Goal: Task Accomplishment & Management: Use online tool/utility

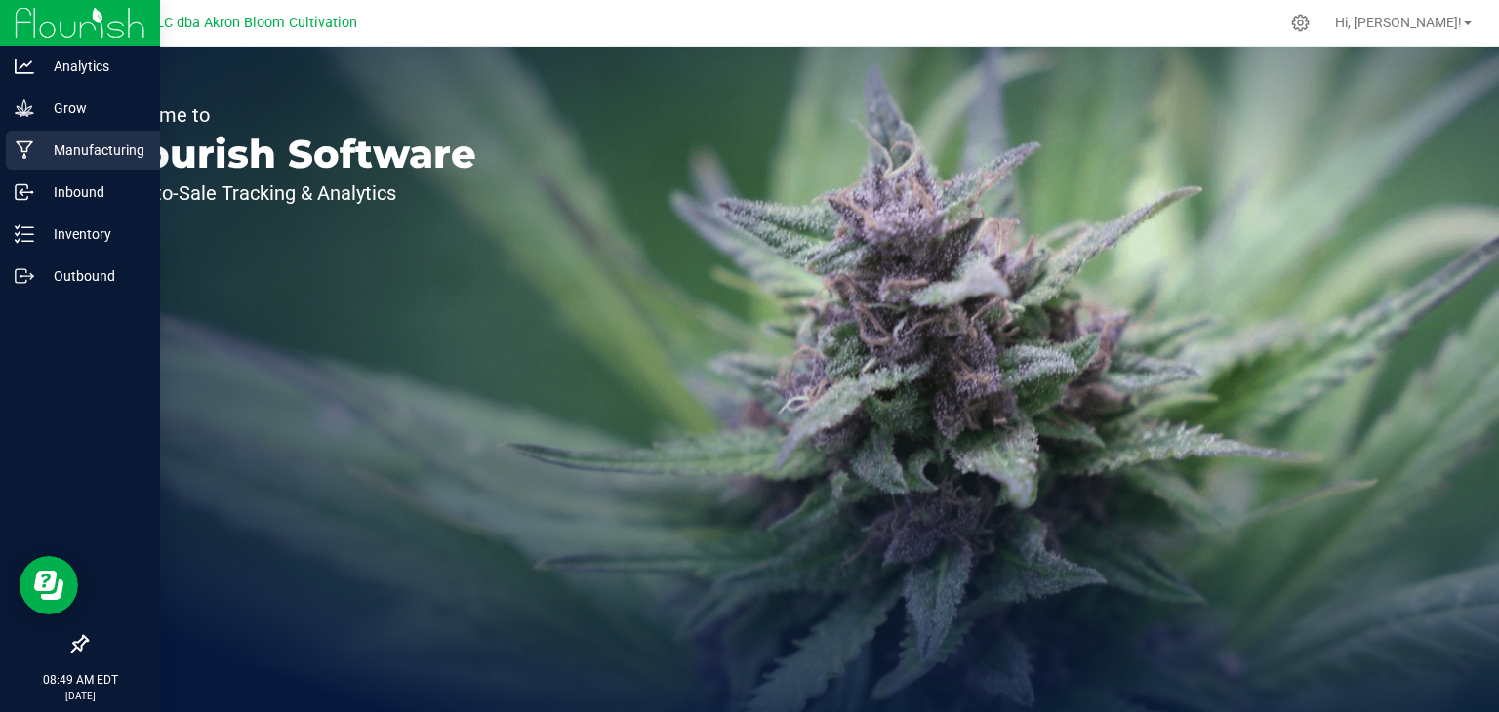
click at [28, 145] on icon at bounding box center [25, 151] width 18 height 19
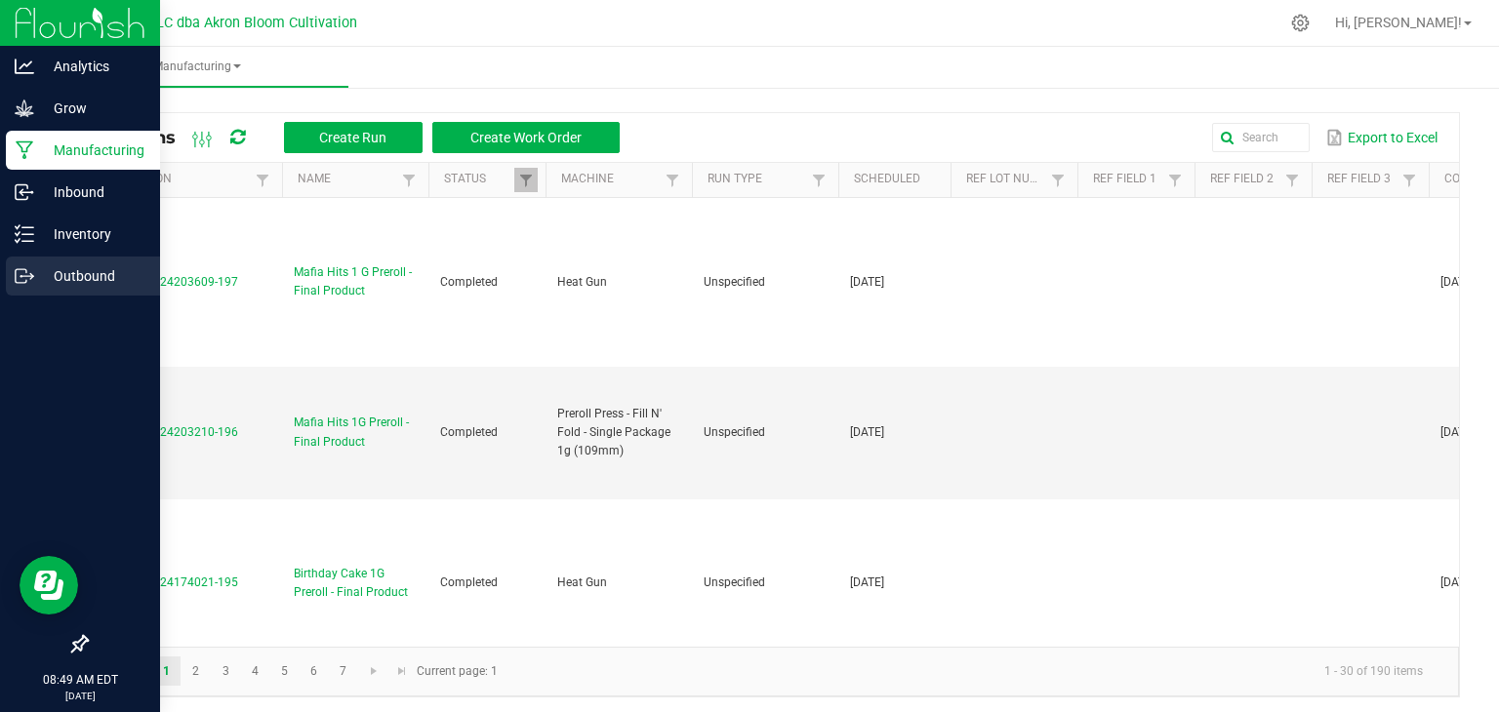
click at [50, 277] on p "Outbound" at bounding box center [92, 275] width 117 height 23
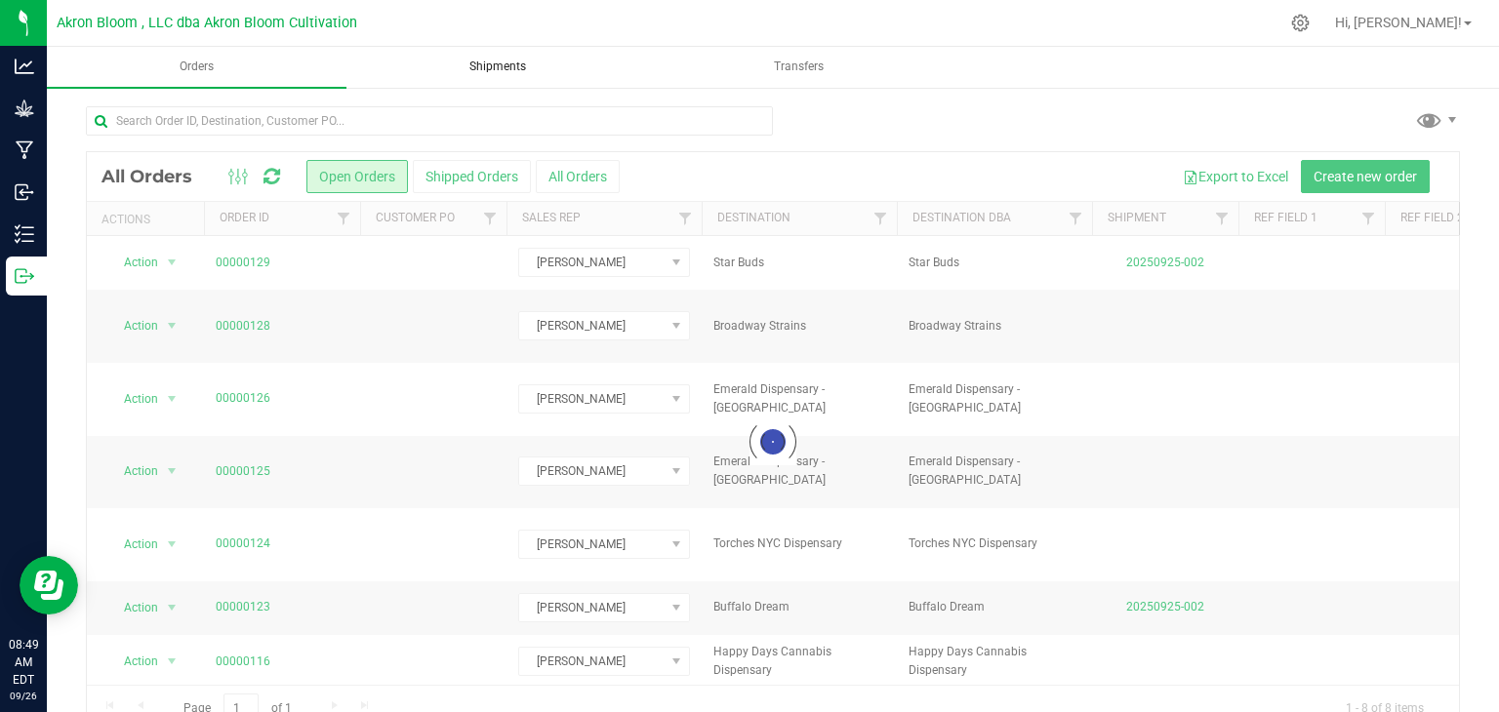
click at [562, 66] on uib-tab-heading "Shipments" at bounding box center [498, 67] width 298 height 39
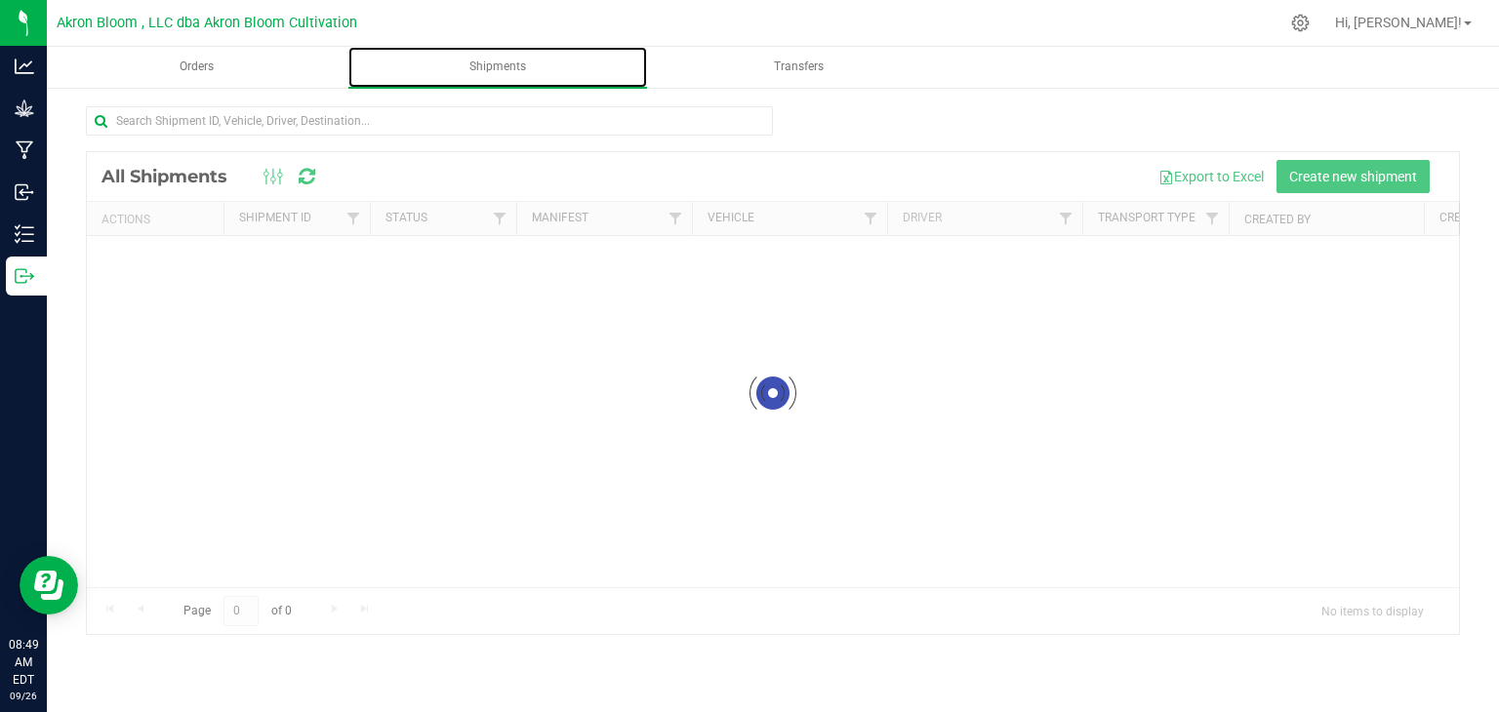
click at [494, 65] on span "Shipments" at bounding box center [497, 67] width 109 height 17
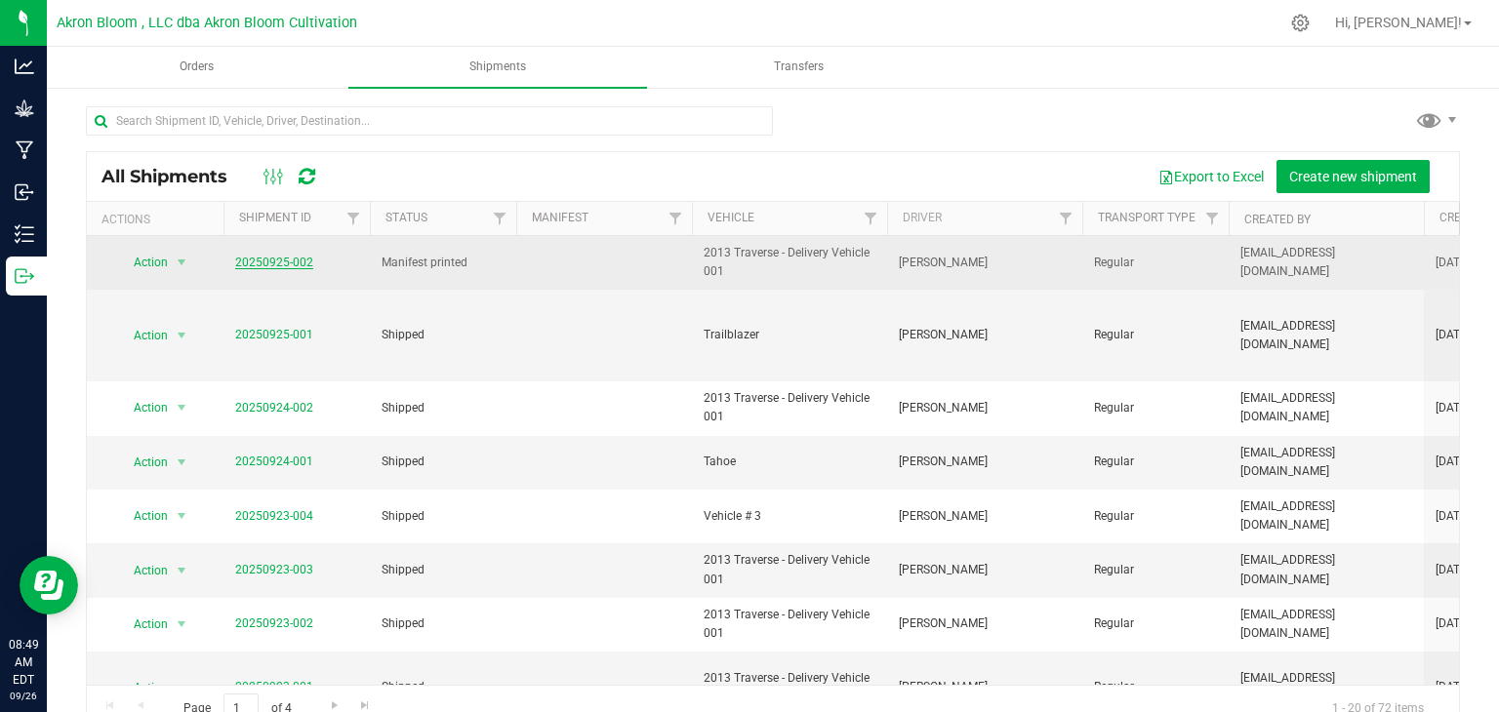
click at [300, 263] on link "20250925-002" at bounding box center [274, 263] width 78 height 14
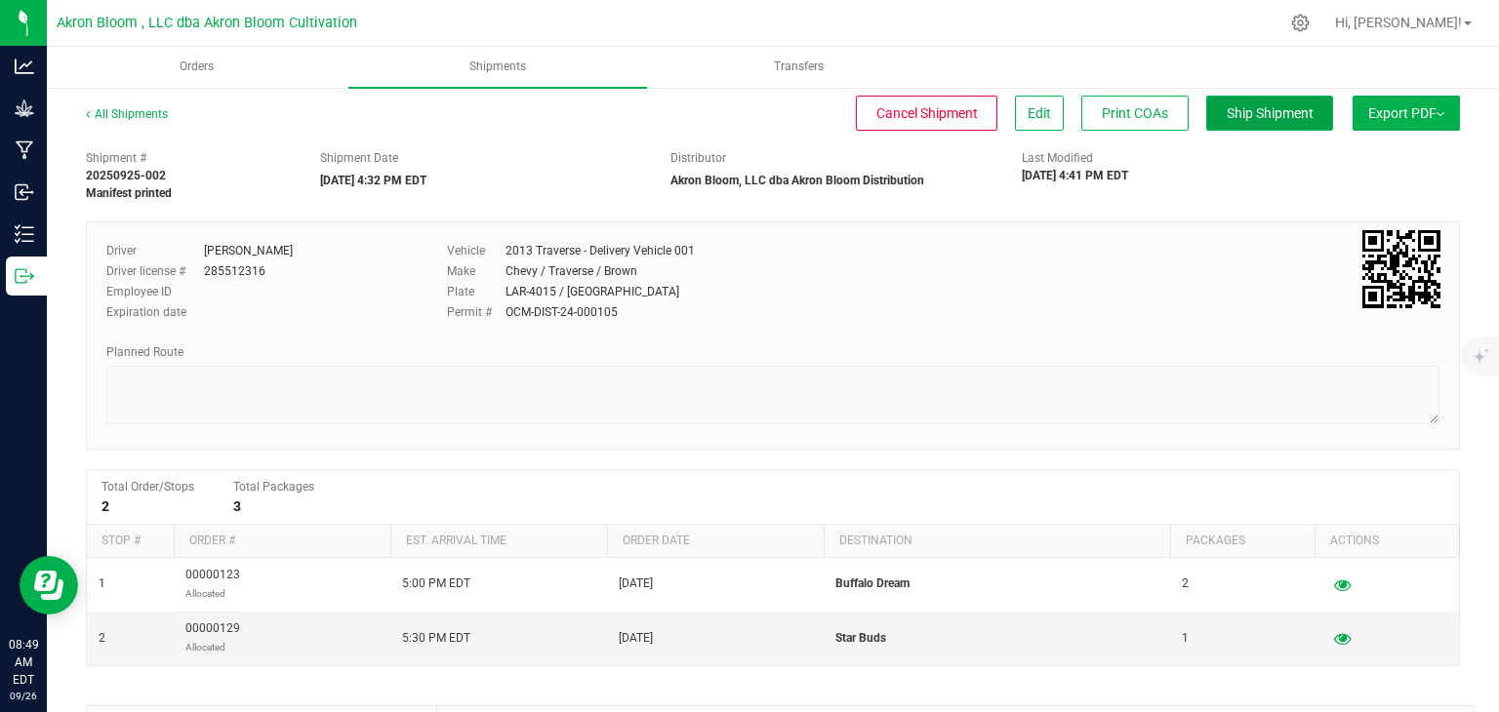
click at [1241, 115] on span "Ship Shipment" at bounding box center [1270, 113] width 87 height 16
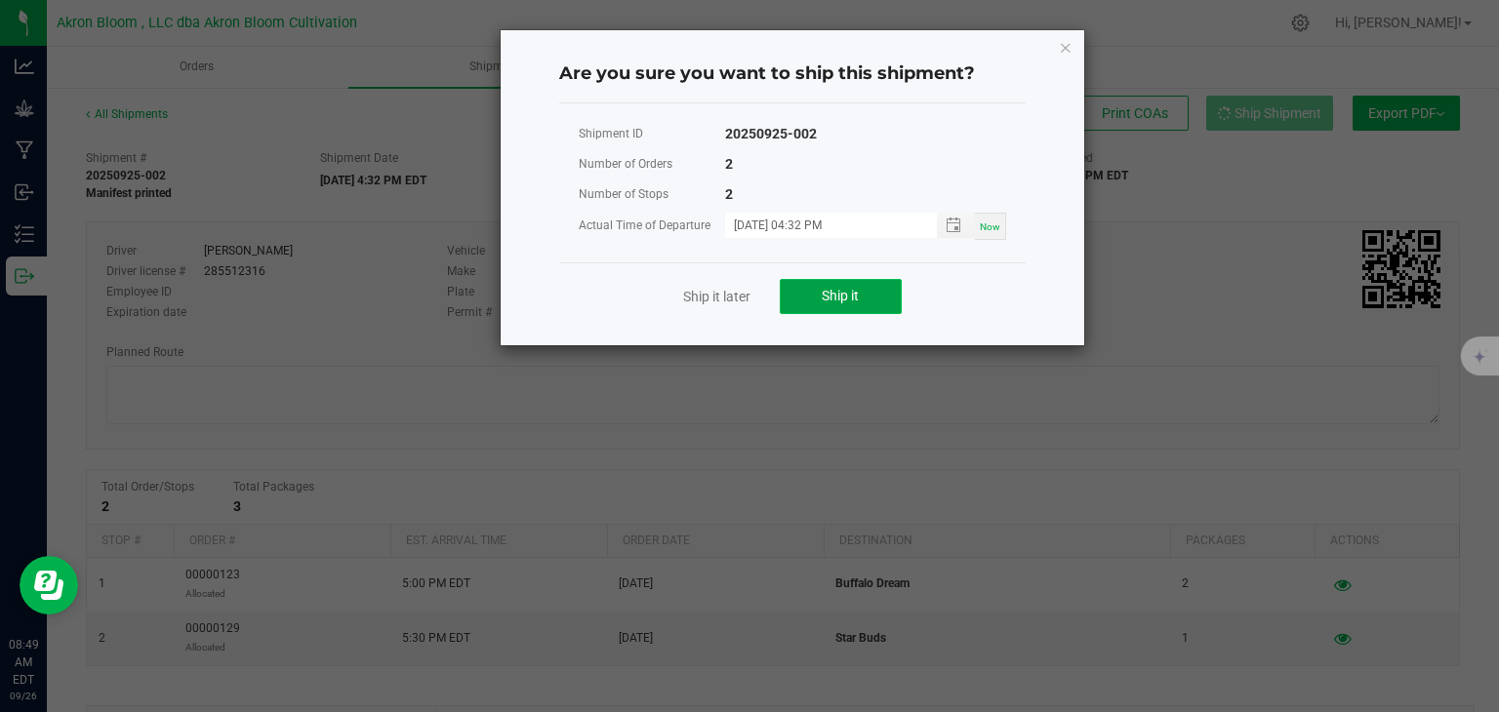
click at [828, 291] on span "Ship it" at bounding box center [840, 296] width 37 height 16
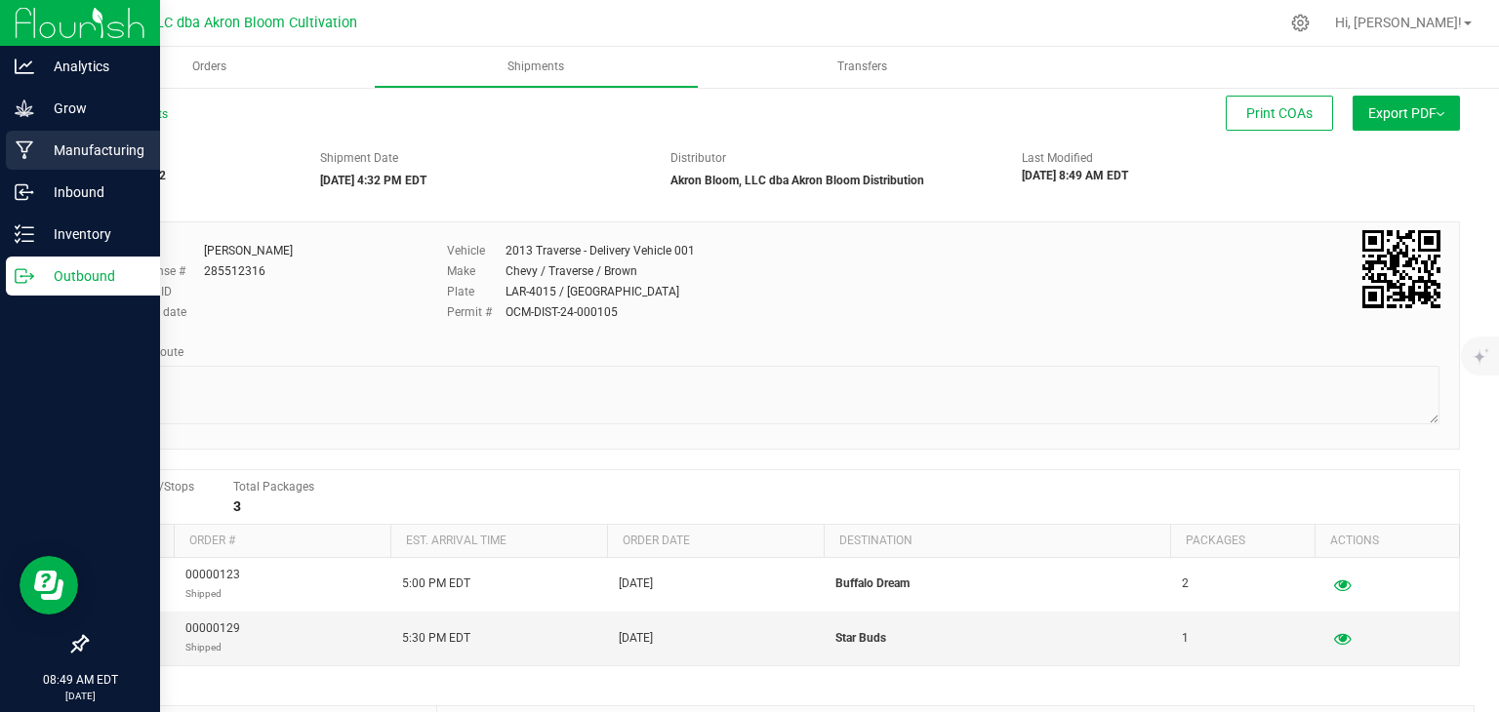
click at [73, 147] on p "Manufacturing" at bounding box center [92, 150] width 117 height 23
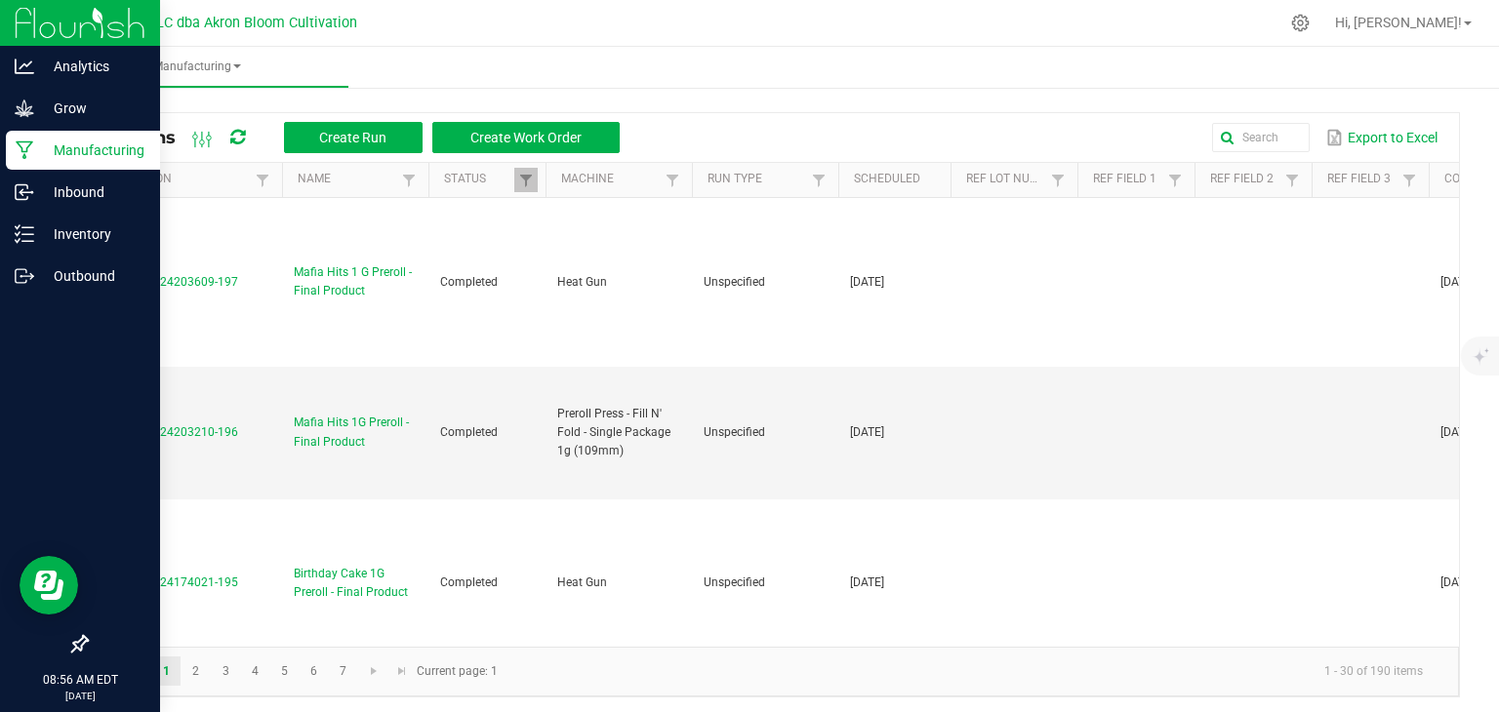
click at [73, 147] on p "Manufacturing" at bounding box center [92, 150] width 117 height 23
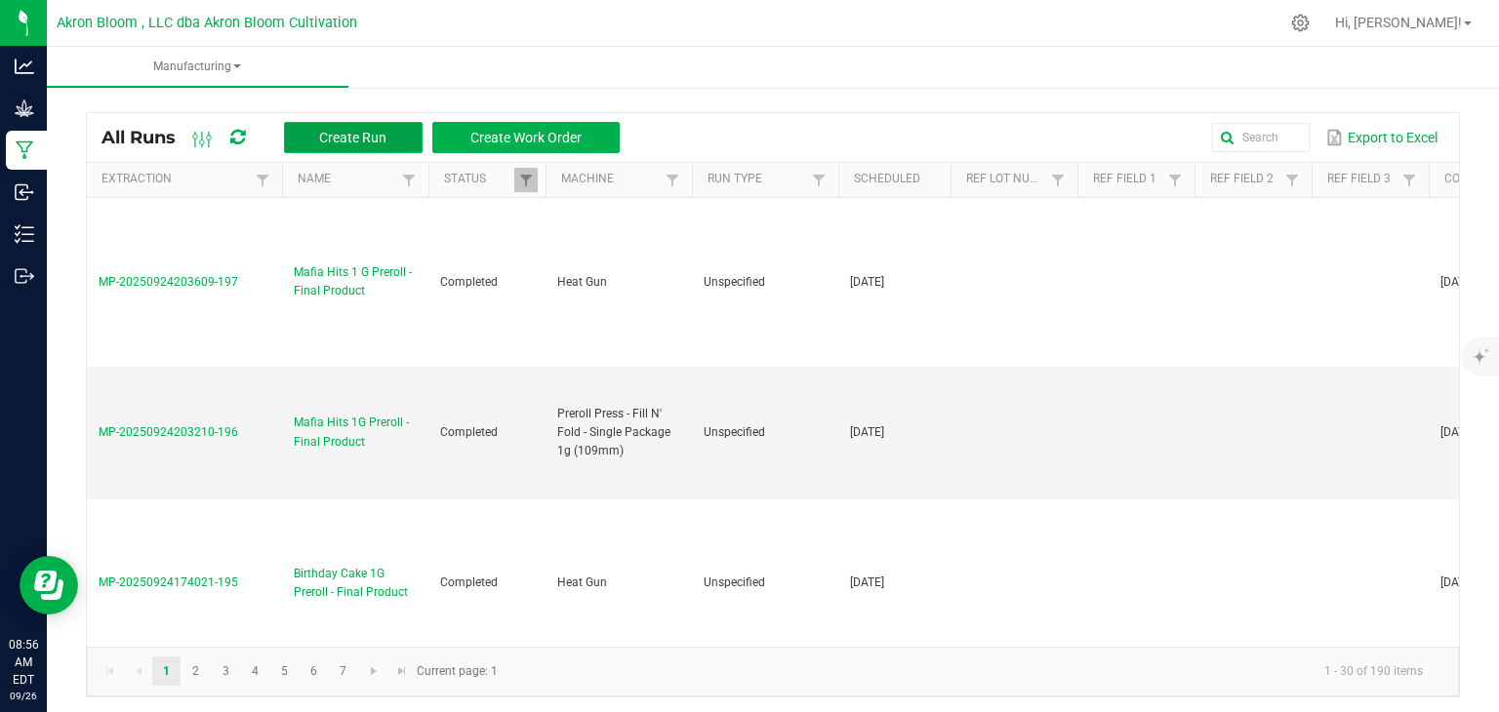
click at [349, 144] on span "Create Run" at bounding box center [352, 138] width 67 height 16
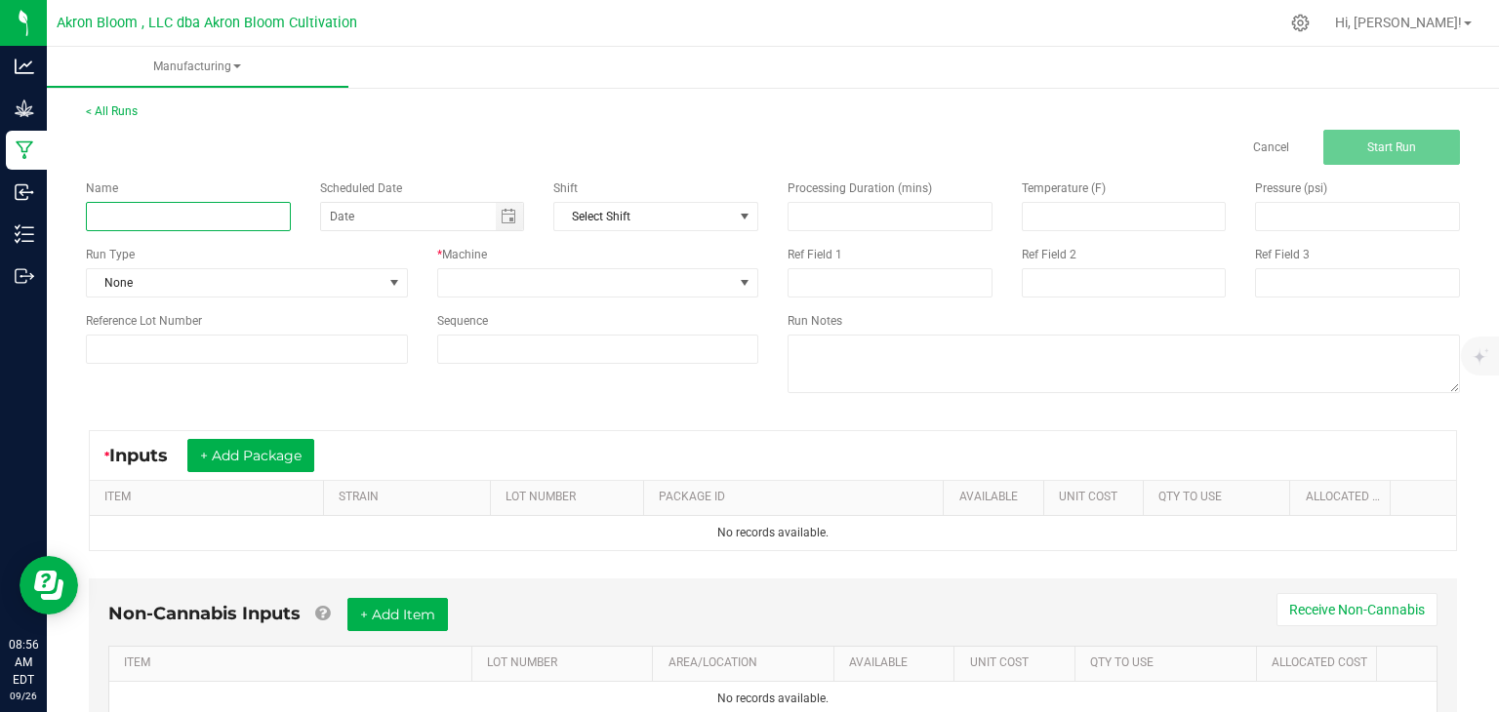
click at [280, 219] on input at bounding box center [188, 216] width 205 height 29
click at [509, 216] on span "Toggle calendar" at bounding box center [509, 217] width 16 height 16
type input "Birthday Cake 1G Preroll = Final Product"
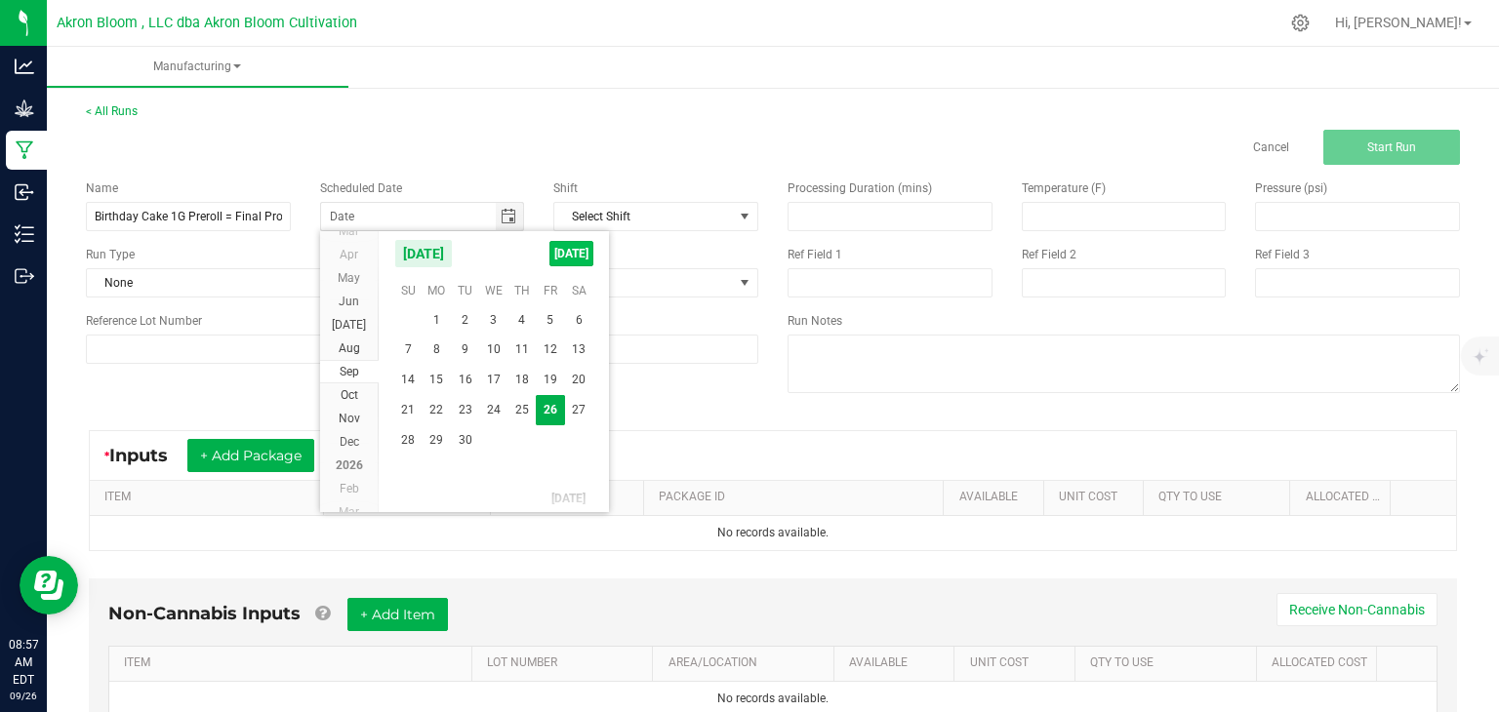
click at [574, 249] on span "[DATE]" at bounding box center [571, 253] width 44 height 25
type input "[DATE]"
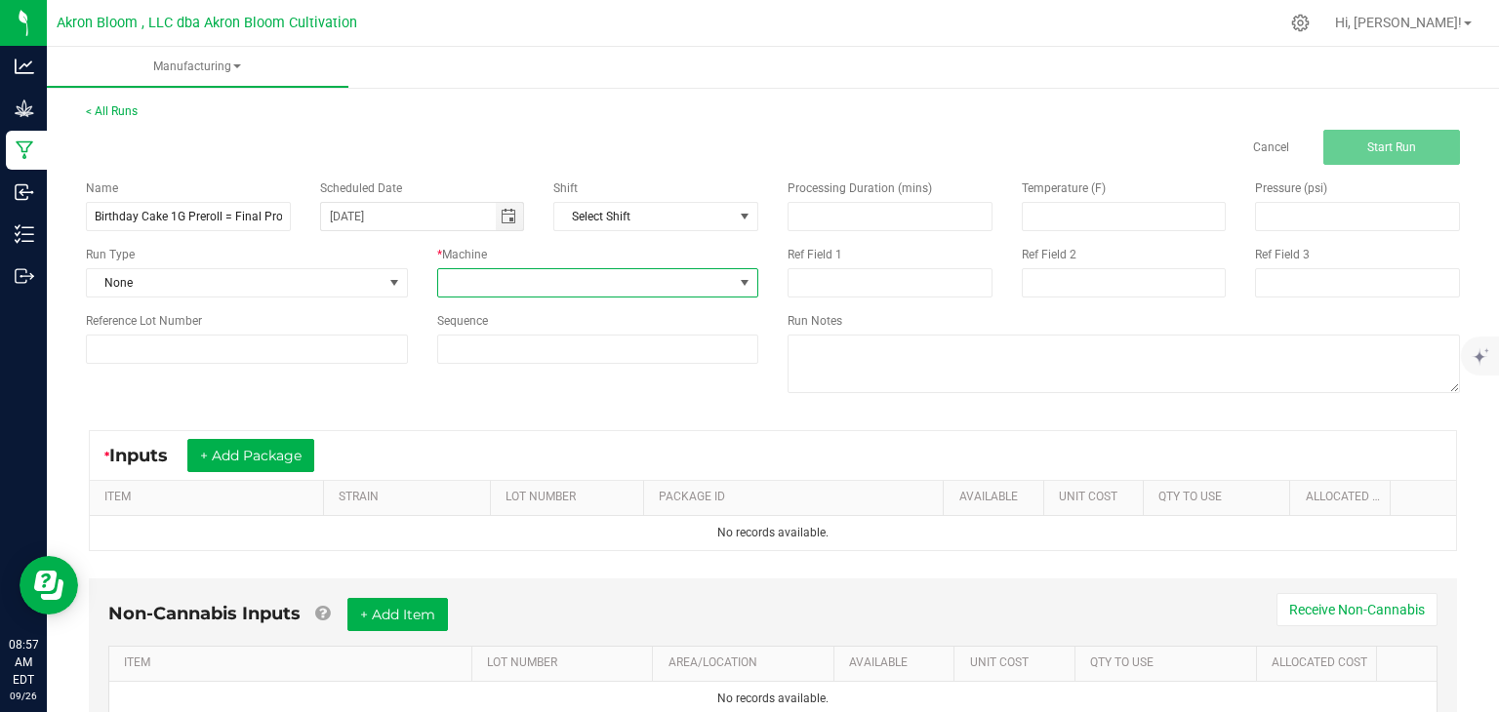
click at [748, 280] on span at bounding box center [745, 283] width 16 height 16
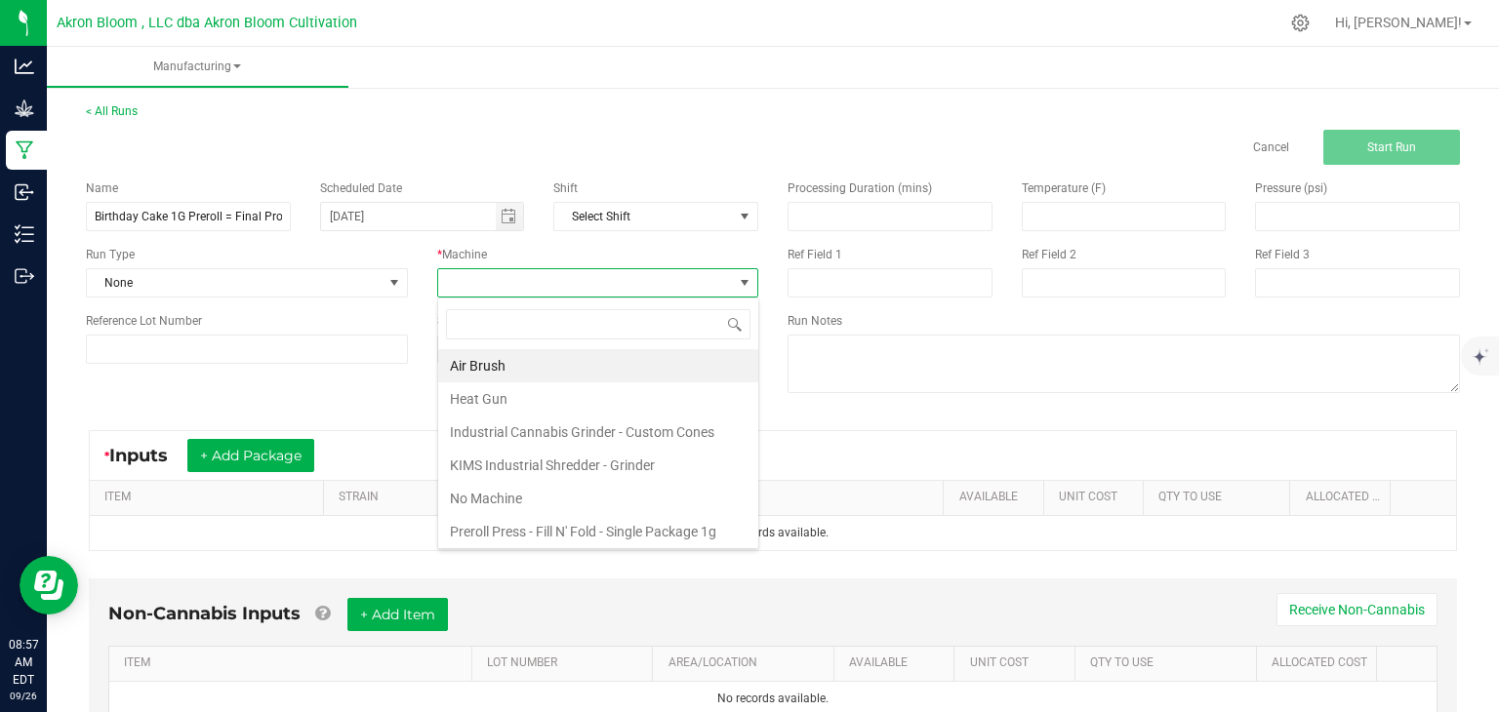
scroll to position [28, 321]
click at [641, 465] on li "KIMS Industrial Shredder - Grinder" at bounding box center [598, 465] width 320 height 33
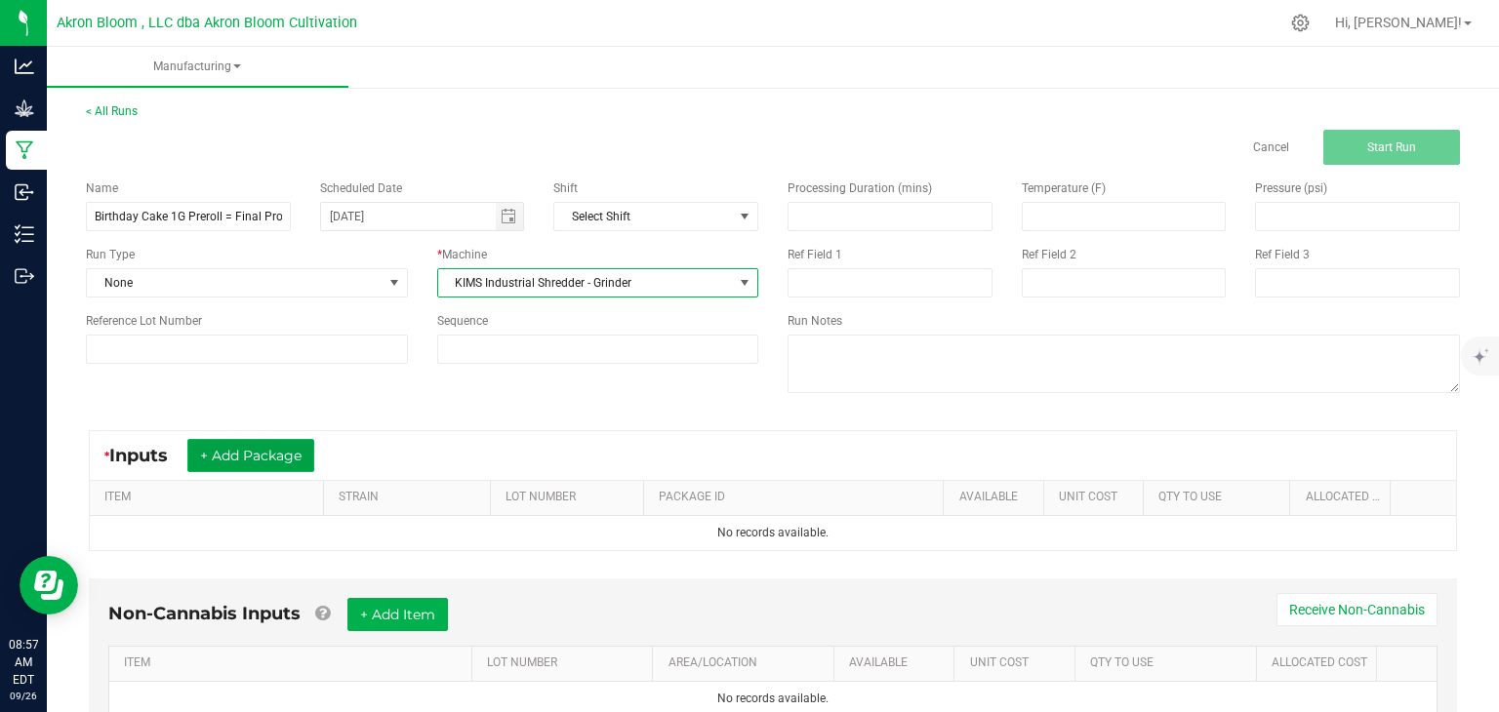
click at [281, 448] on button "+ Add Package" at bounding box center [250, 455] width 127 height 33
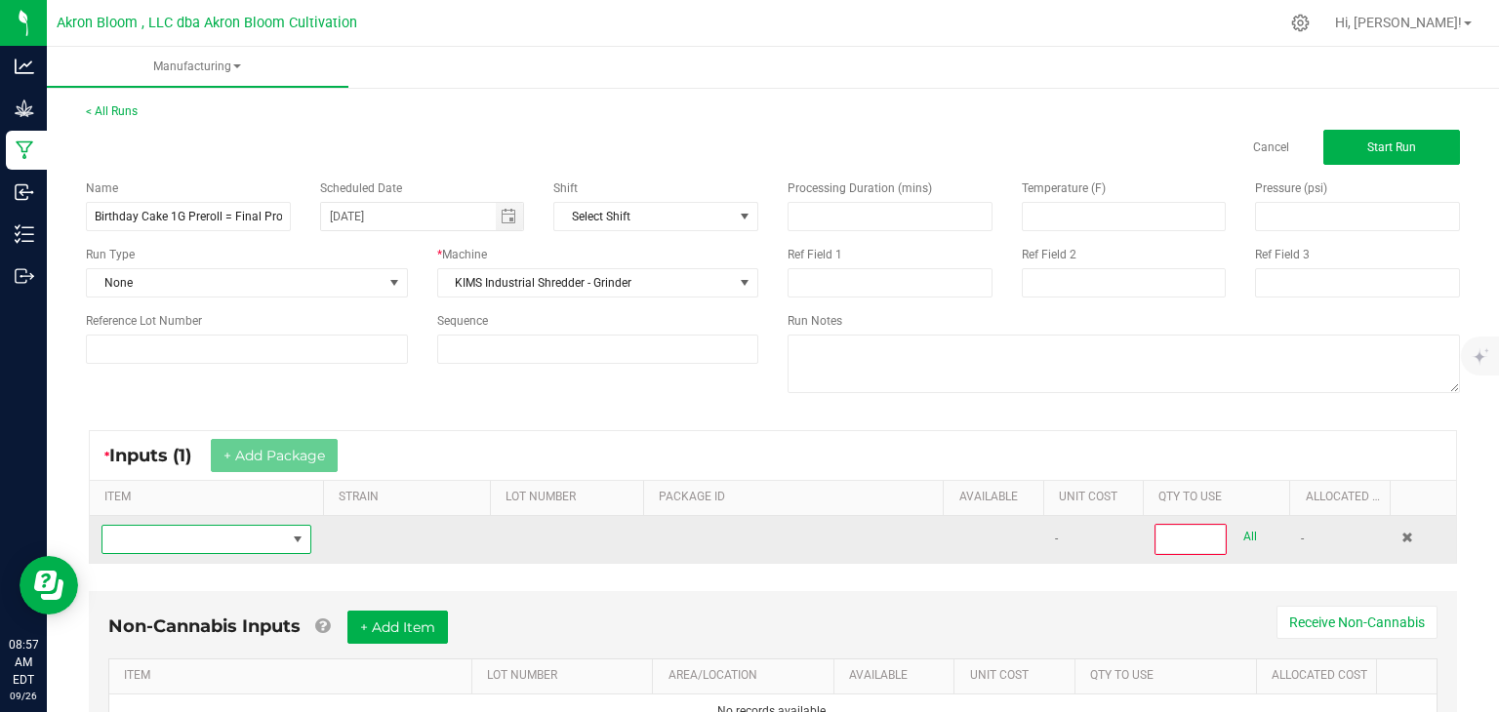
click at [298, 538] on span "NO DATA FOUND" at bounding box center [298, 540] width 16 height 16
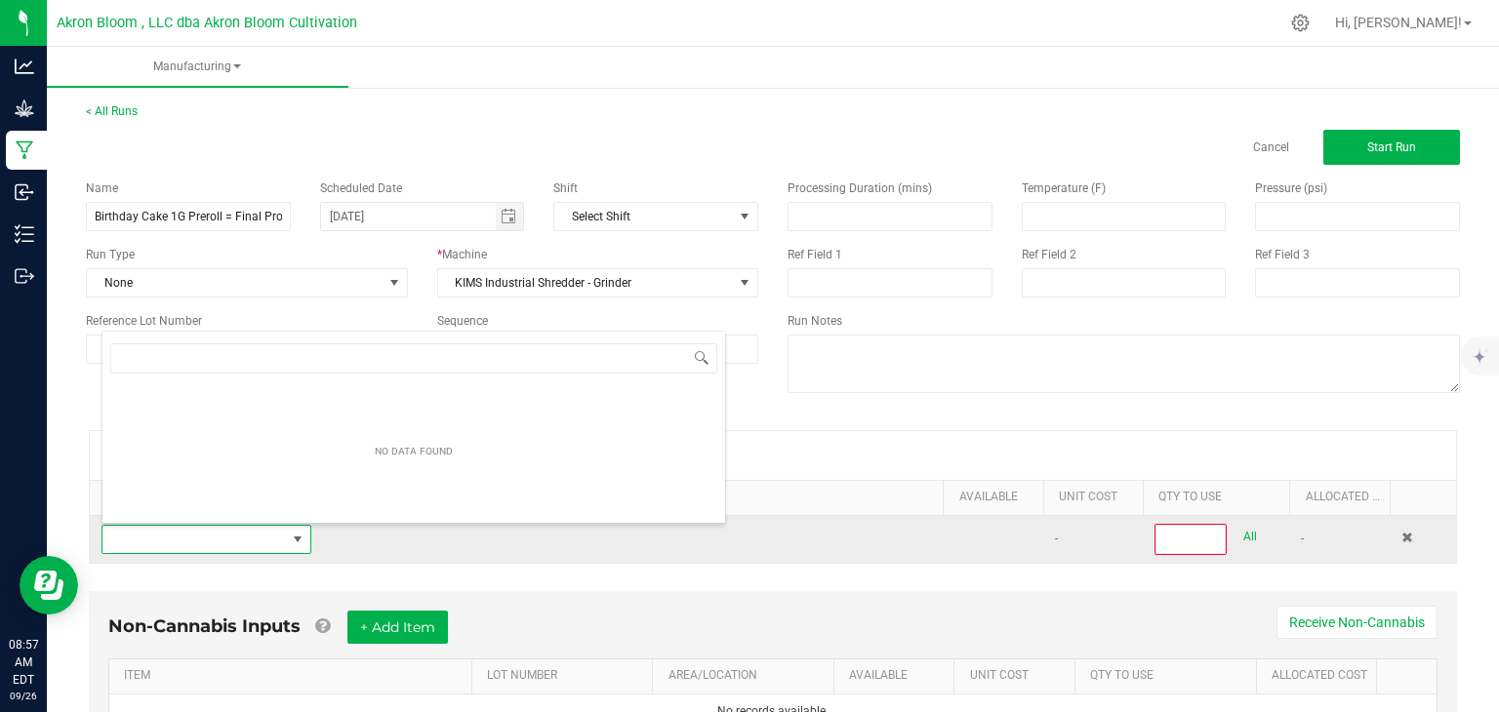
scroll to position [28, 210]
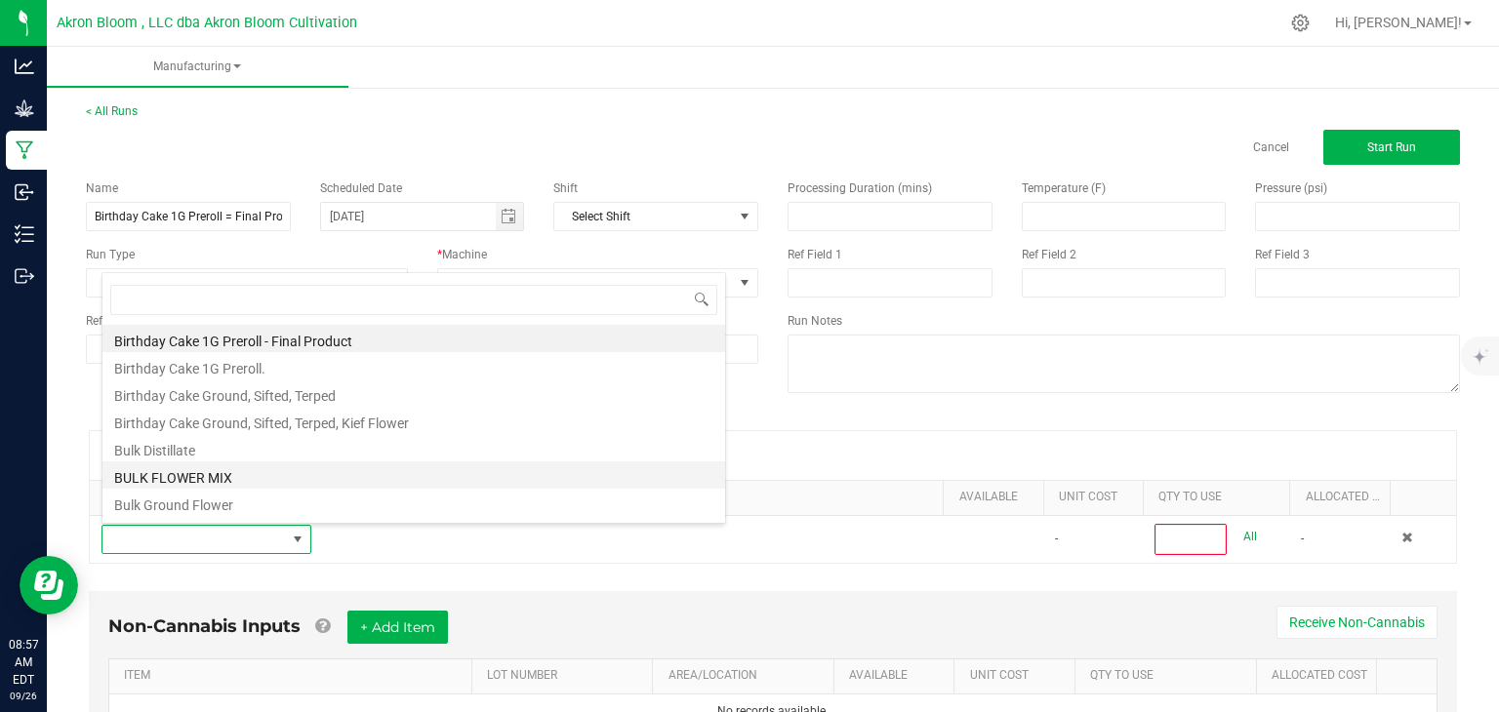
click at [225, 474] on li "BULK FLOWER MIX" at bounding box center [413, 475] width 623 height 27
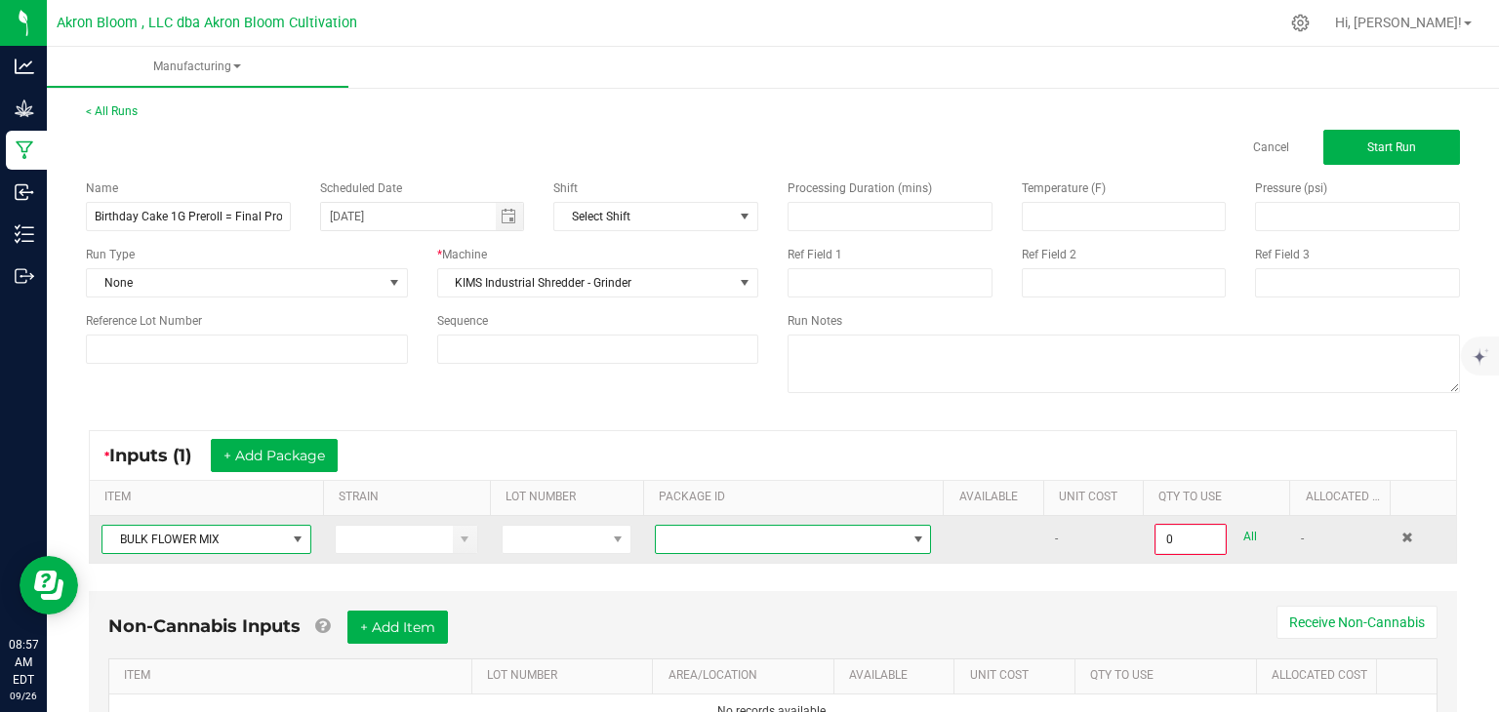
click at [916, 537] on span at bounding box center [919, 540] width 16 height 16
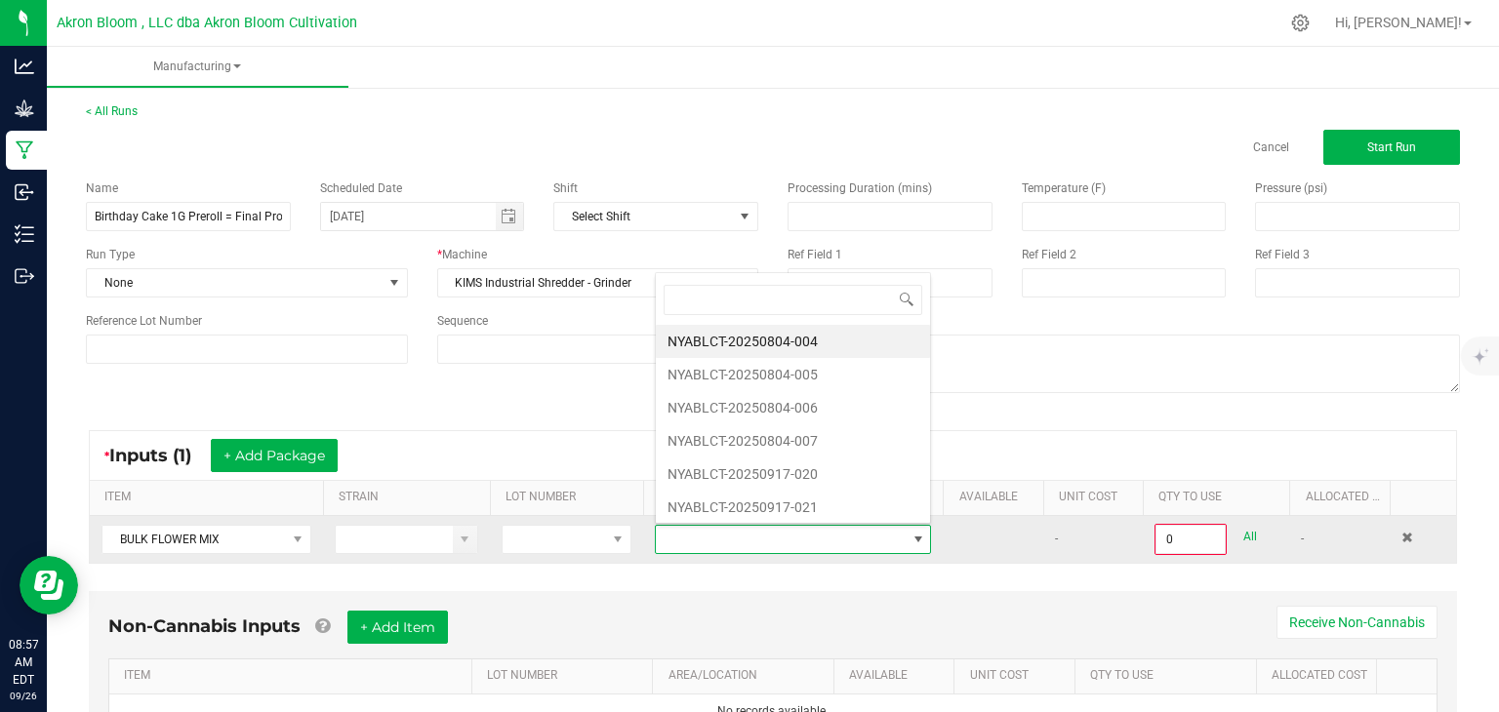
scroll to position [28, 277]
click at [617, 539] on span at bounding box center [618, 540] width 16 height 16
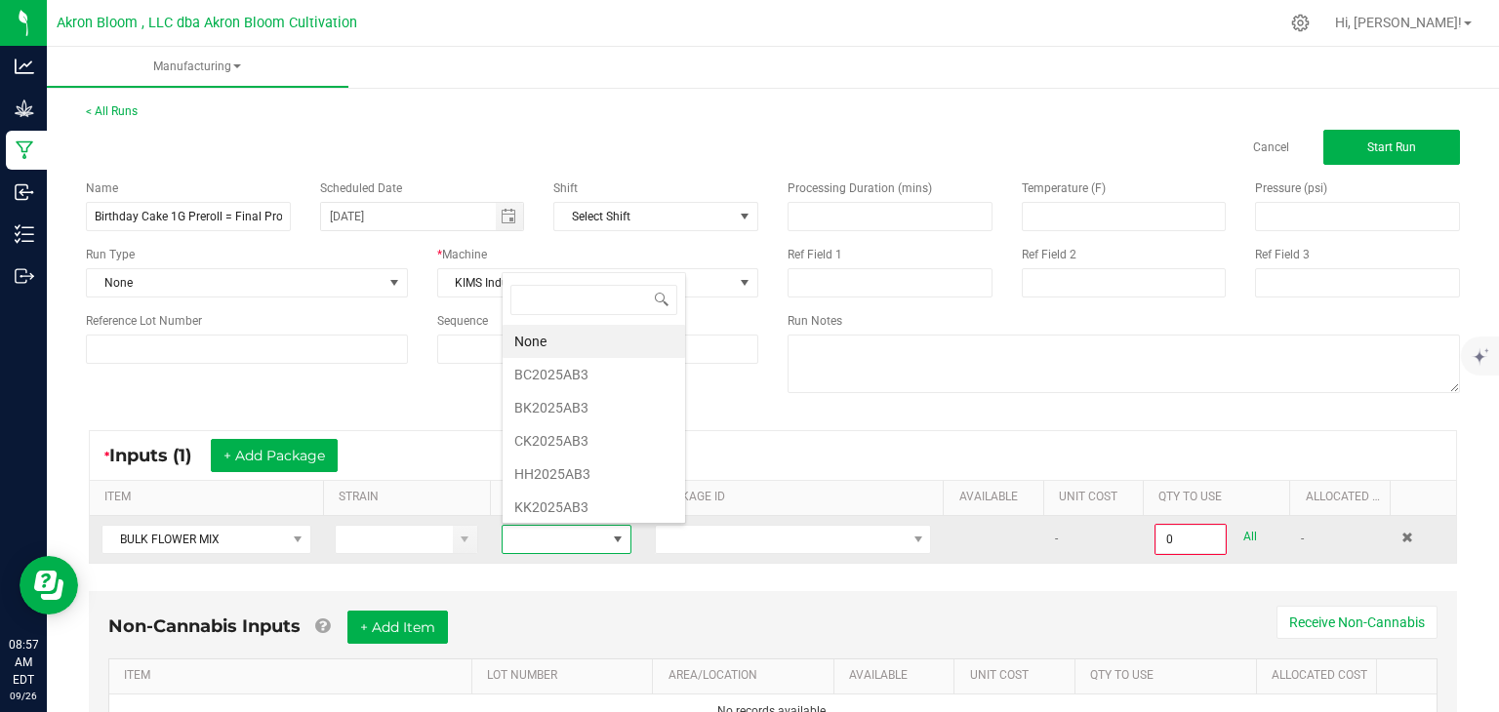
scroll to position [28, 130]
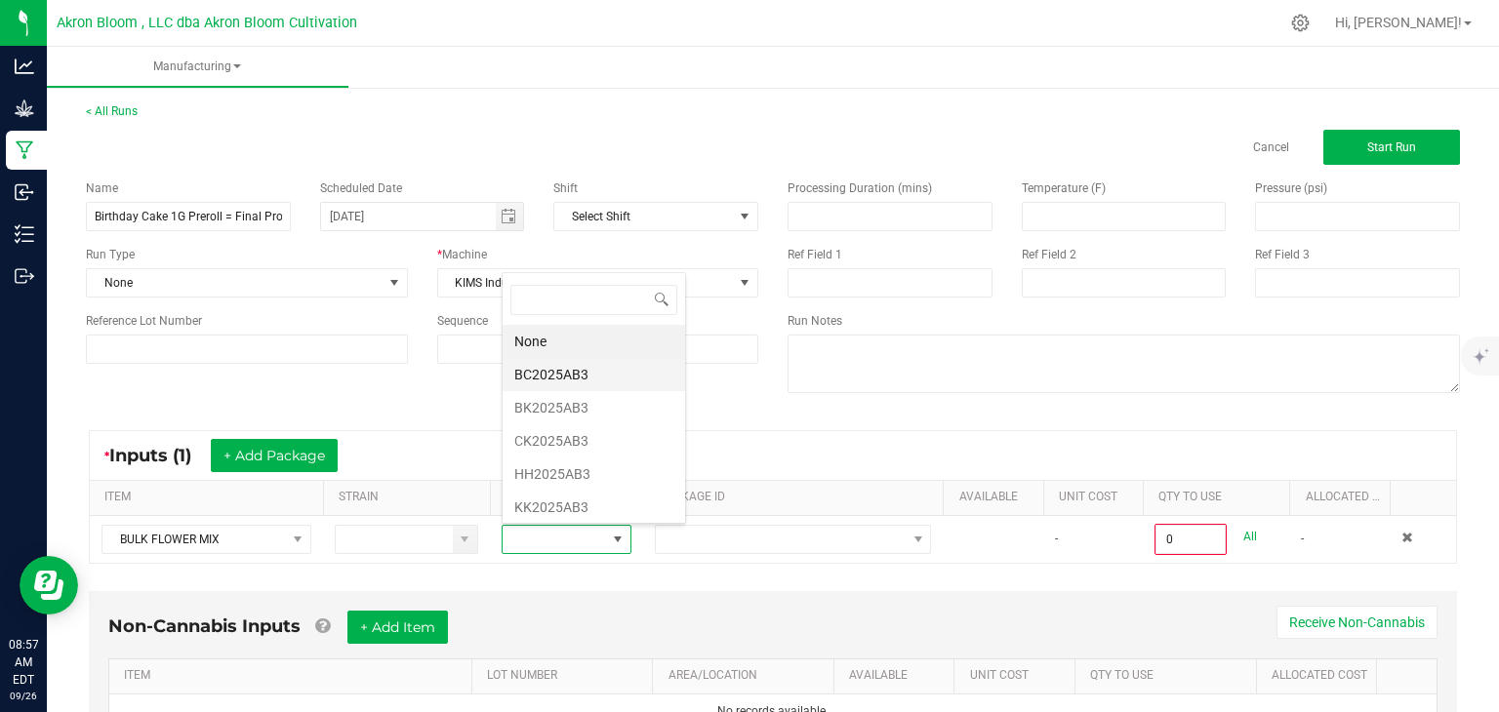
click at [594, 367] on li "BC2025AB3" at bounding box center [594, 374] width 183 height 33
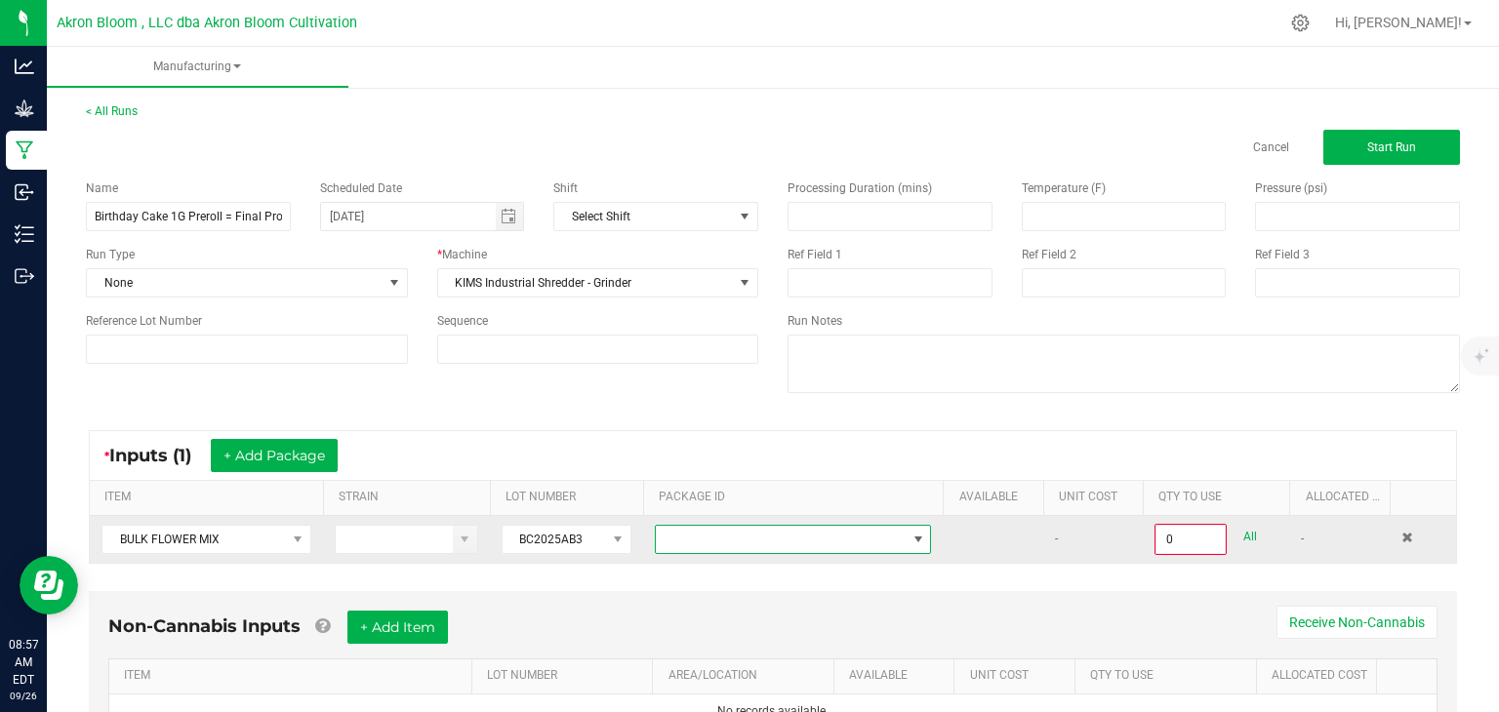
click at [922, 539] on span at bounding box center [919, 540] width 16 height 16
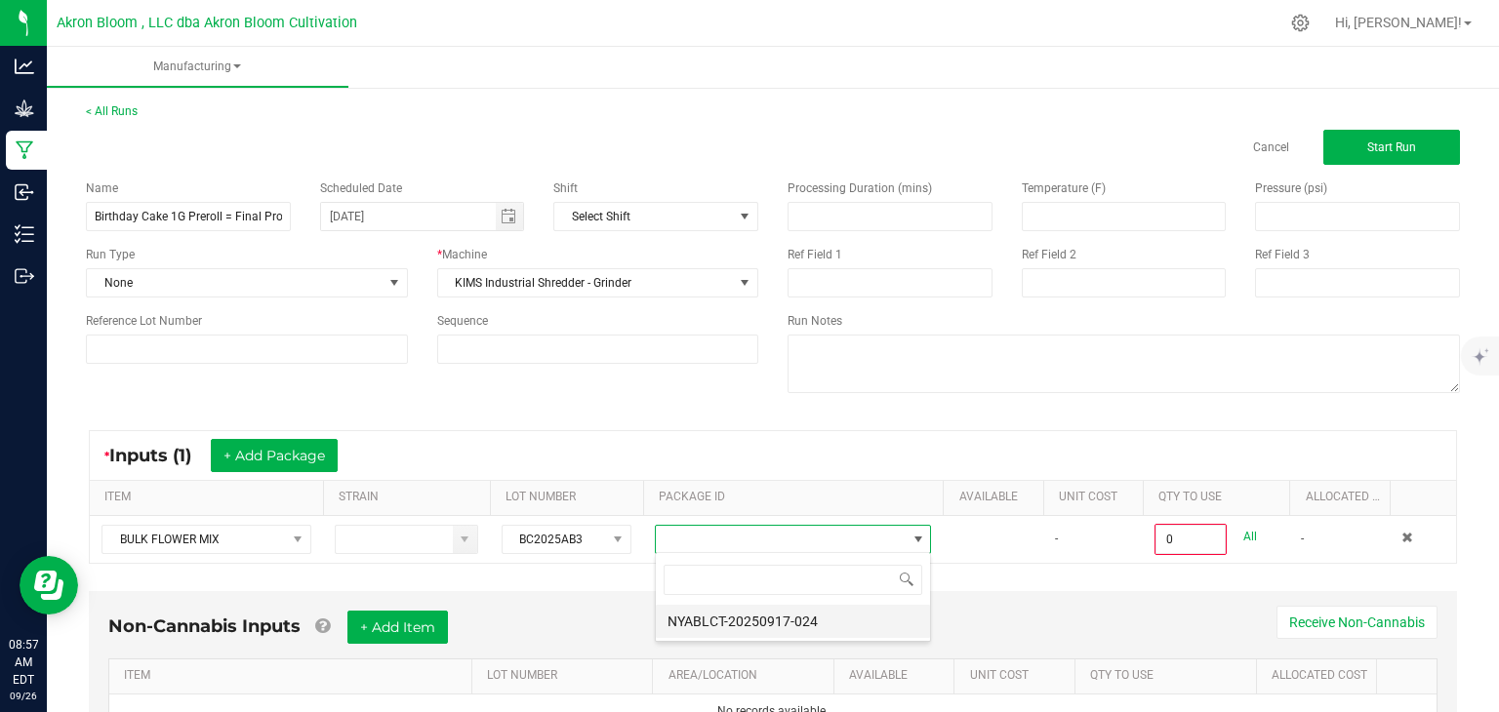
click at [847, 621] on li "NYABLCT-20250917-024" at bounding box center [793, 621] width 274 height 33
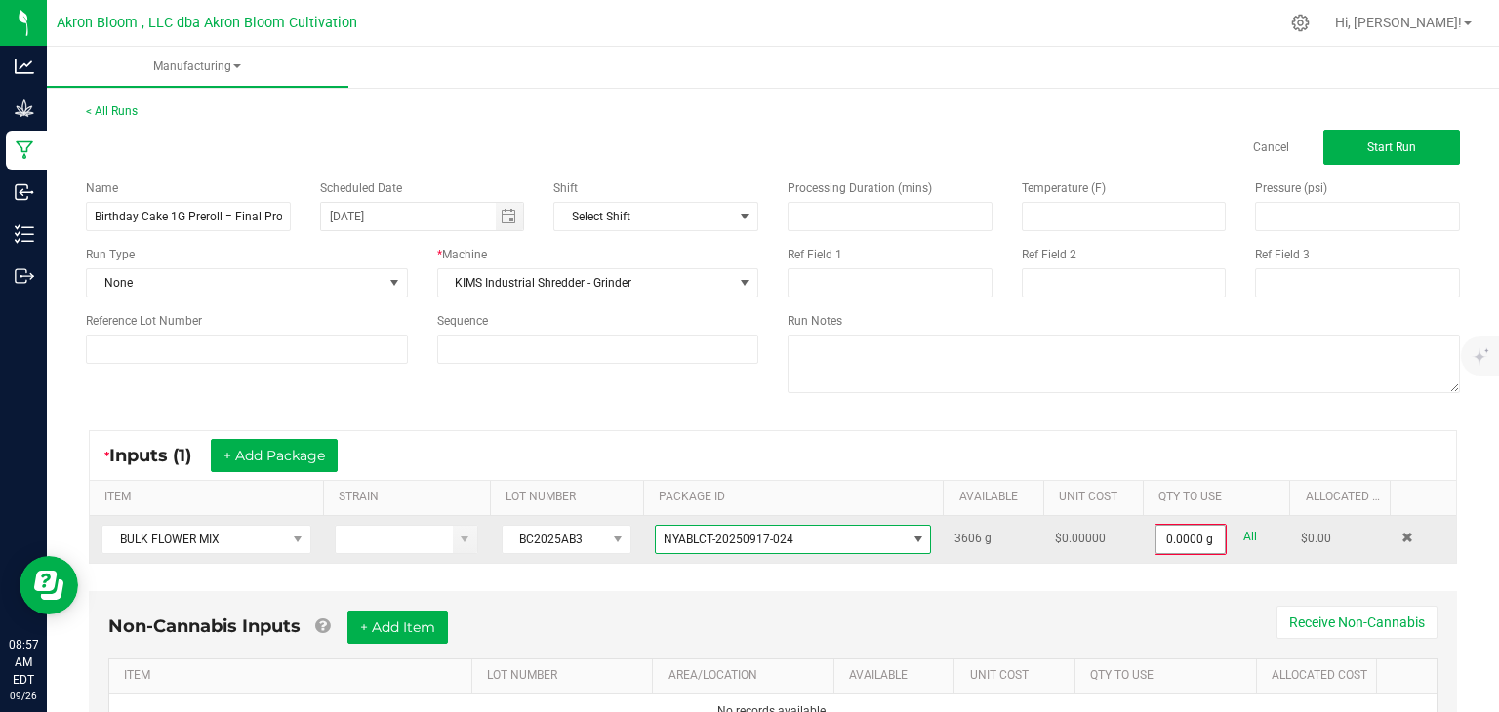
type input "0"
click at [1179, 528] on input "0" at bounding box center [1191, 539] width 68 height 27
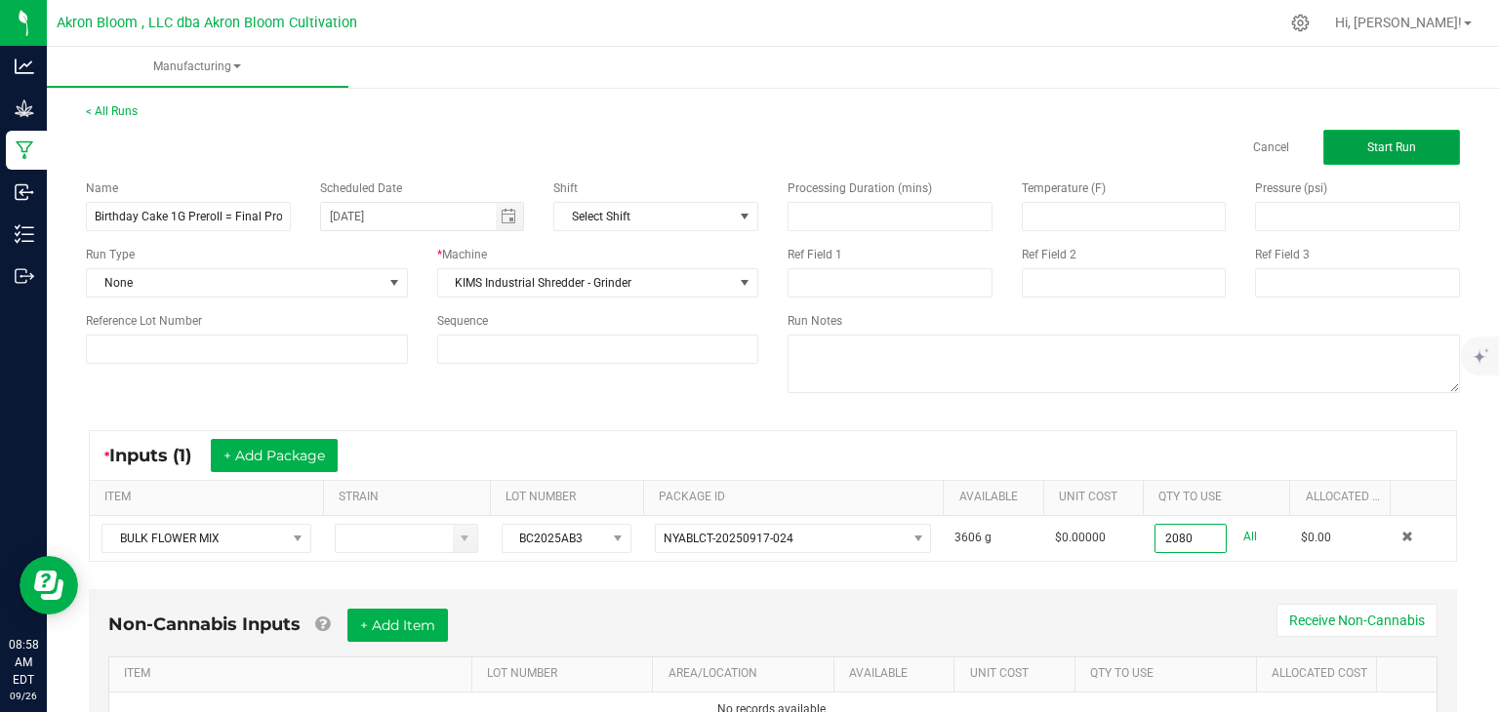
click at [1415, 139] on button "Start Run" at bounding box center [1391, 147] width 137 height 35
type input "2080.0000 g"
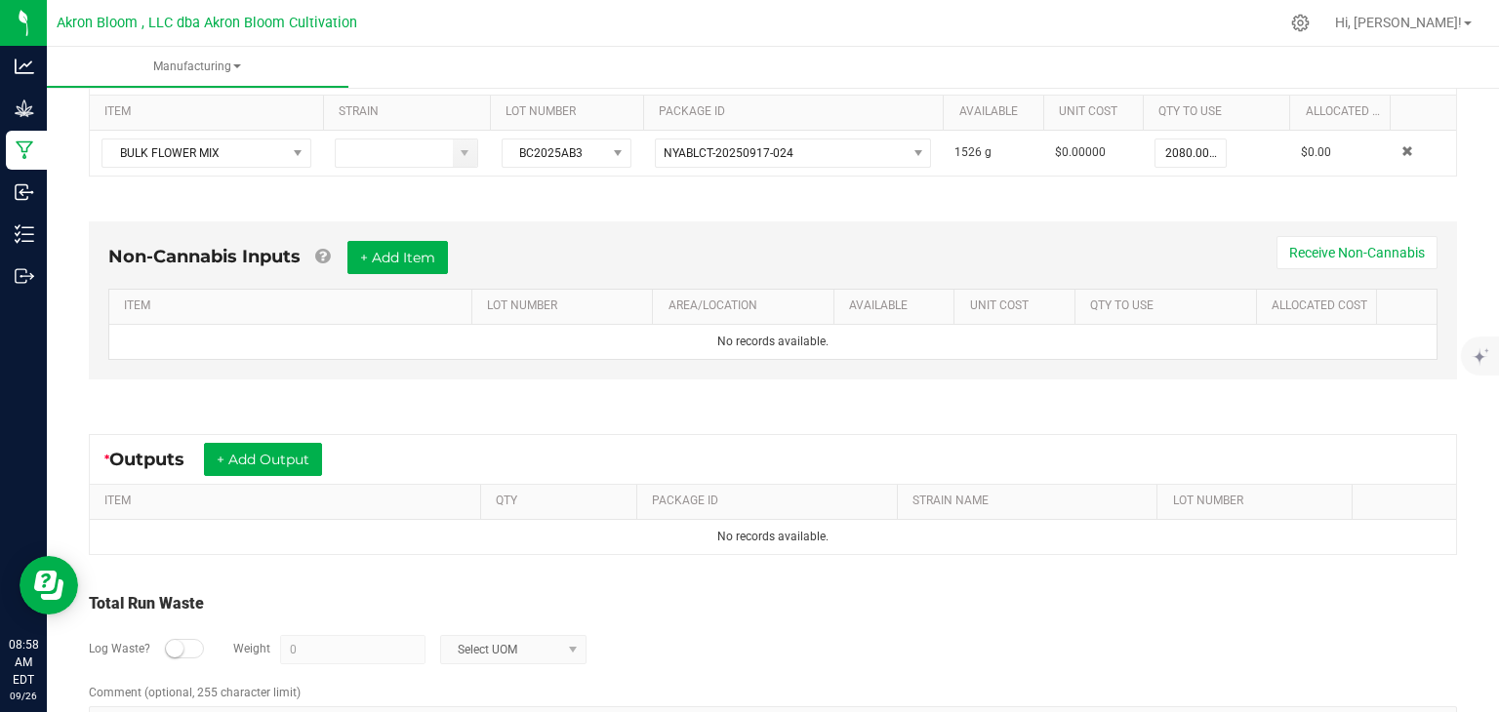
scroll to position [464, 0]
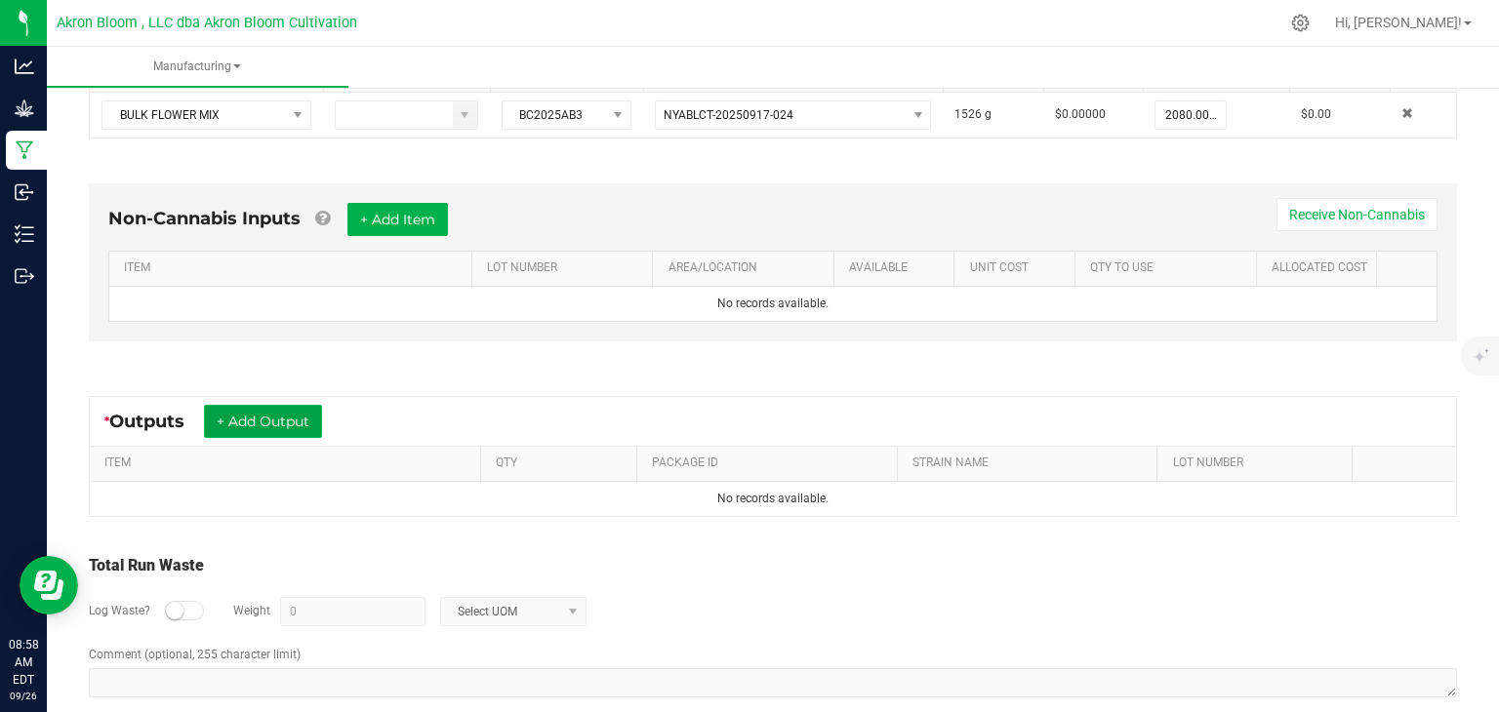
click at [290, 412] on button "+ Add Output" at bounding box center [263, 421] width 118 height 33
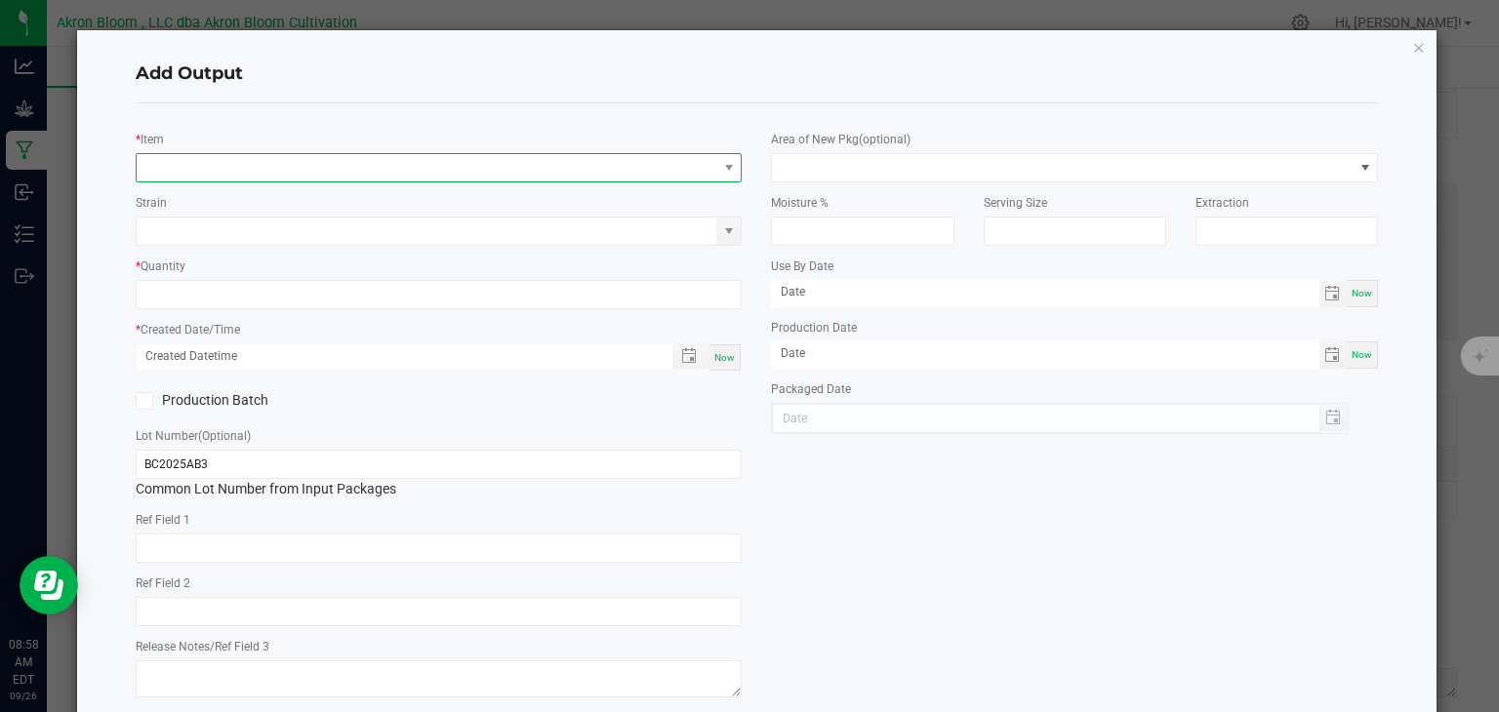
click at [214, 160] on span "NO DATA FOUND" at bounding box center [427, 167] width 581 height 27
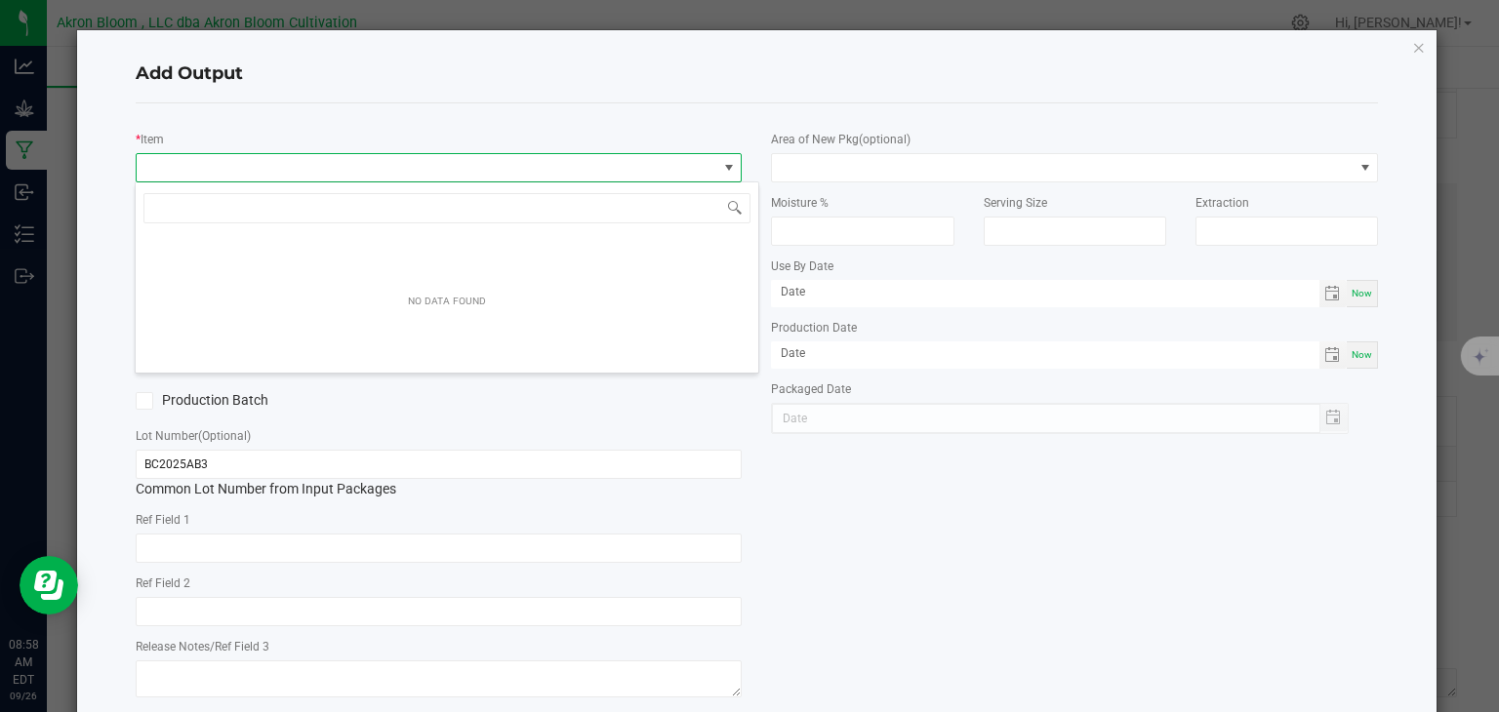
scroll to position [28, 606]
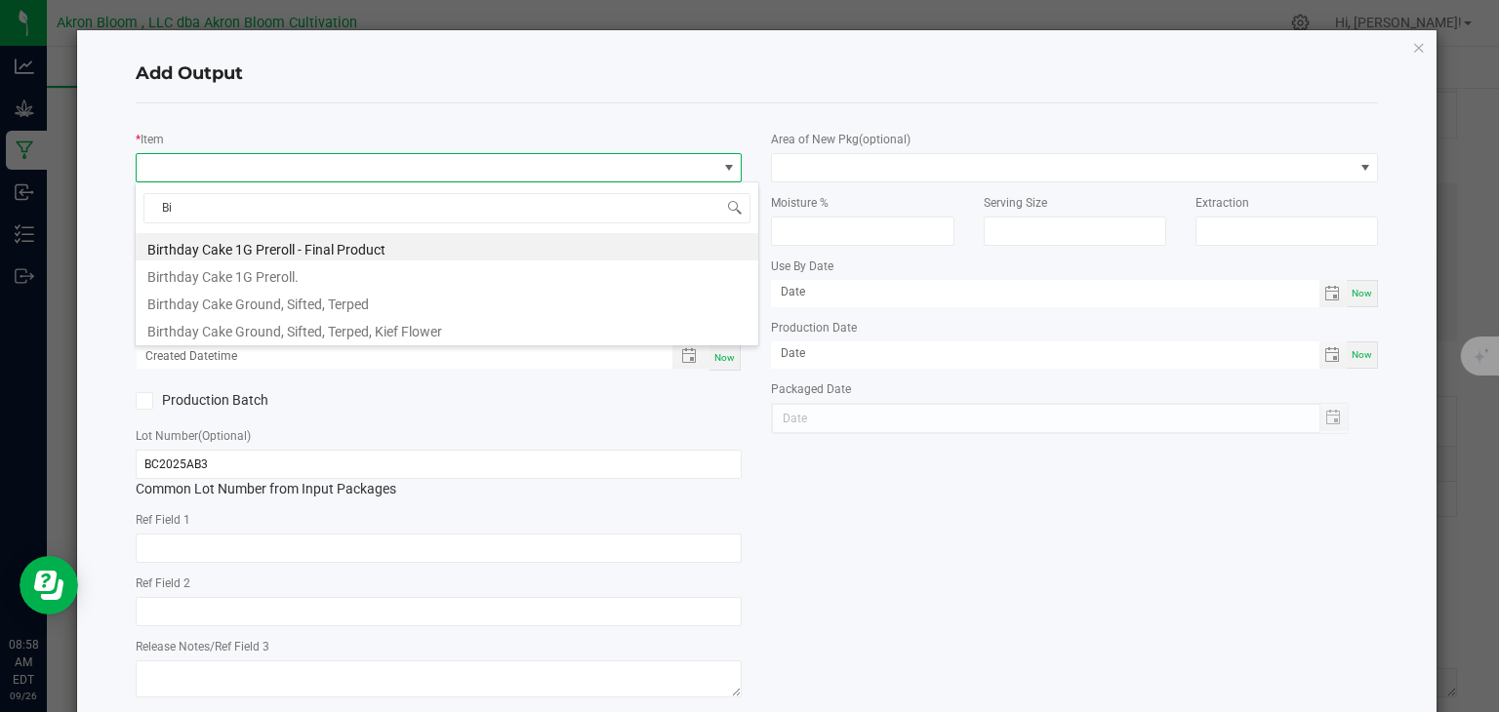
type input "B"
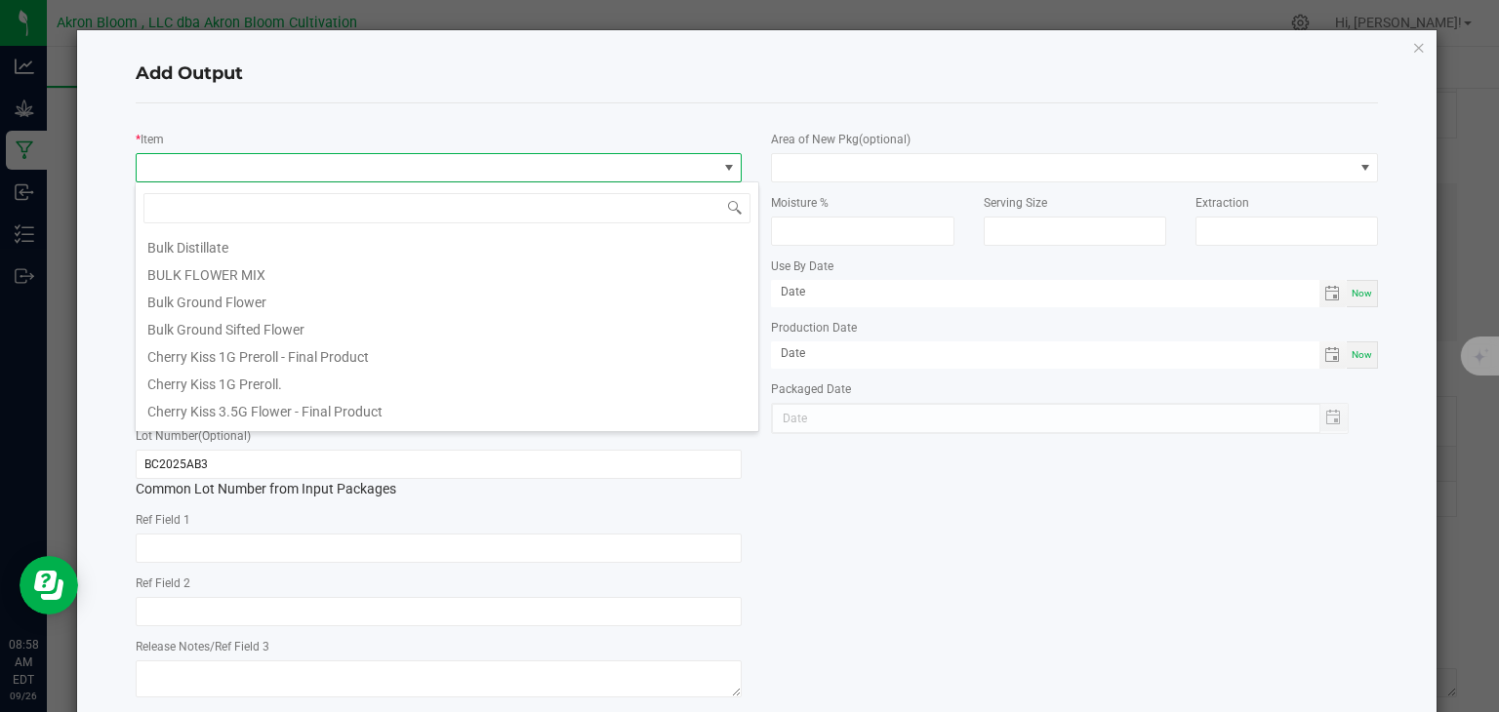
scroll to position [110, 0]
click at [258, 325] on li "Bulk Ground Sifted Flower" at bounding box center [447, 327] width 623 height 27
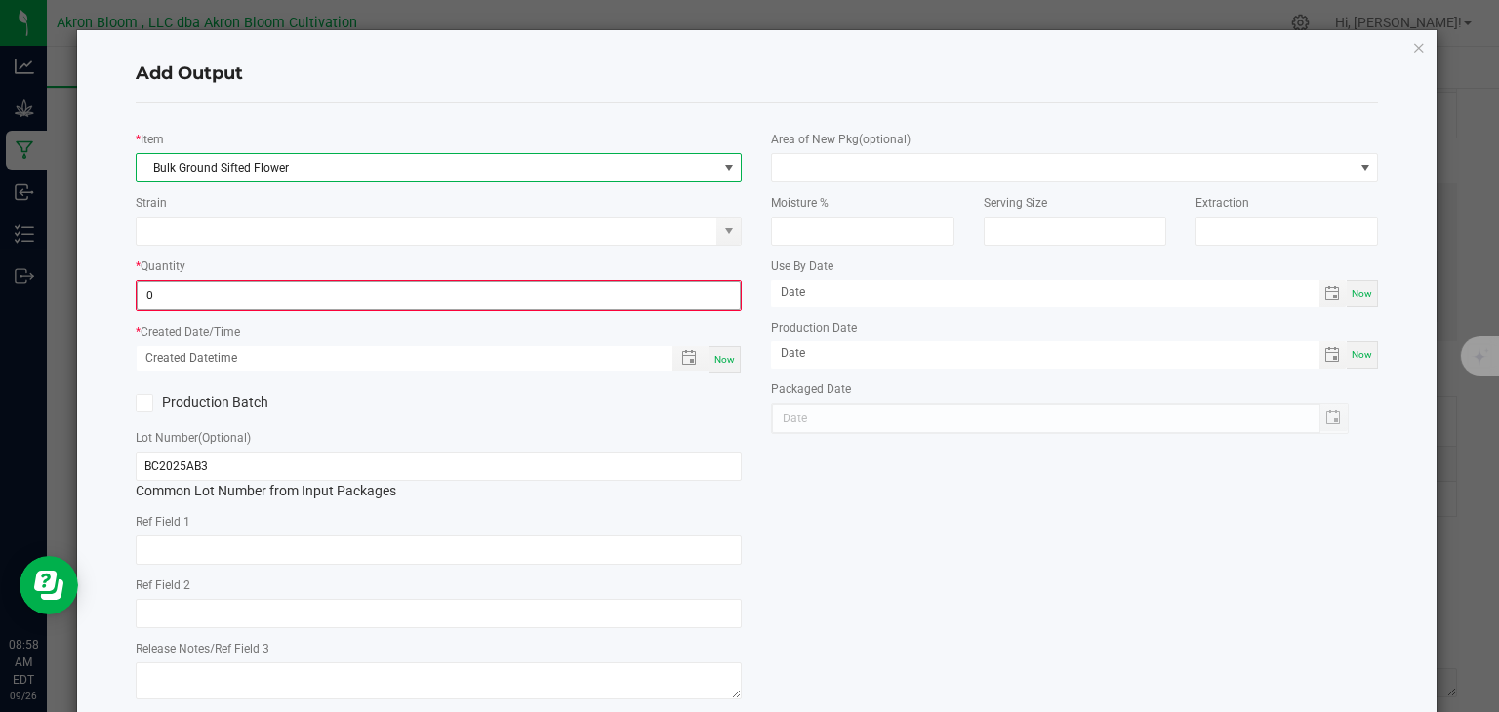
click at [559, 287] on input "0" at bounding box center [439, 295] width 603 height 27
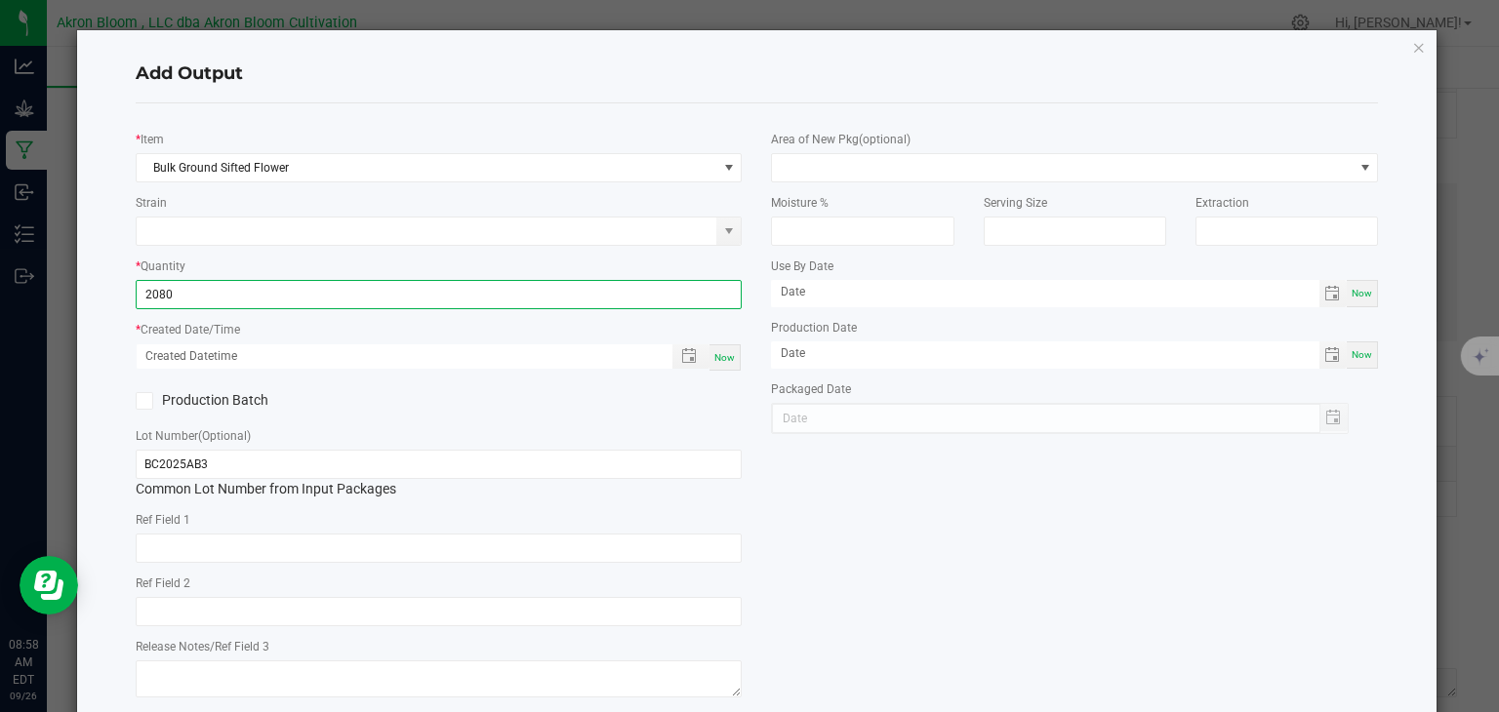
click at [736, 350] on div "Now" at bounding box center [725, 358] width 31 height 26
type input "2080.0000 g"
type input "[DATE] 8:58 AM"
type input "[DATE]"
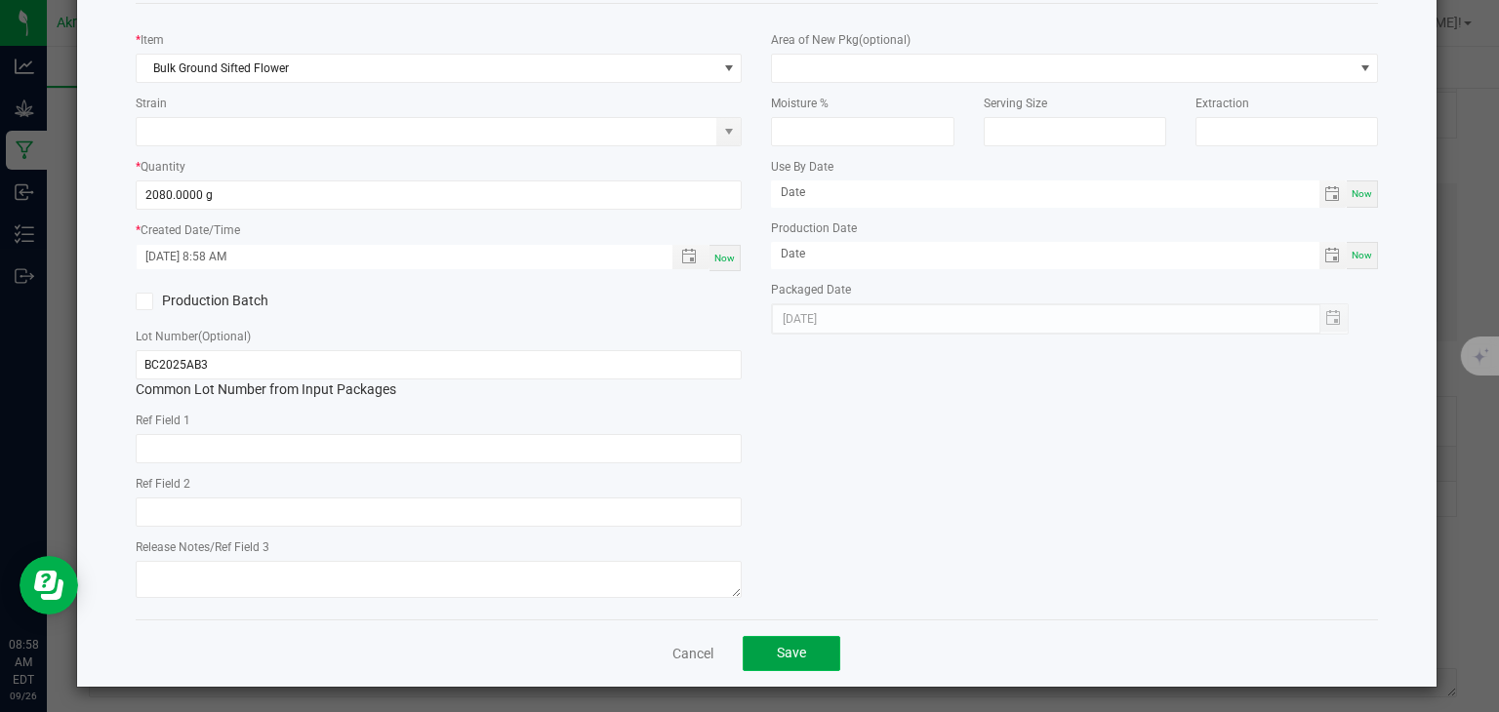
click at [807, 648] on button "Save" at bounding box center [792, 653] width 98 height 35
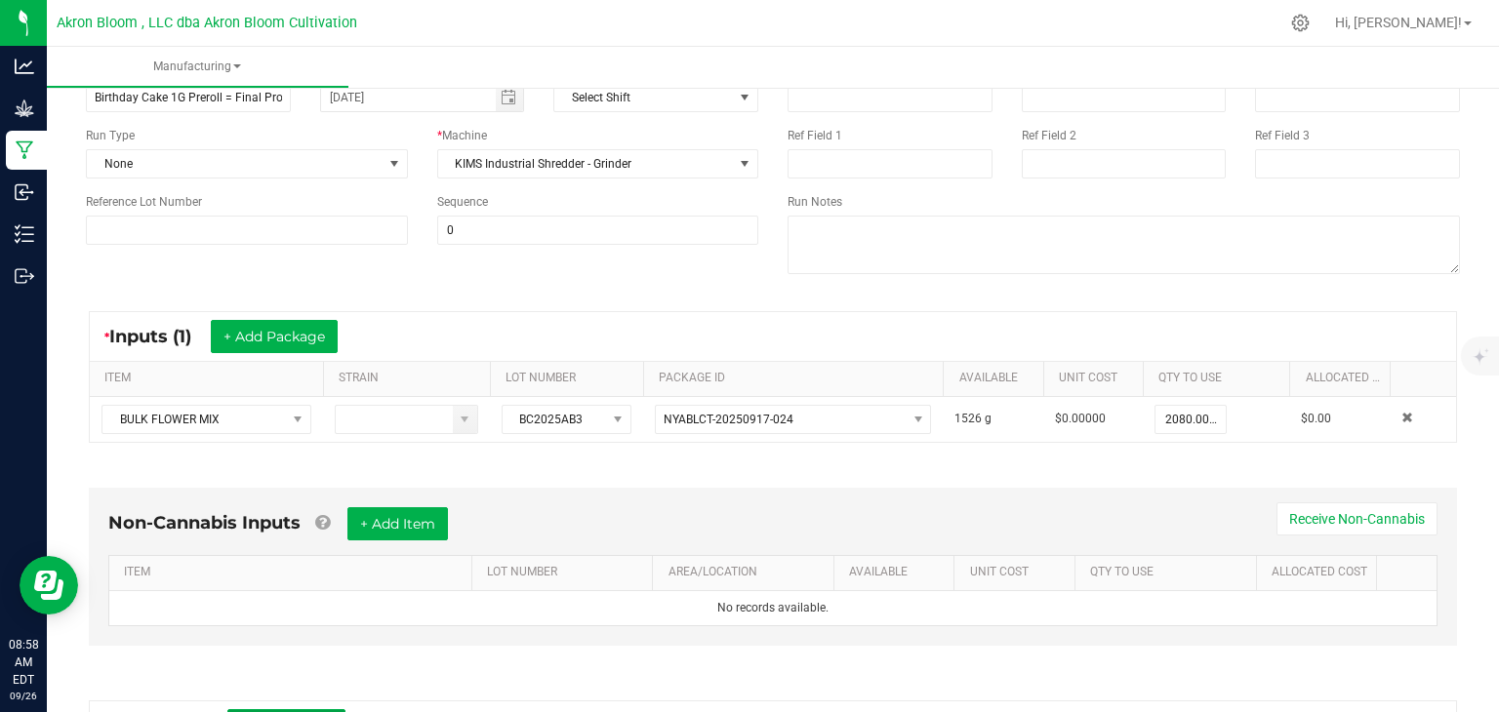
scroll to position [0, 0]
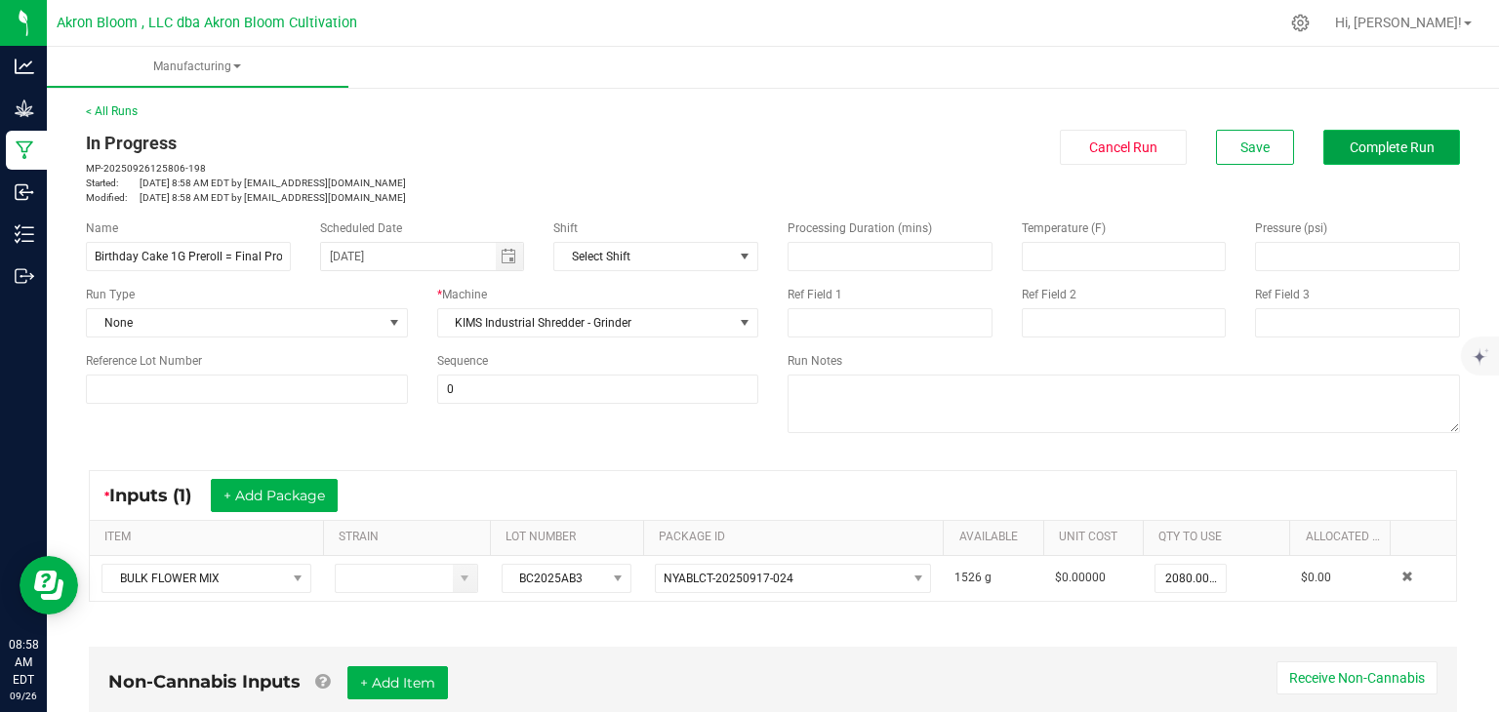
click at [1377, 141] on span "Complete Run" at bounding box center [1392, 148] width 85 height 16
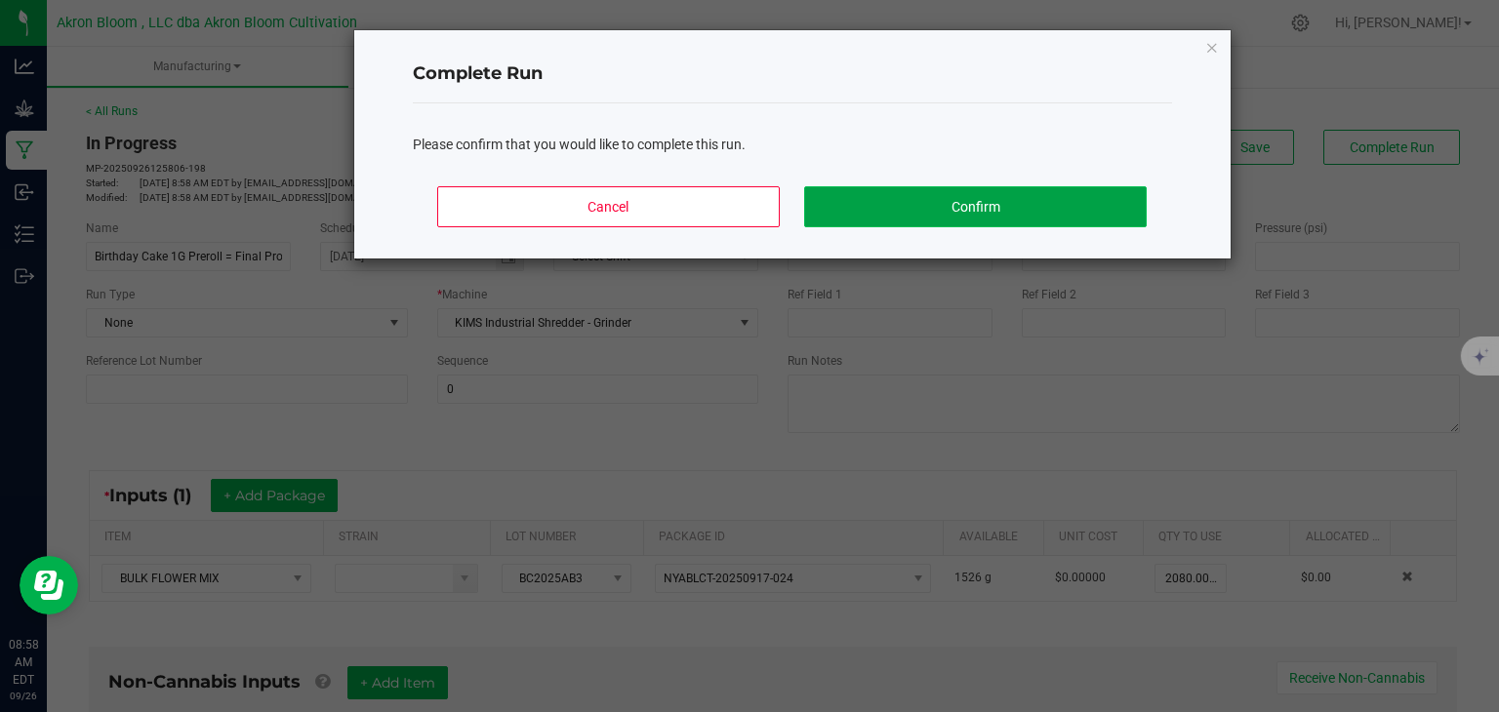
click at [982, 206] on button "Confirm" at bounding box center [975, 206] width 342 height 41
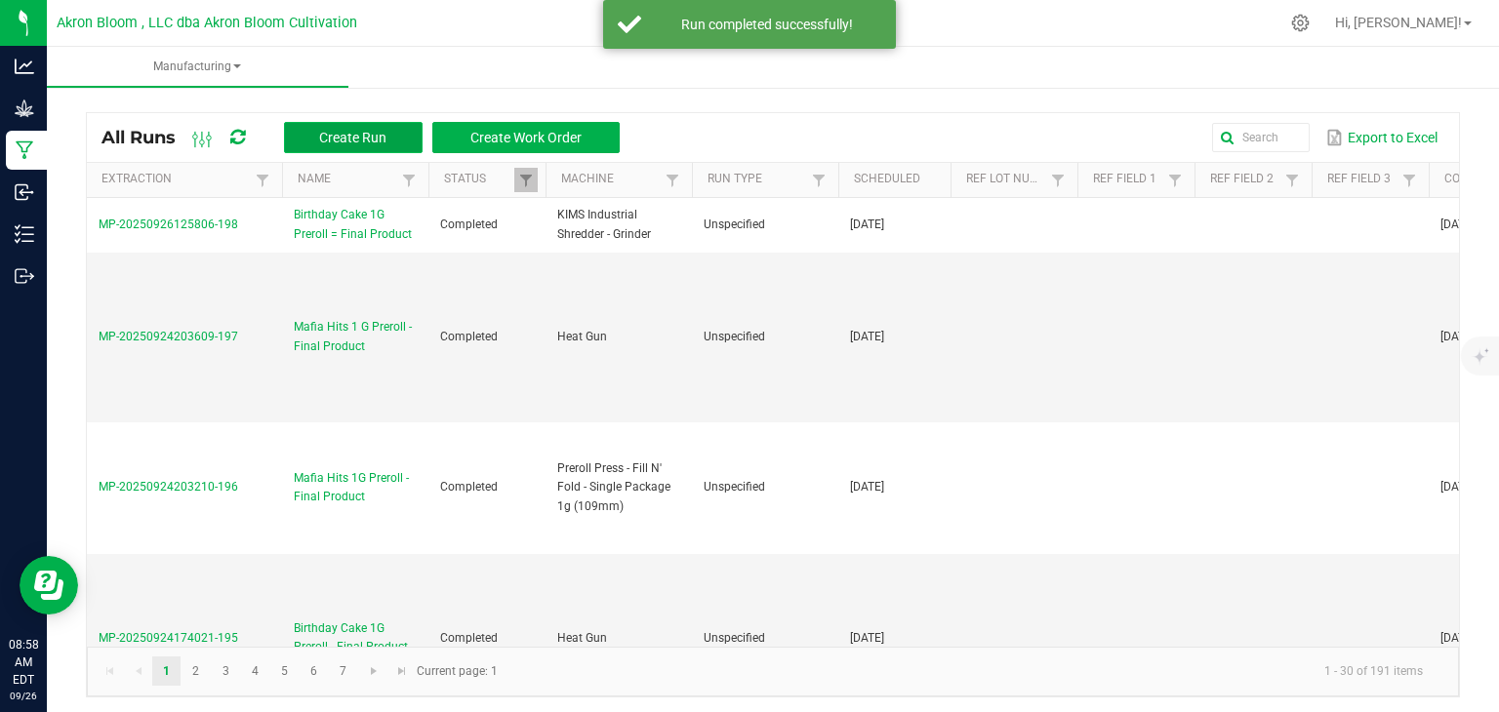
click at [367, 126] on button "Create Run" at bounding box center [353, 137] width 139 height 31
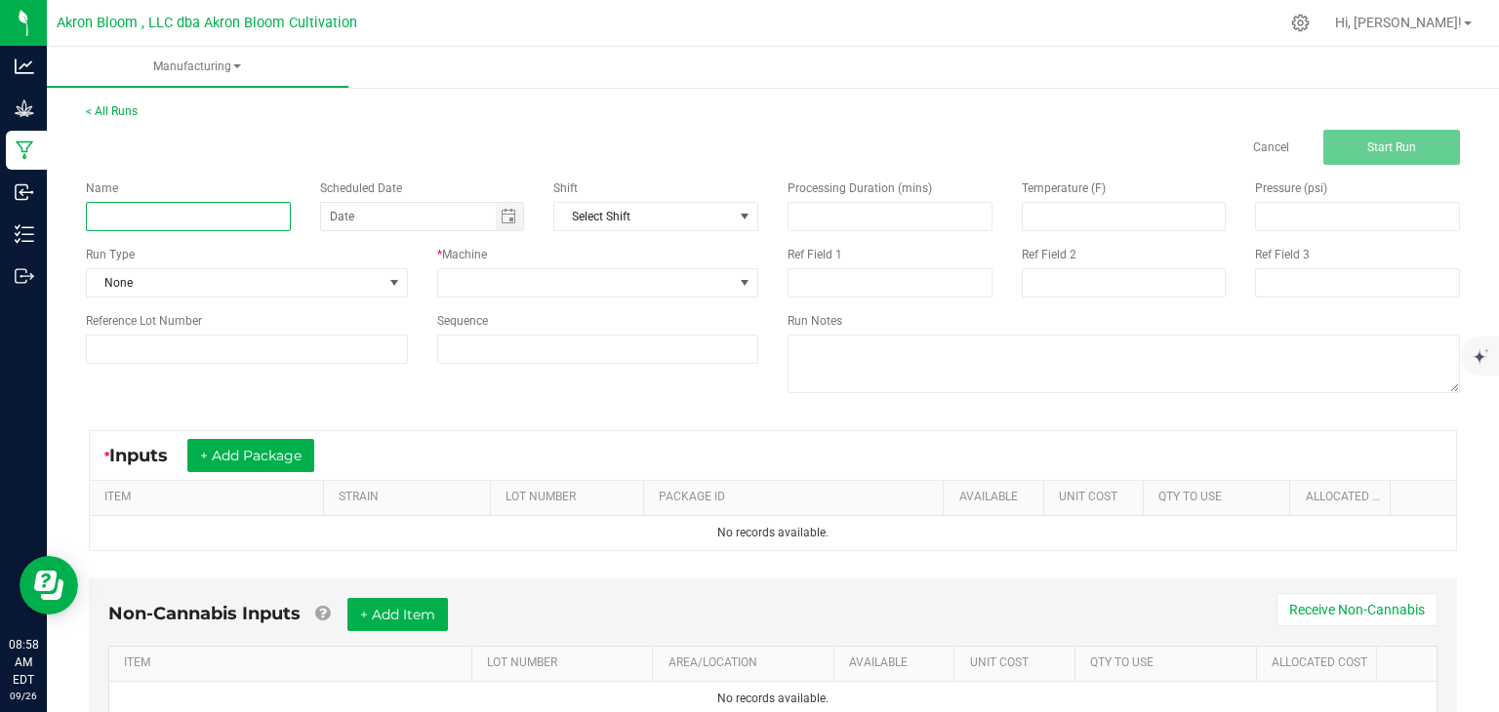
click at [263, 209] on input at bounding box center [188, 216] width 205 height 29
click at [505, 222] on span "Toggle calendar" at bounding box center [509, 217] width 16 height 16
type input "Birthday Cake 1G Preroll = Final Product"
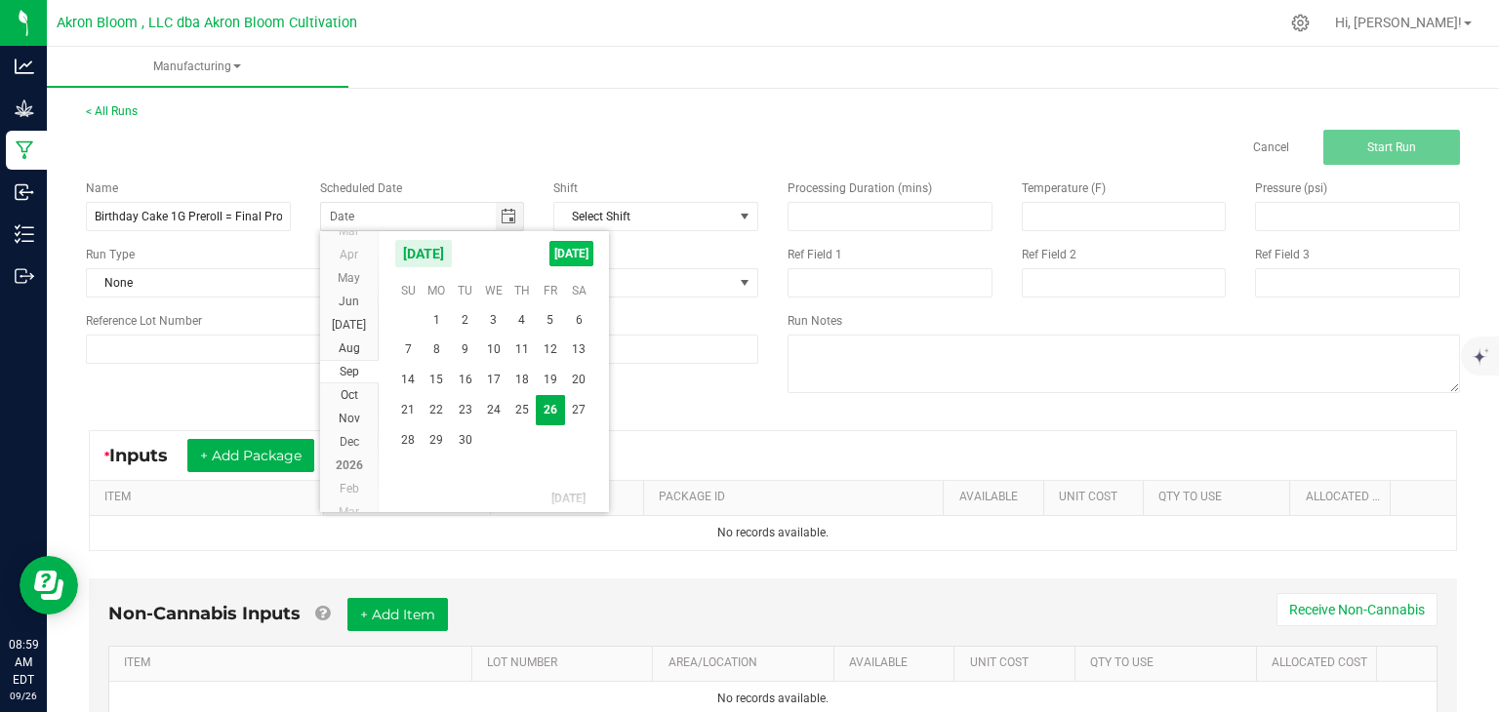
click at [568, 249] on span "[DATE]" at bounding box center [571, 253] width 44 height 25
type input "[DATE]"
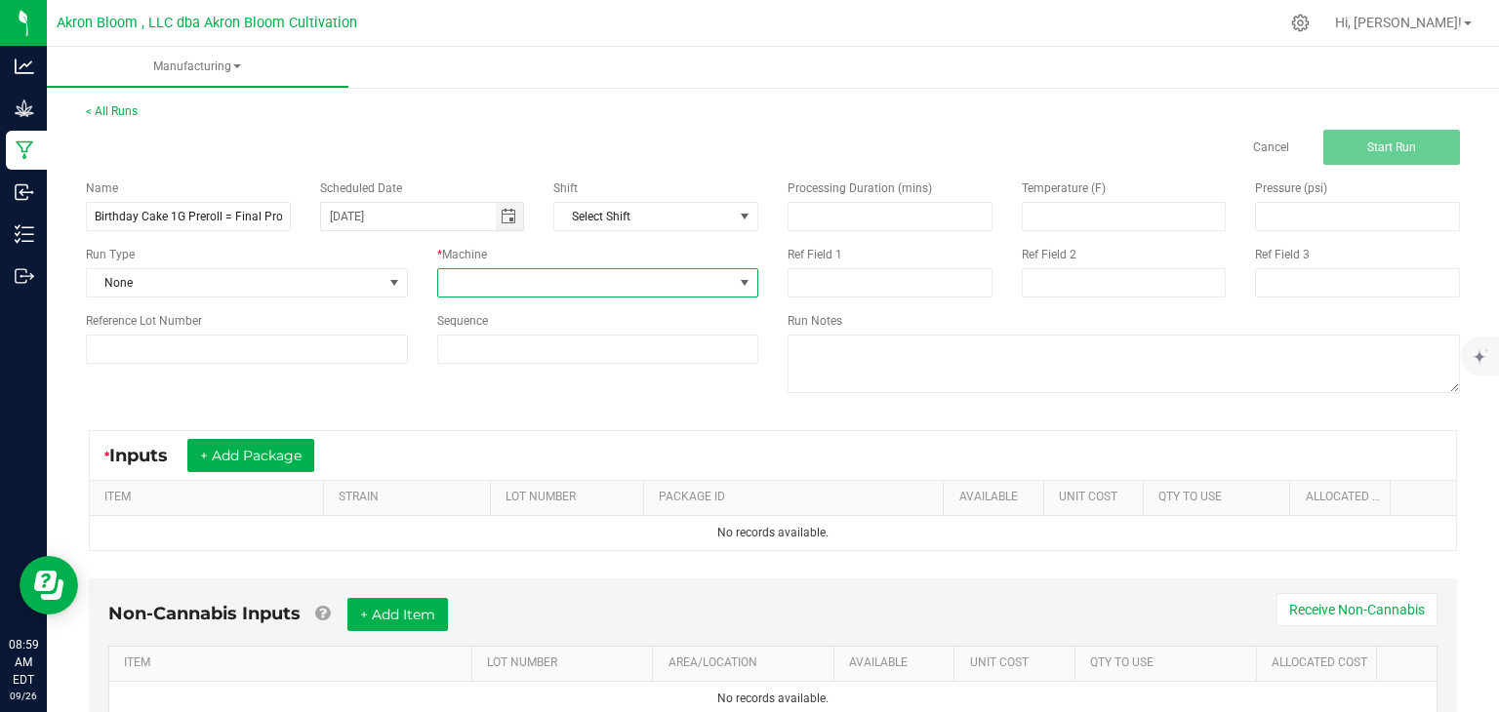
click at [744, 279] on span at bounding box center [745, 283] width 16 height 16
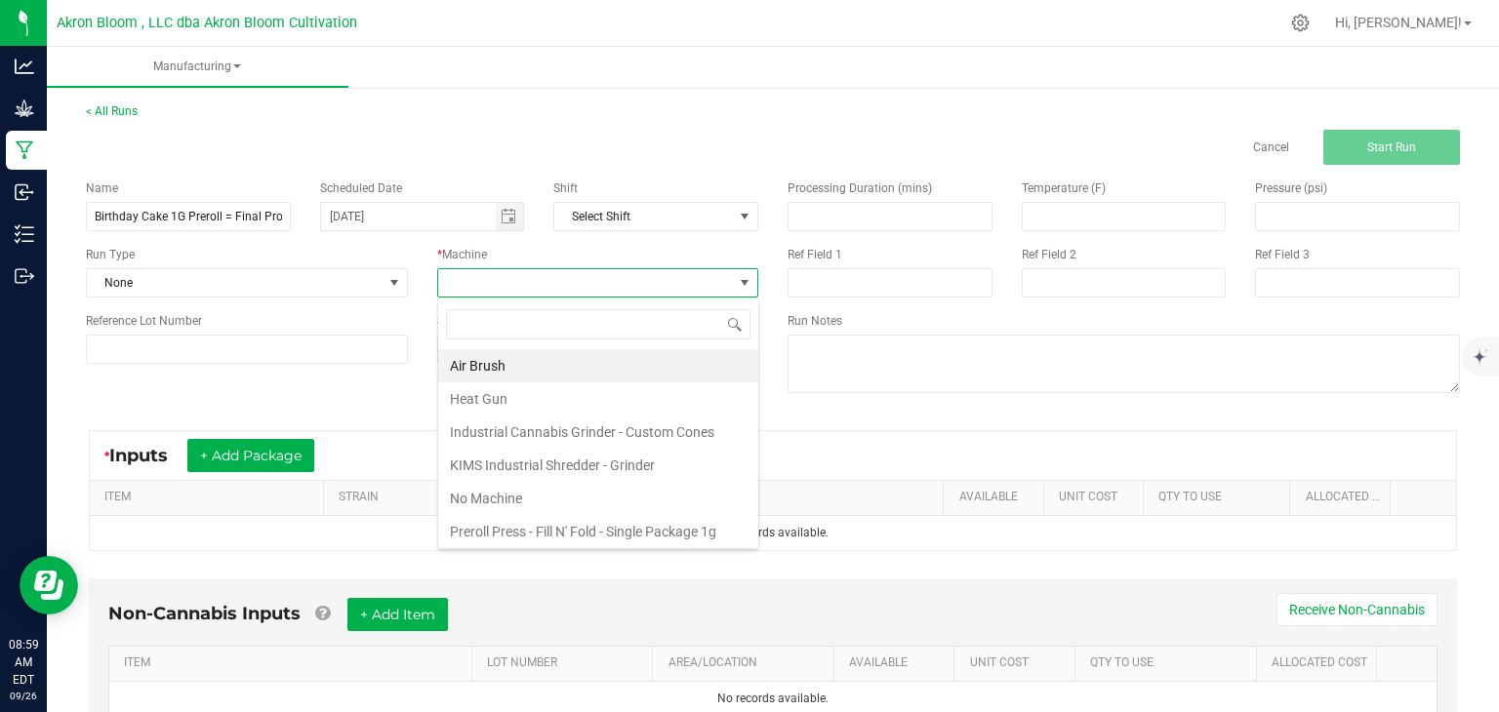
scroll to position [28, 321]
click at [744, 279] on span at bounding box center [745, 283] width 16 height 16
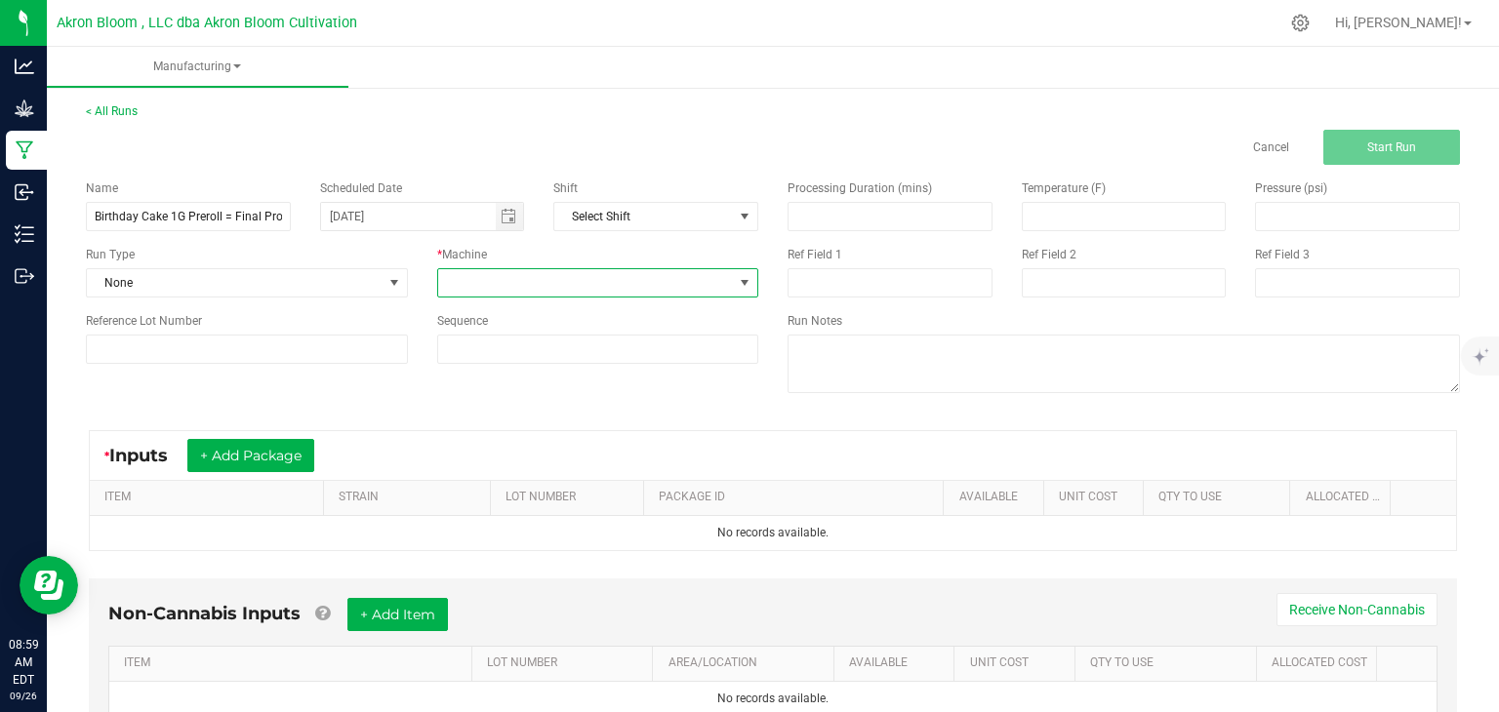
click at [750, 278] on span at bounding box center [745, 283] width 16 height 16
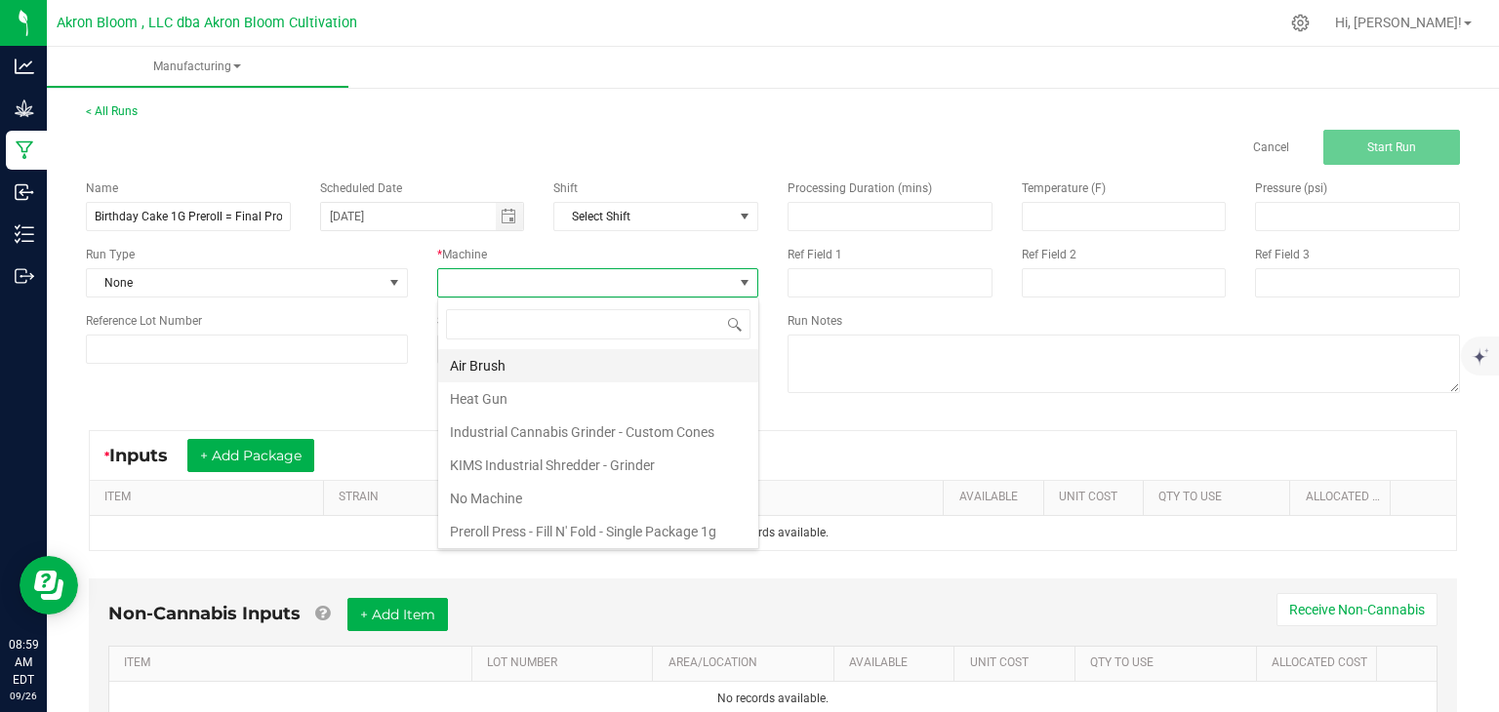
click at [619, 355] on li "Air Brush" at bounding box center [598, 365] width 320 height 33
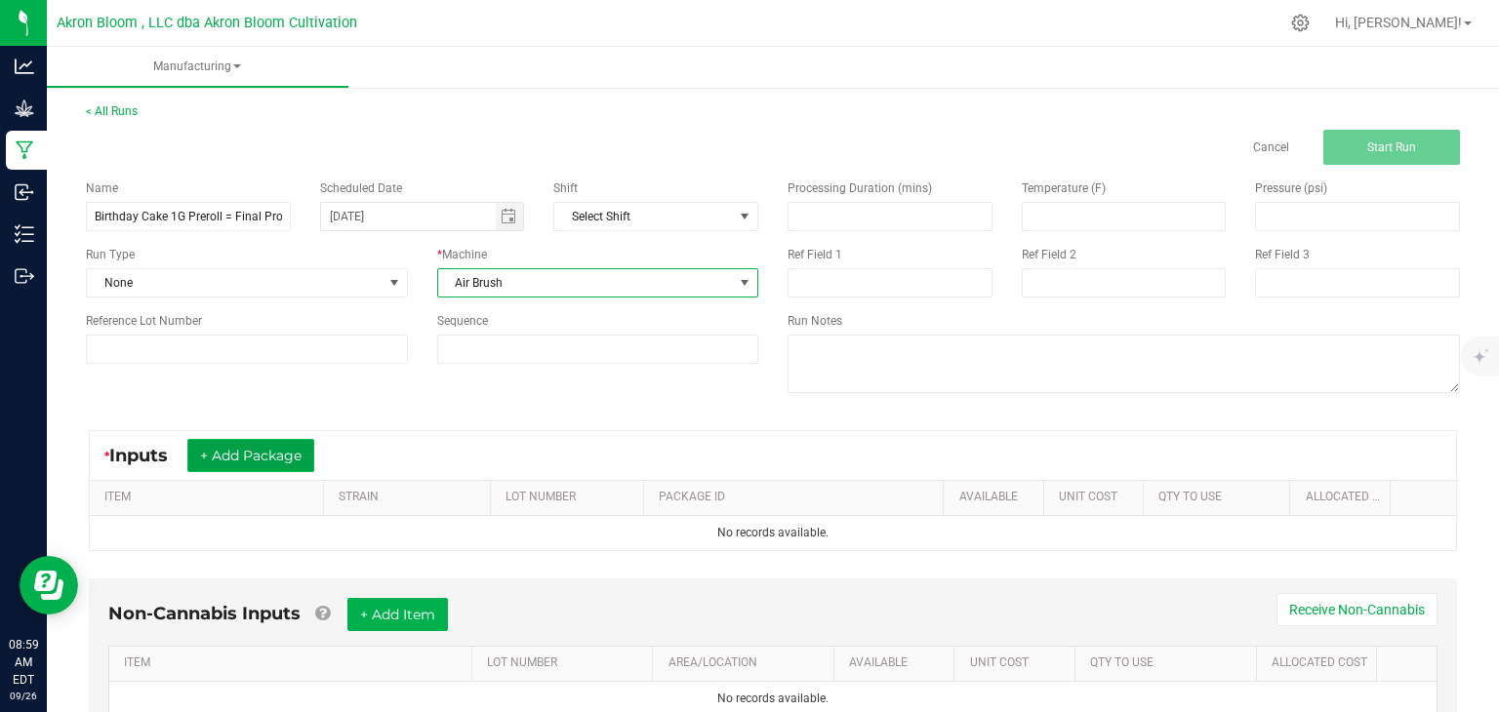
click at [249, 451] on button "+ Add Package" at bounding box center [250, 455] width 127 height 33
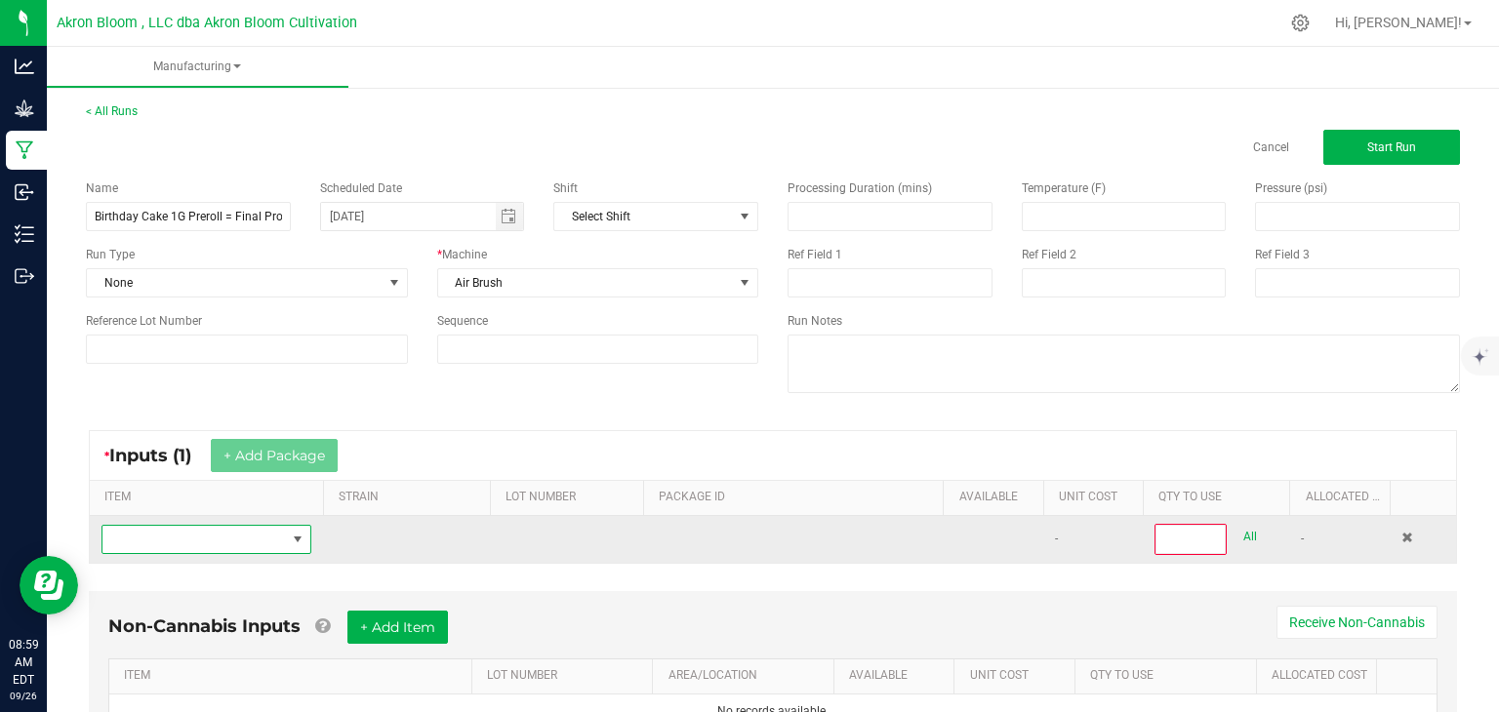
click at [300, 541] on span "NO DATA FOUND" at bounding box center [298, 540] width 16 height 16
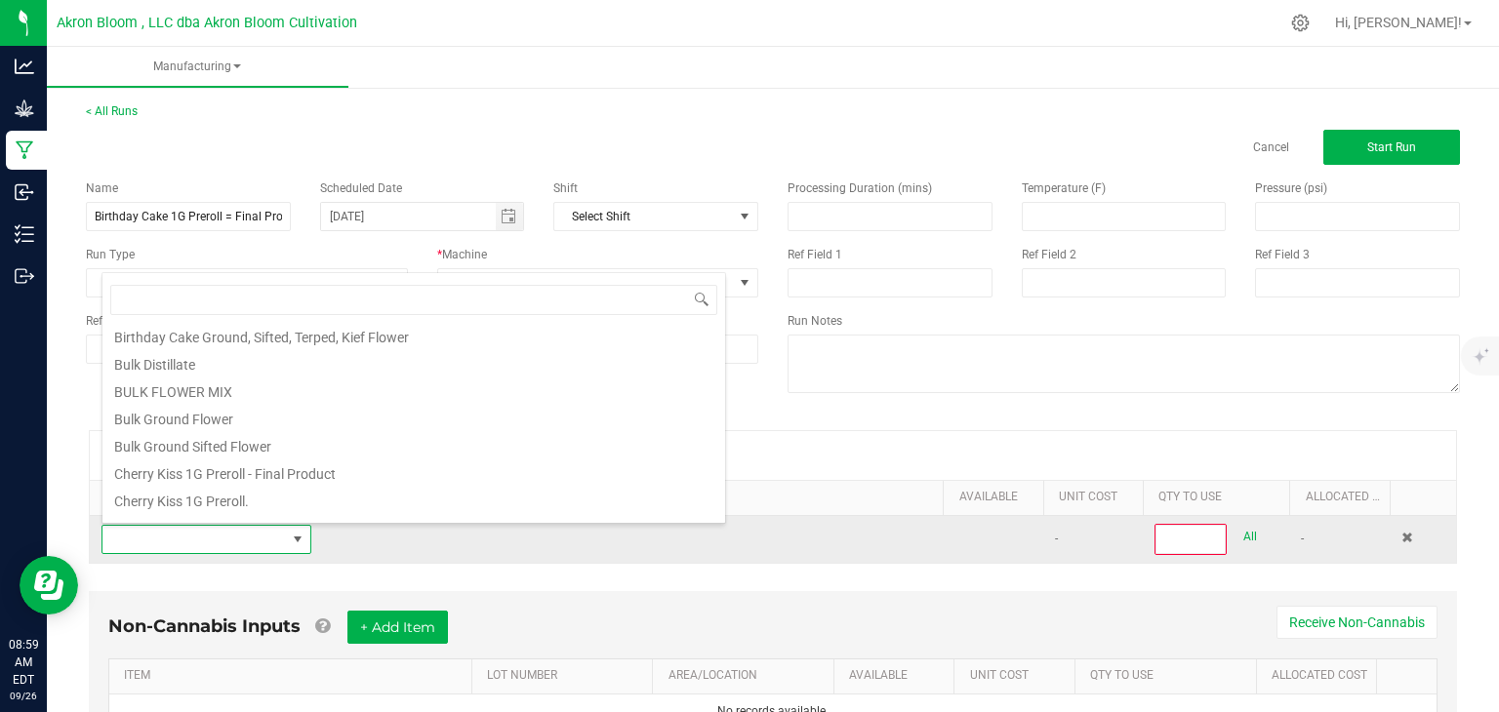
scroll to position [89, 0]
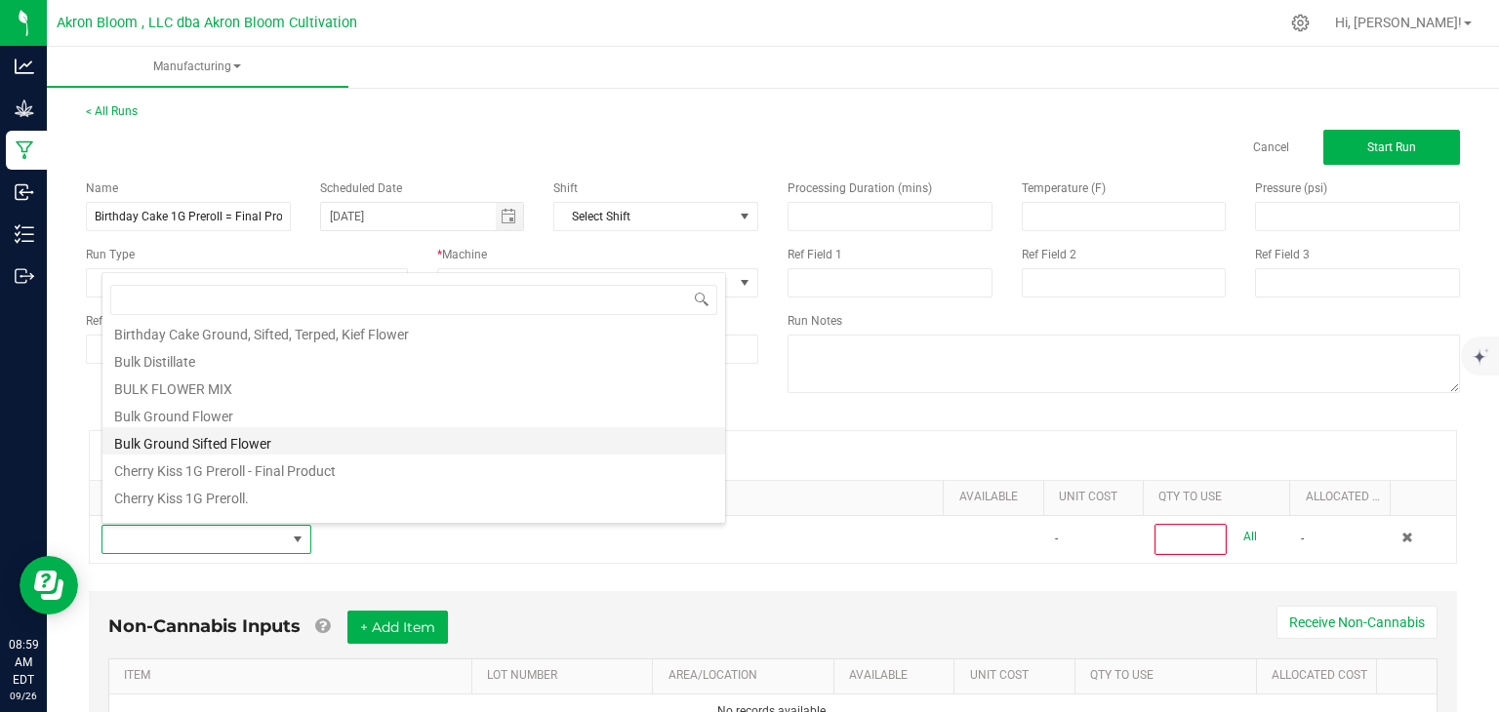
click at [225, 442] on li "Bulk Ground Sifted Flower" at bounding box center [413, 440] width 623 height 27
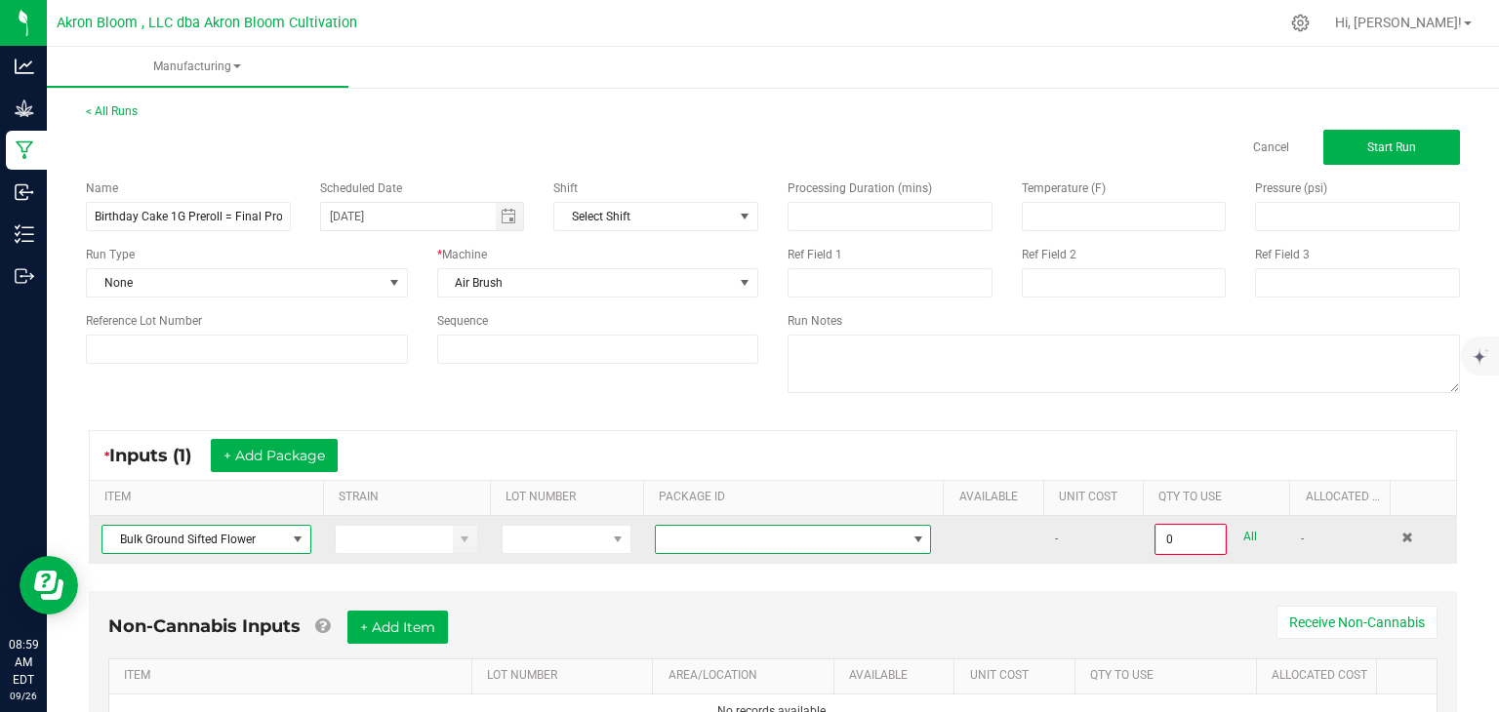
click at [915, 535] on span at bounding box center [919, 540] width 16 height 16
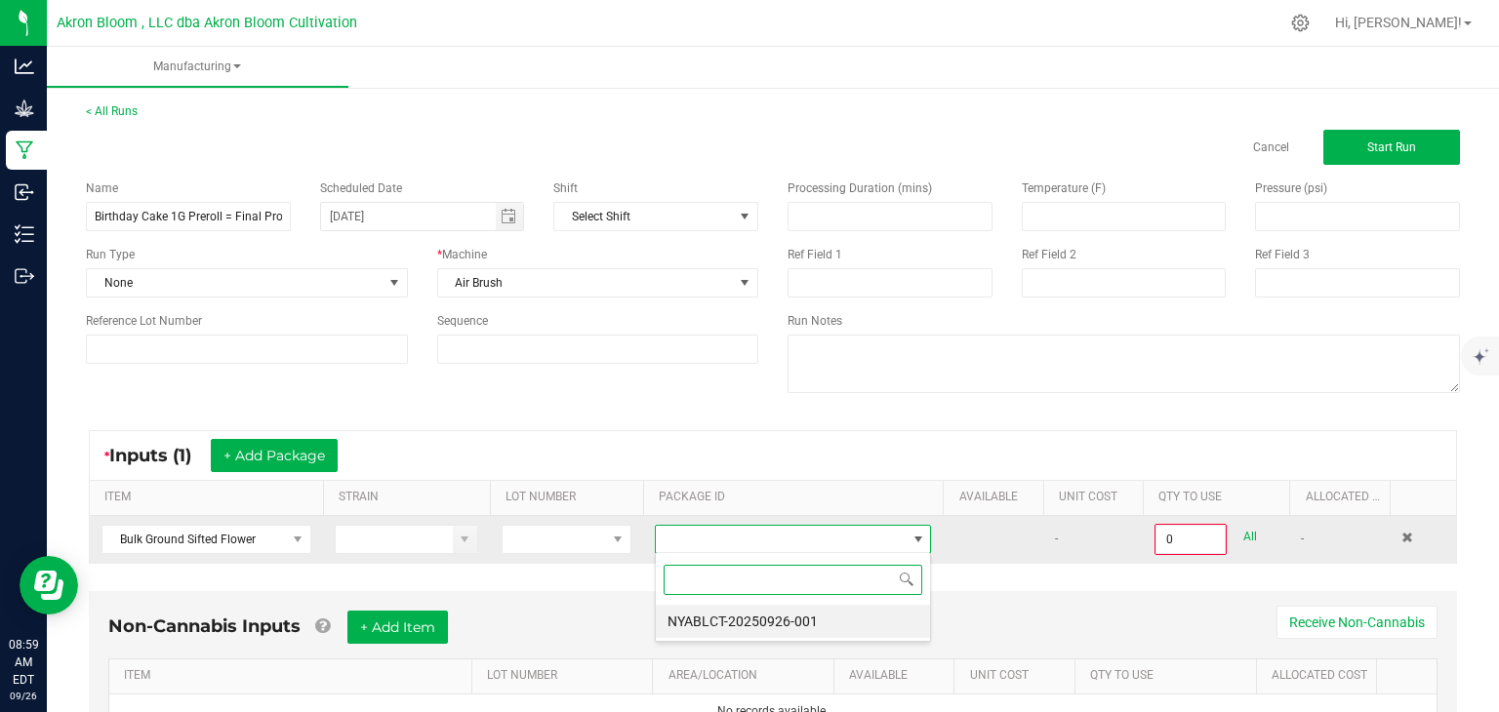
scroll to position [28, 277]
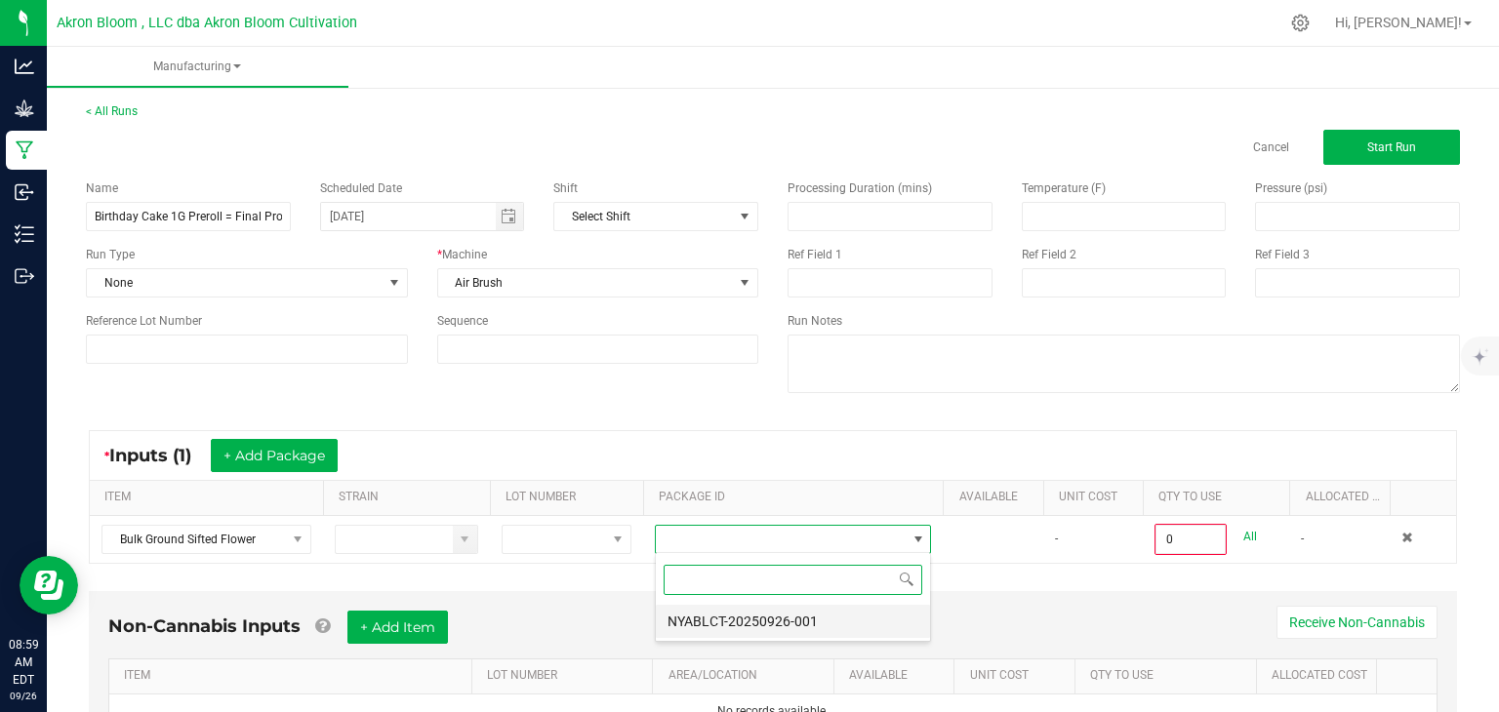
click at [839, 621] on li "NYABLCT-20250926-001" at bounding box center [793, 621] width 274 height 33
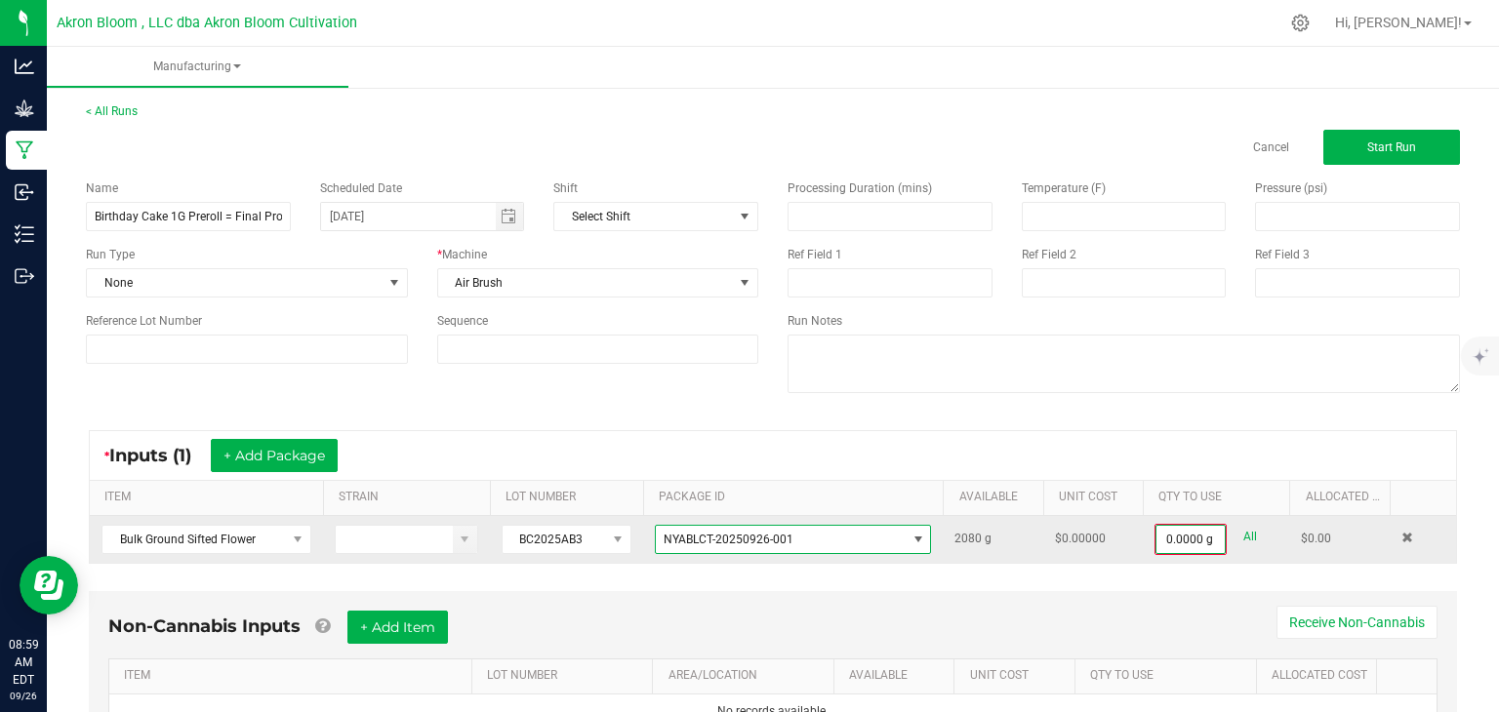
click at [1190, 535] on input "0.0000 g" at bounding box center [1191, 539] width 68 height 27
type input "0"
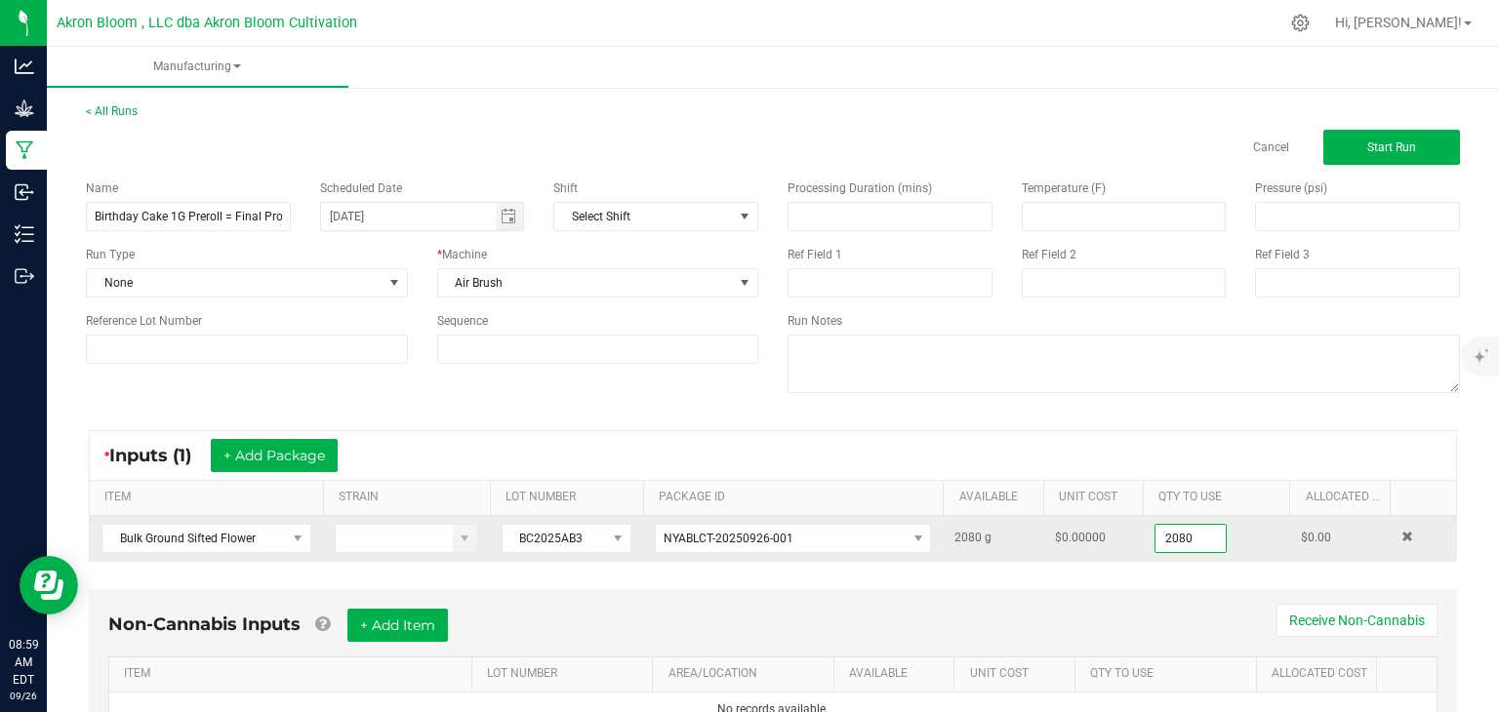
scroll to position [89, 0]
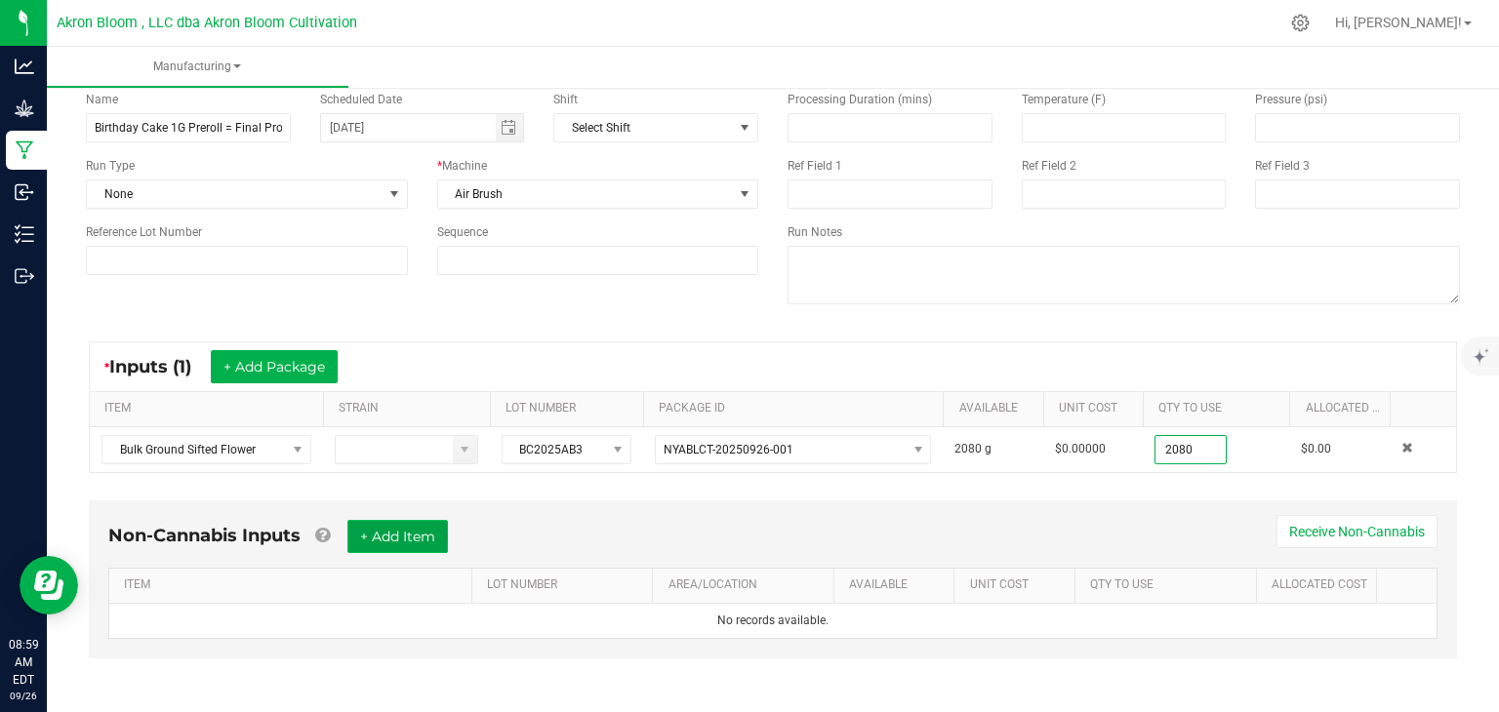
type input "2080.0000 g"
click at [402, 532] on button "+ Add Item" at bounding box center [397, 536] width 101 height 33
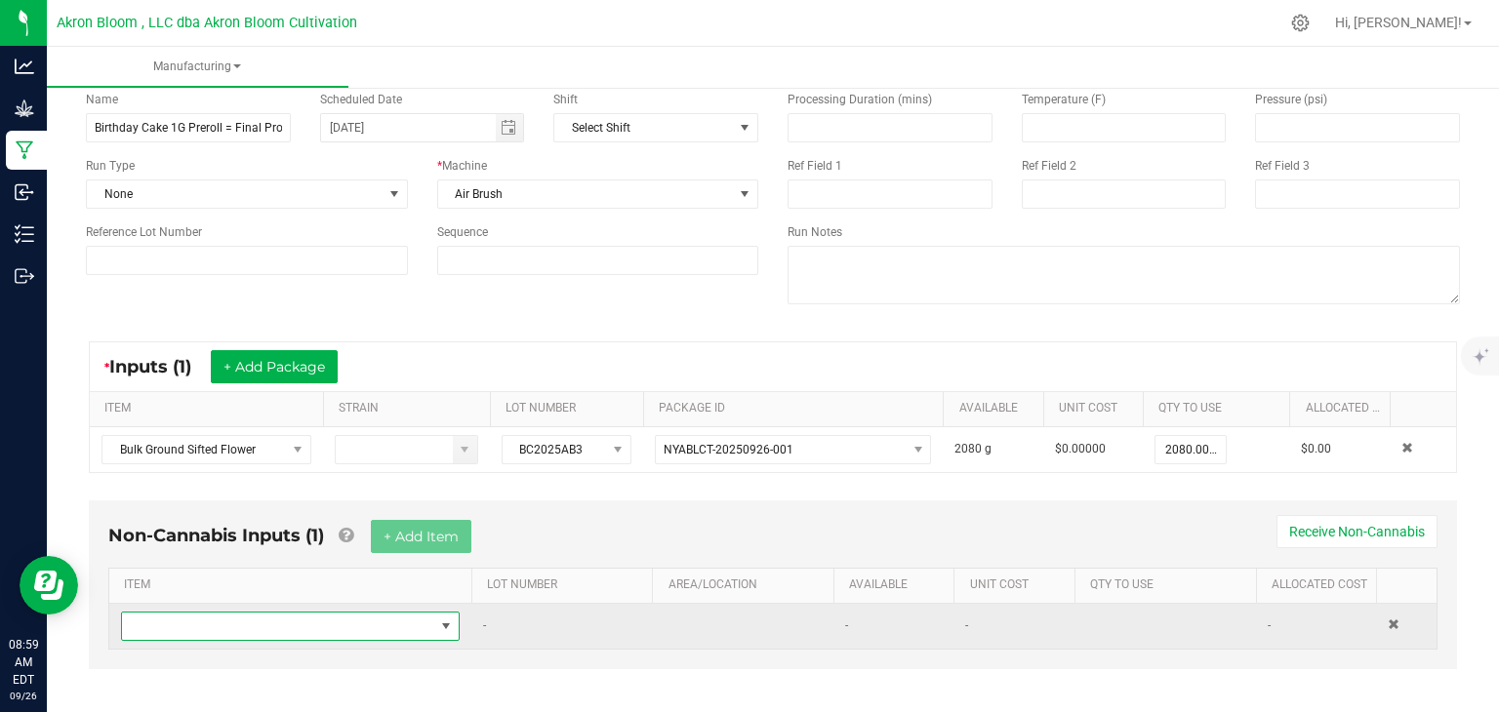
click at [447, 622] on span "NO DATA FOUND" at bounding box center [446, 627] width 16 height 16
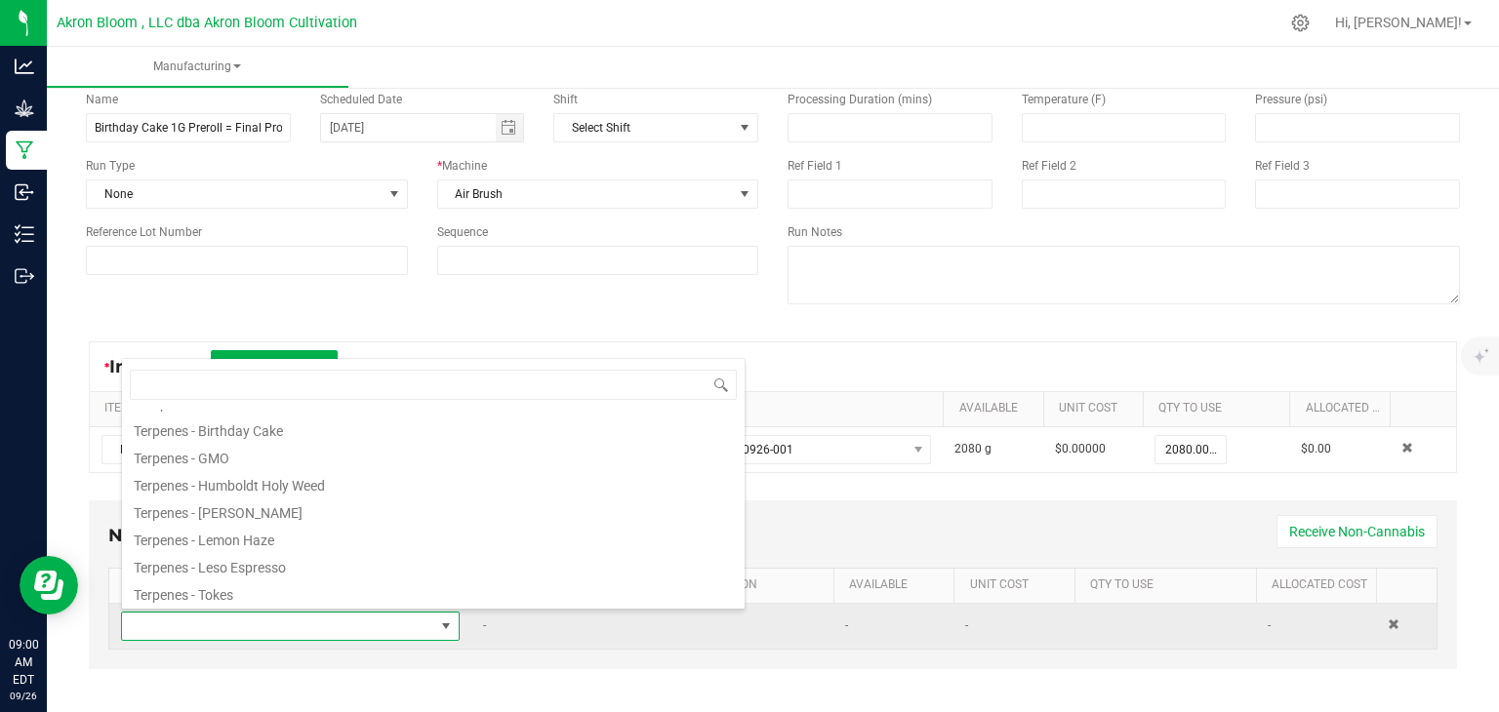
scroll to position [402, 0]
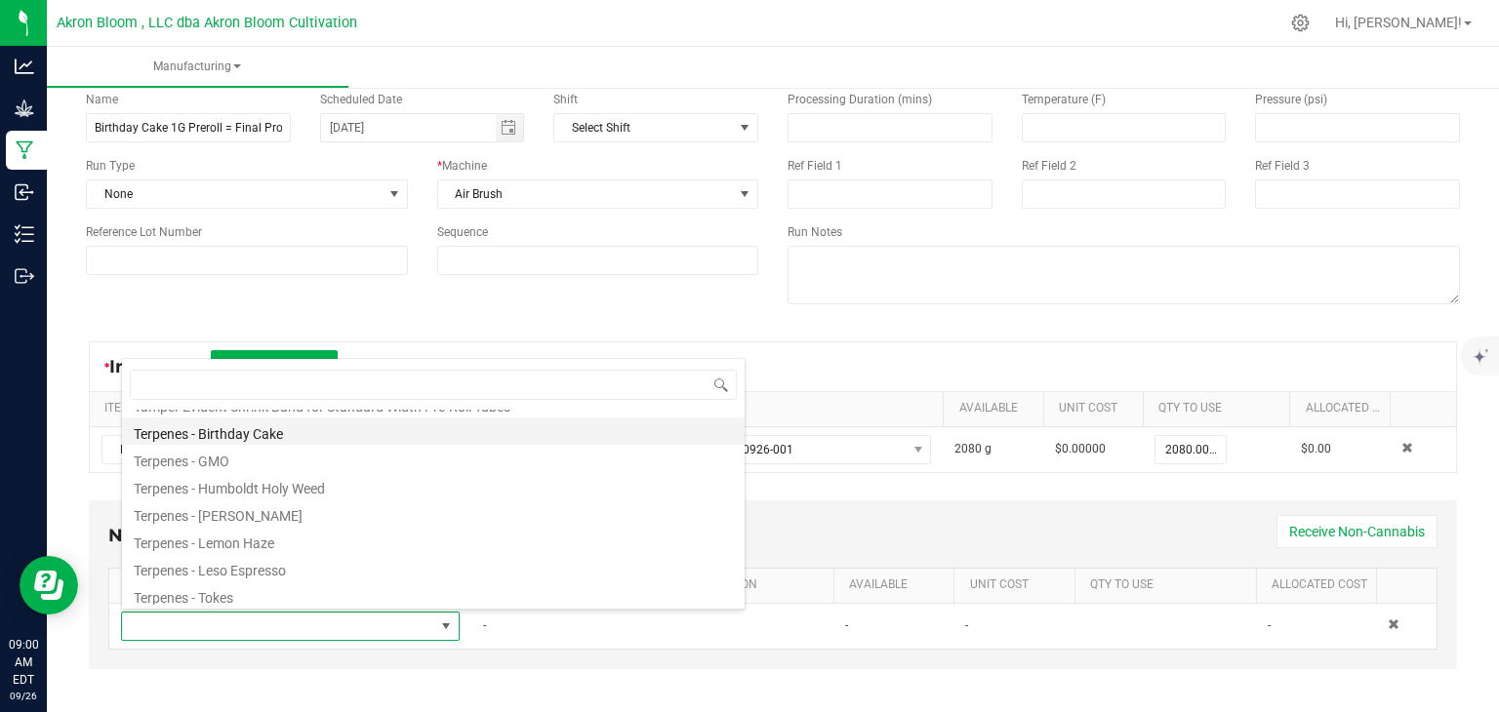
click at [319, 431] on li "Terpenes - Birthday Cake" at bounding box center [433, 431] width 623 height 27
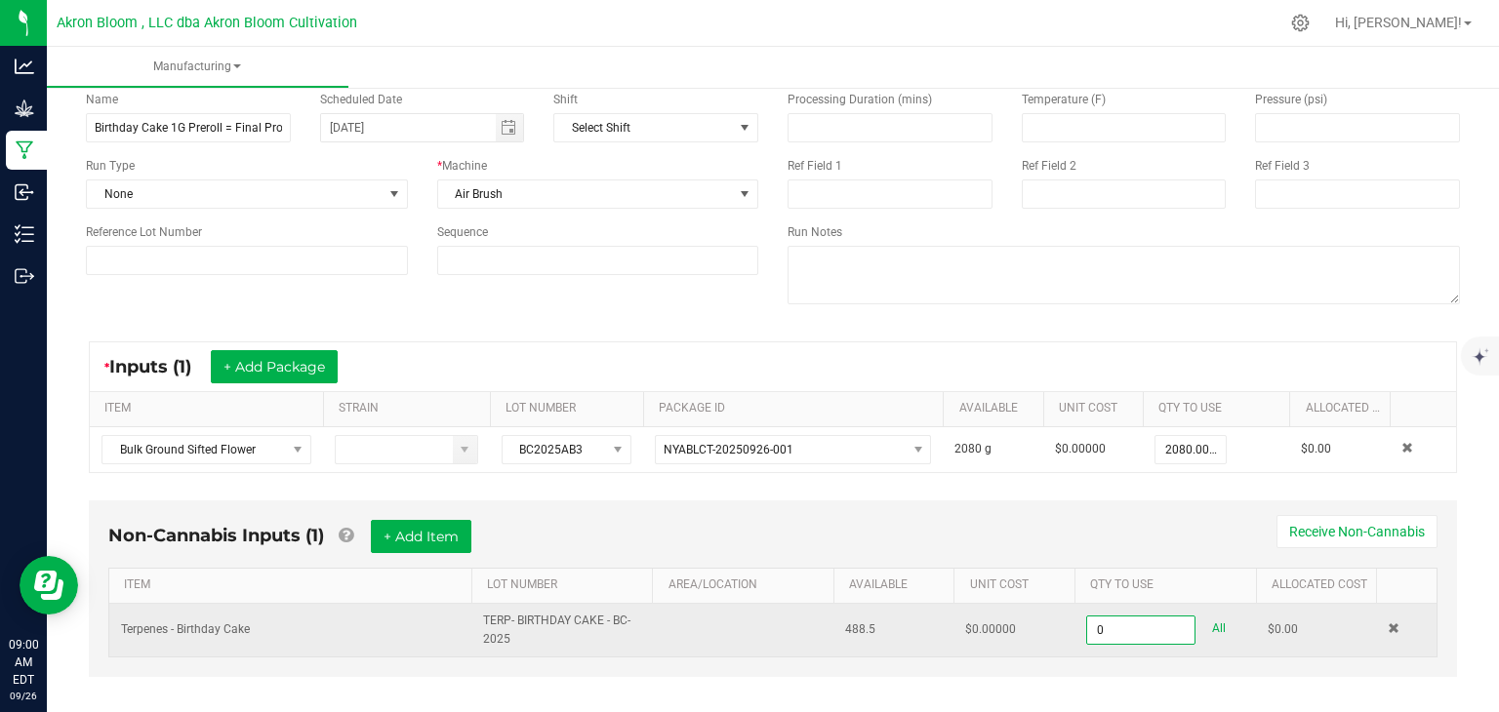
click at [1125, 623] on input "0" at bounding box center [1140, 630] width 107 height 27
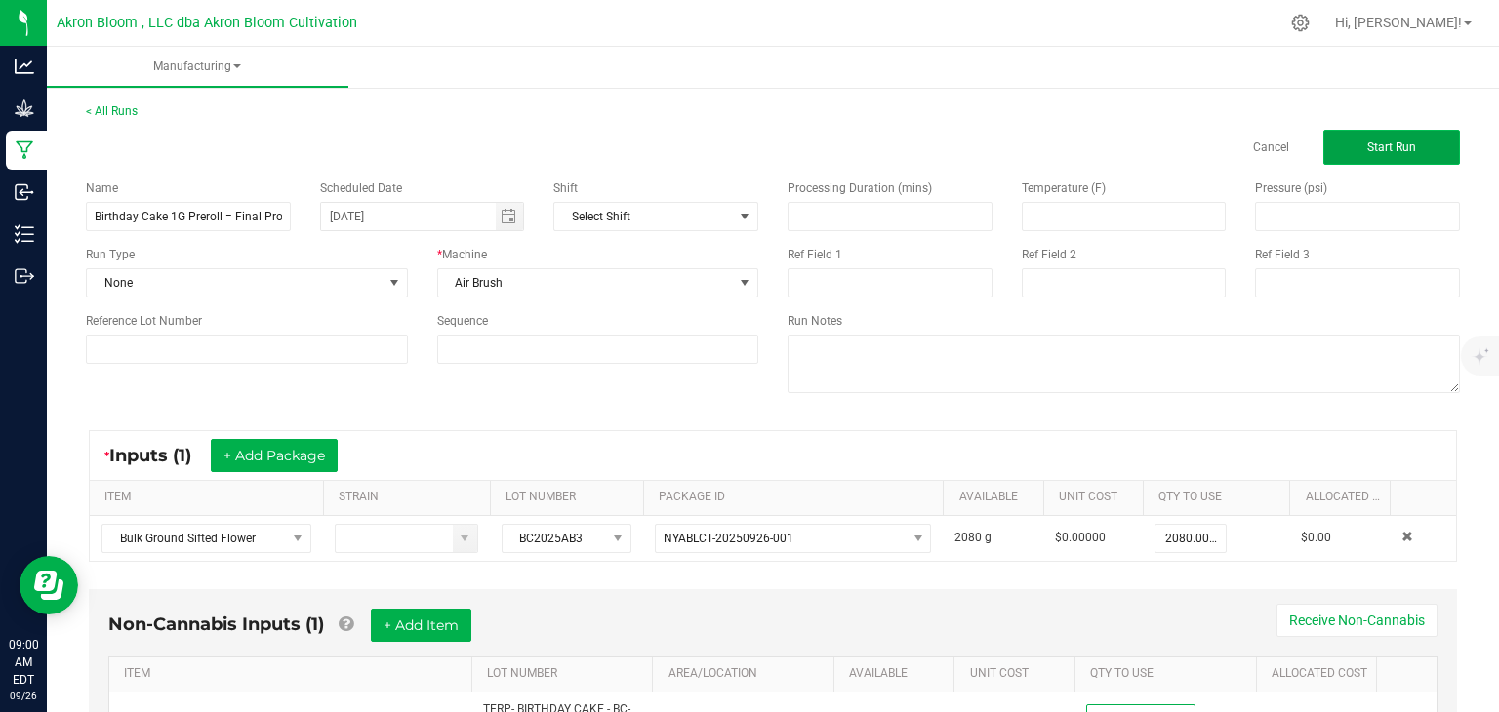
click at [1407, 142] on span "Start Run" at bounding box center [1391, 148] width 49 height 14
type input "25.0000 ml"
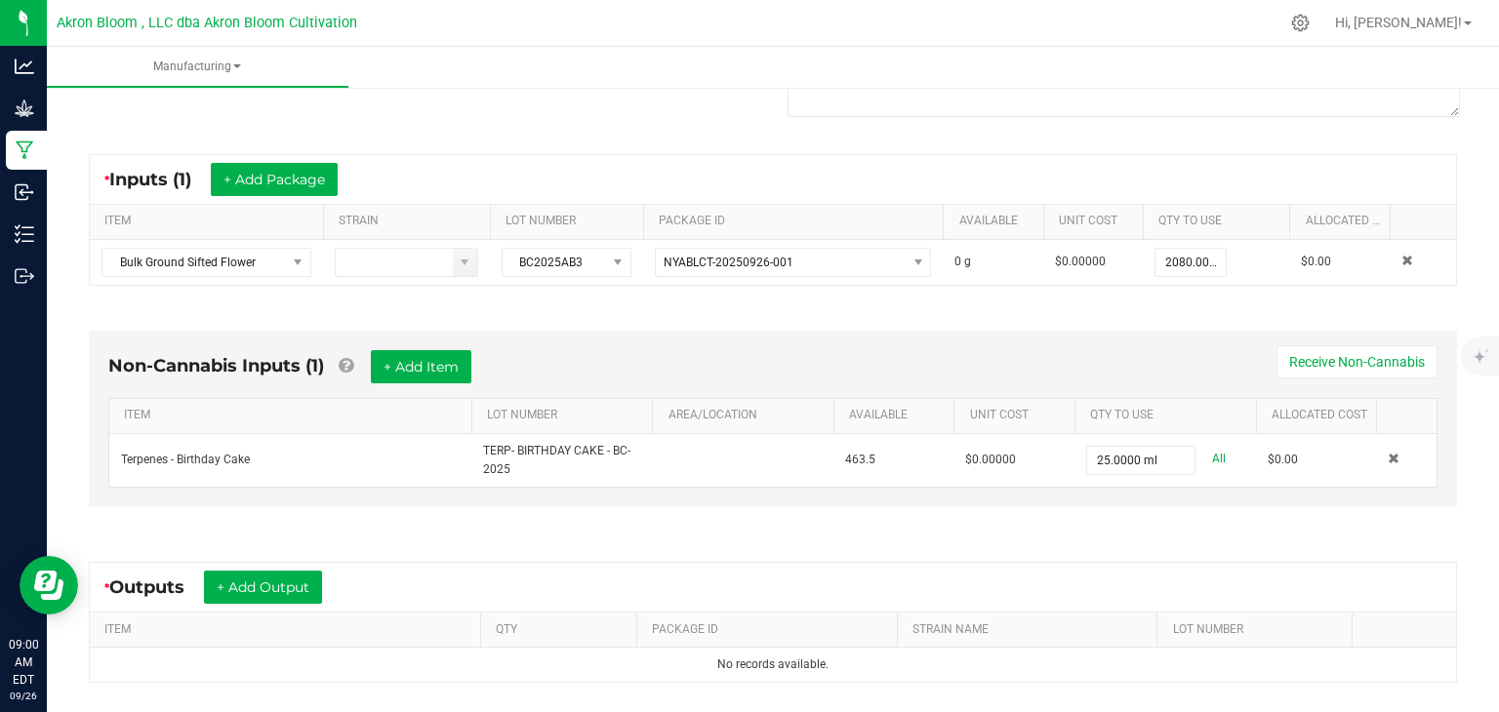
scroll to position [379, 0]
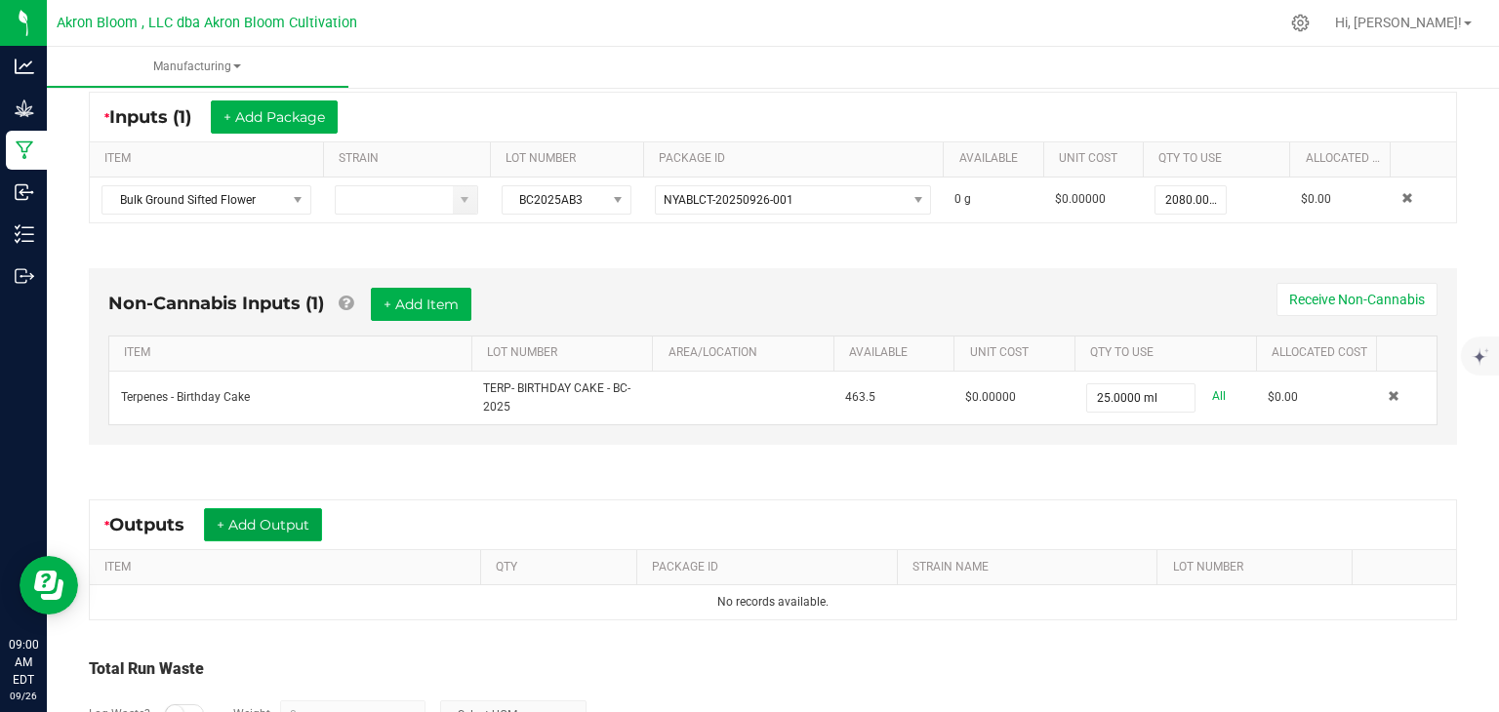
click at [274, 520] on button "+ Add Output" at bounding box center [263, 524] width 118 height 33
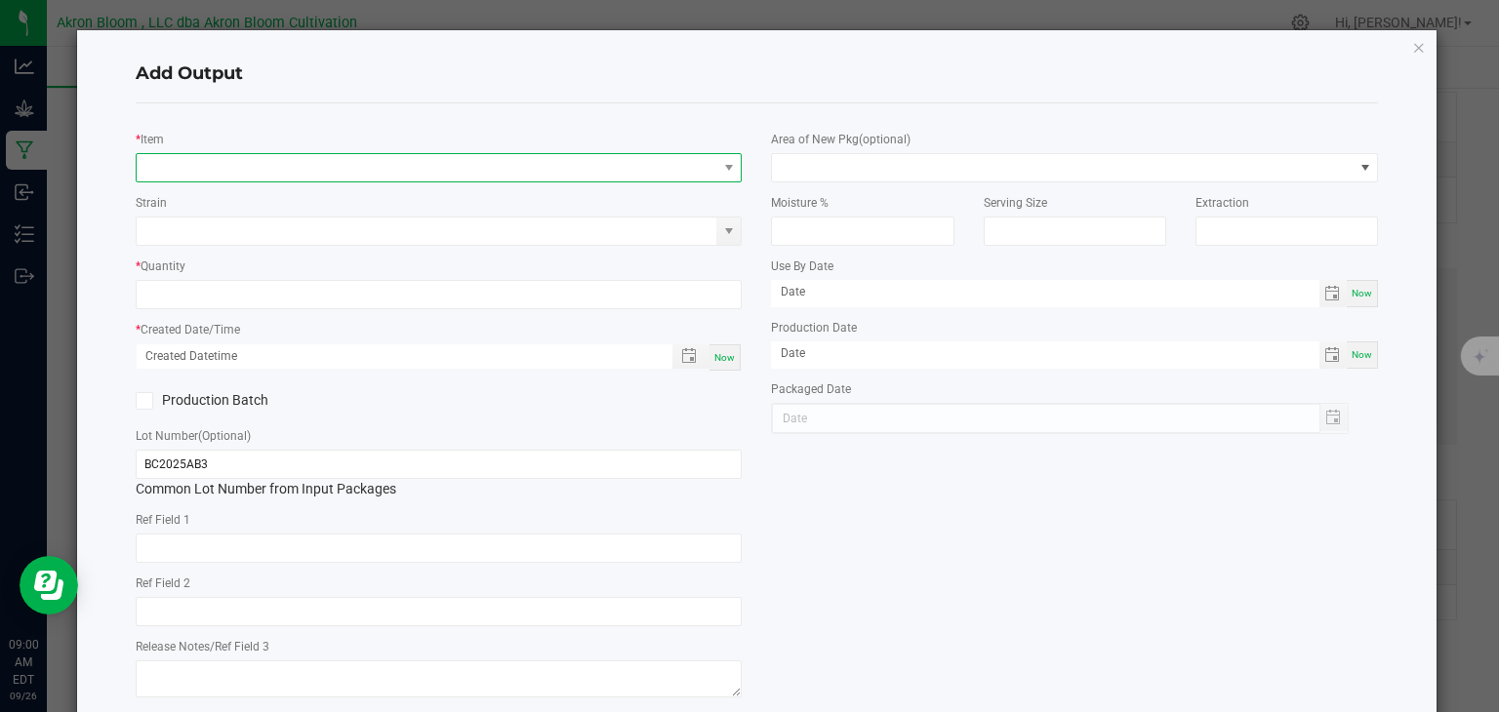
click at [199, 161] on span "NO DATA FOUND" at bounding box center [427, 167] width 581 height 27
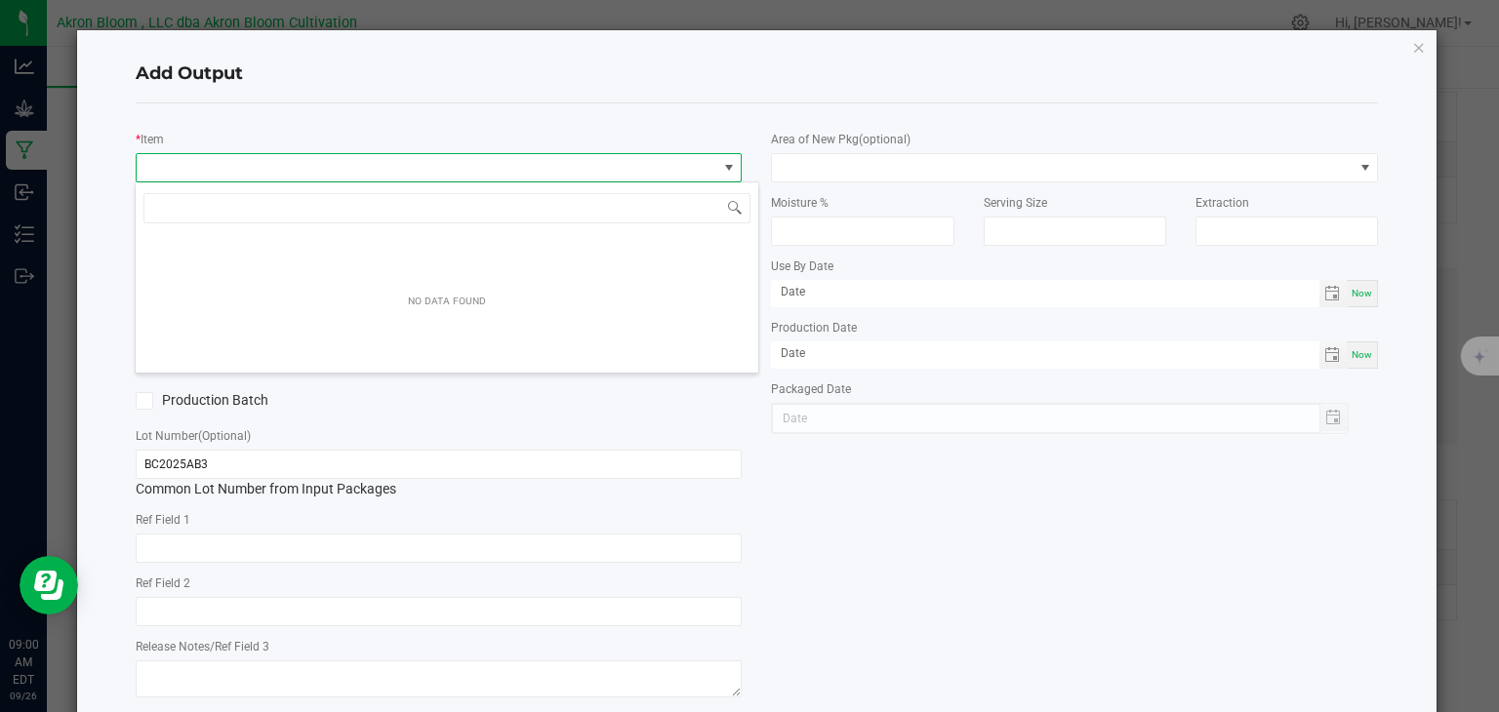
scroll to position [28, 606]
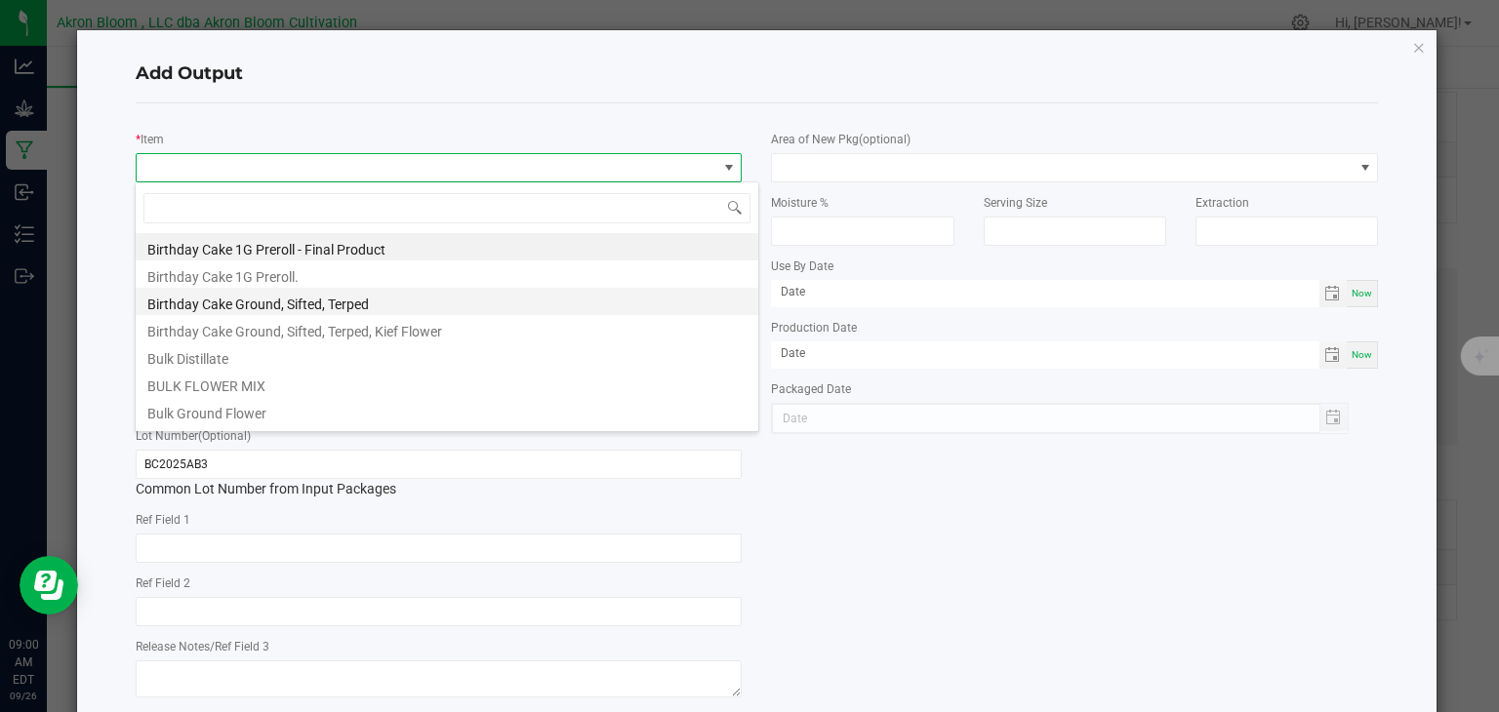
click at [219, 301] on li "Birthday Cake Ground, Sifted, Terped" at bounding box center [447, 301] width 623 height 27
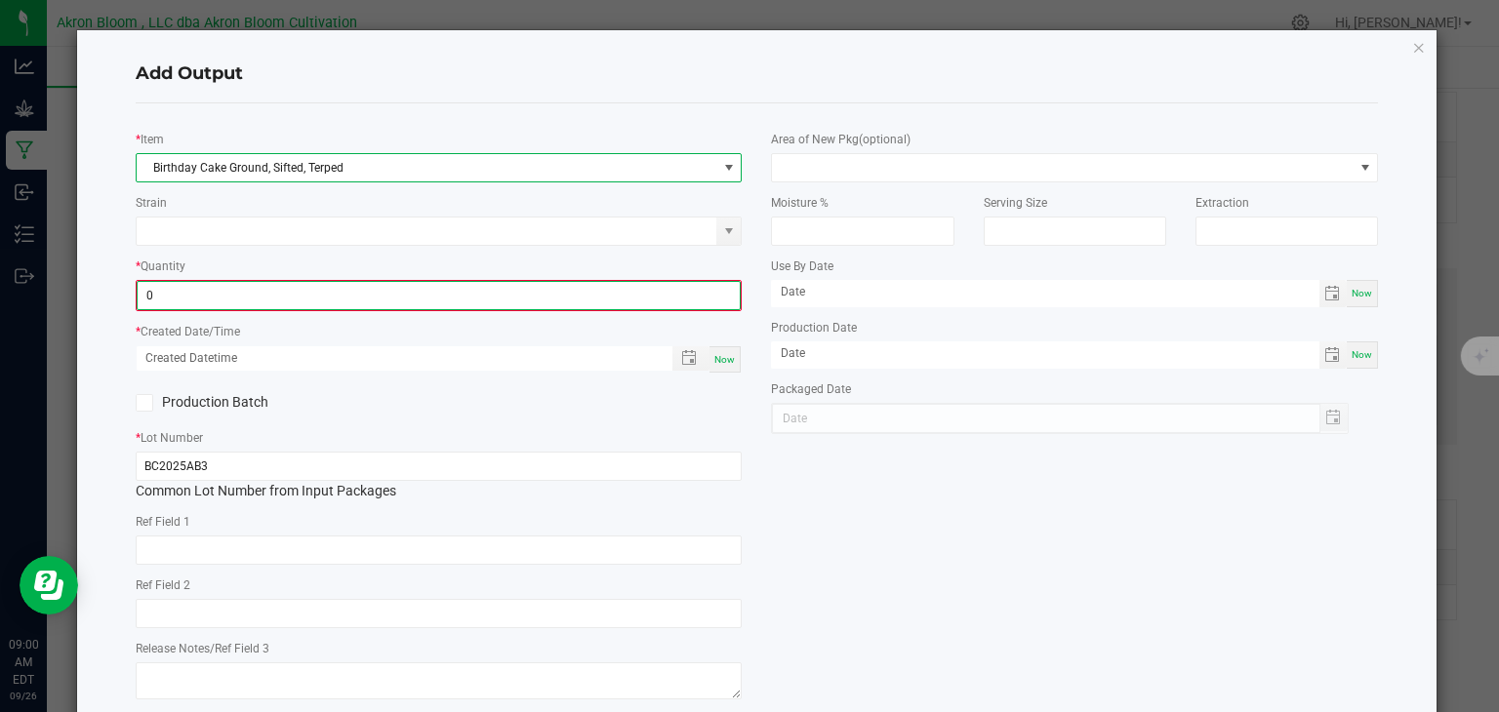
click at [219, 301] on input "0" at bounding box center [439, 295] width 603 height 27
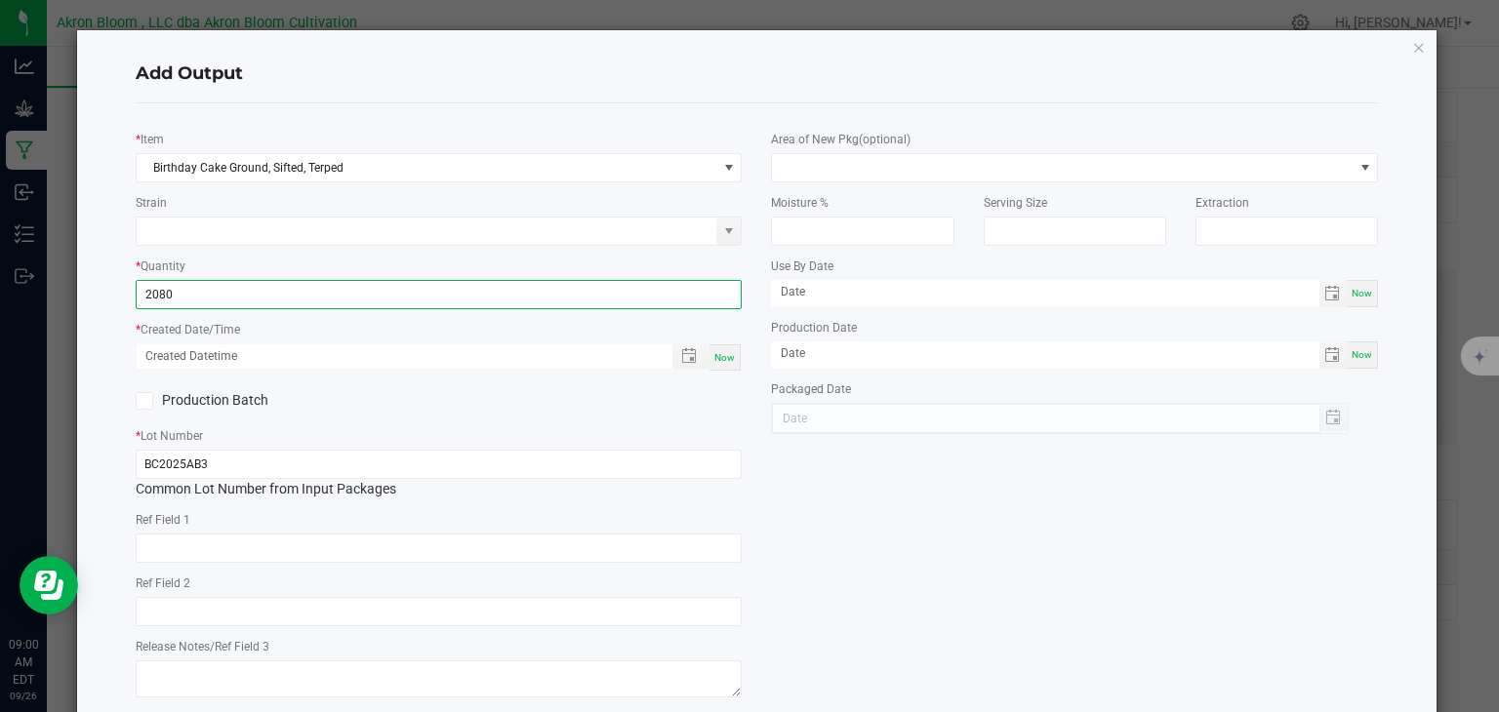
click at [728, 345] on div "Now" at bounding box center [725, 358] width 31 height 26
type input "2080.0000 g"
type input "[DATE] 9:00 AM"
type input "[DATE]"
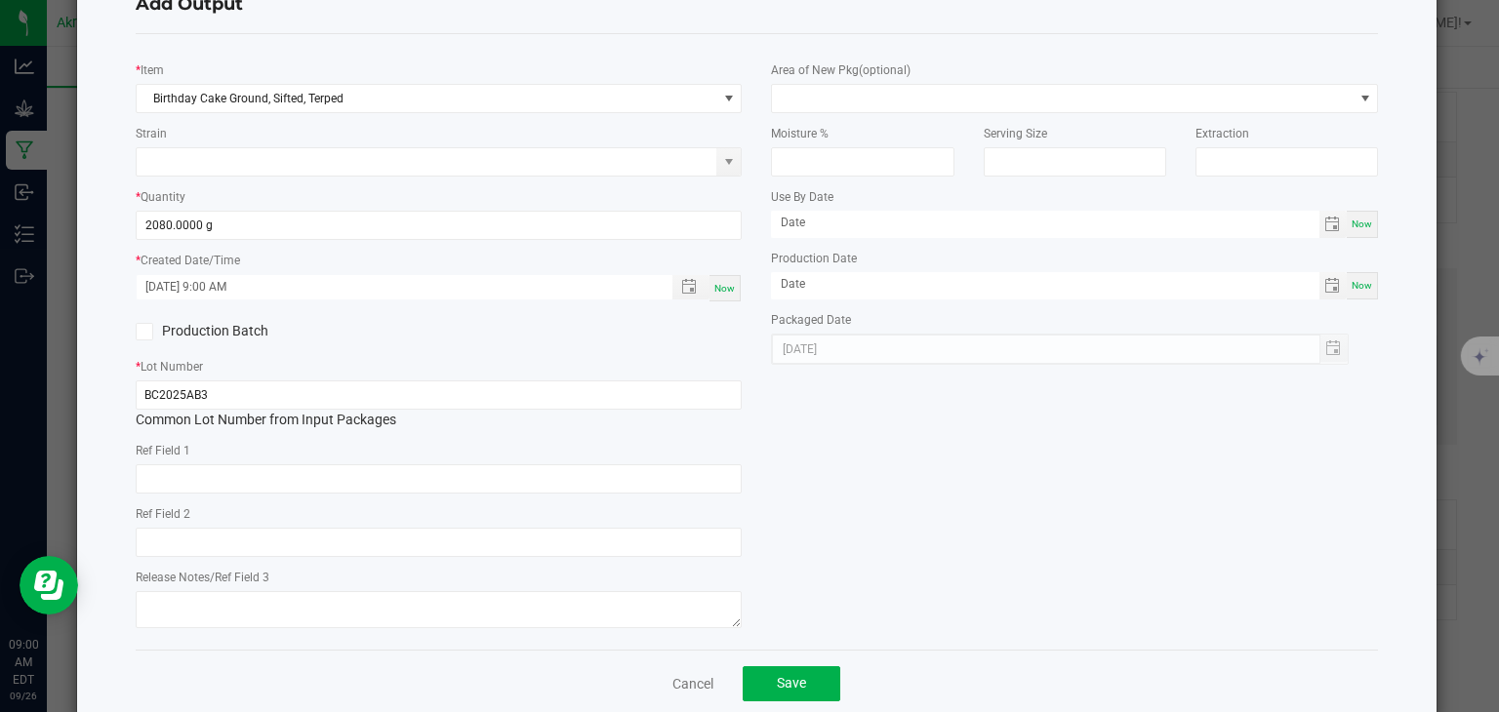
scroll to position [100, 0]
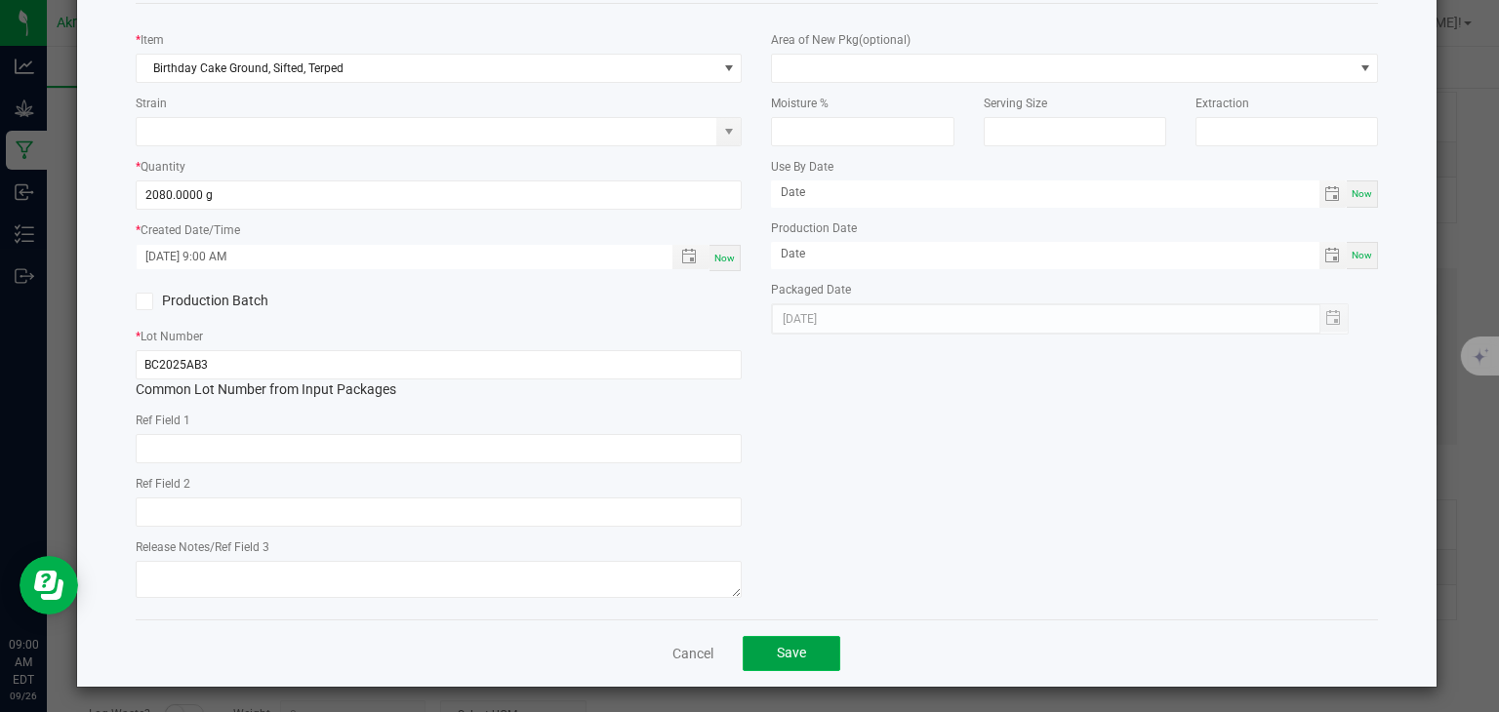
click at [796, 646] on span "Save" at bounding box center [791, 653] width 29 height 16
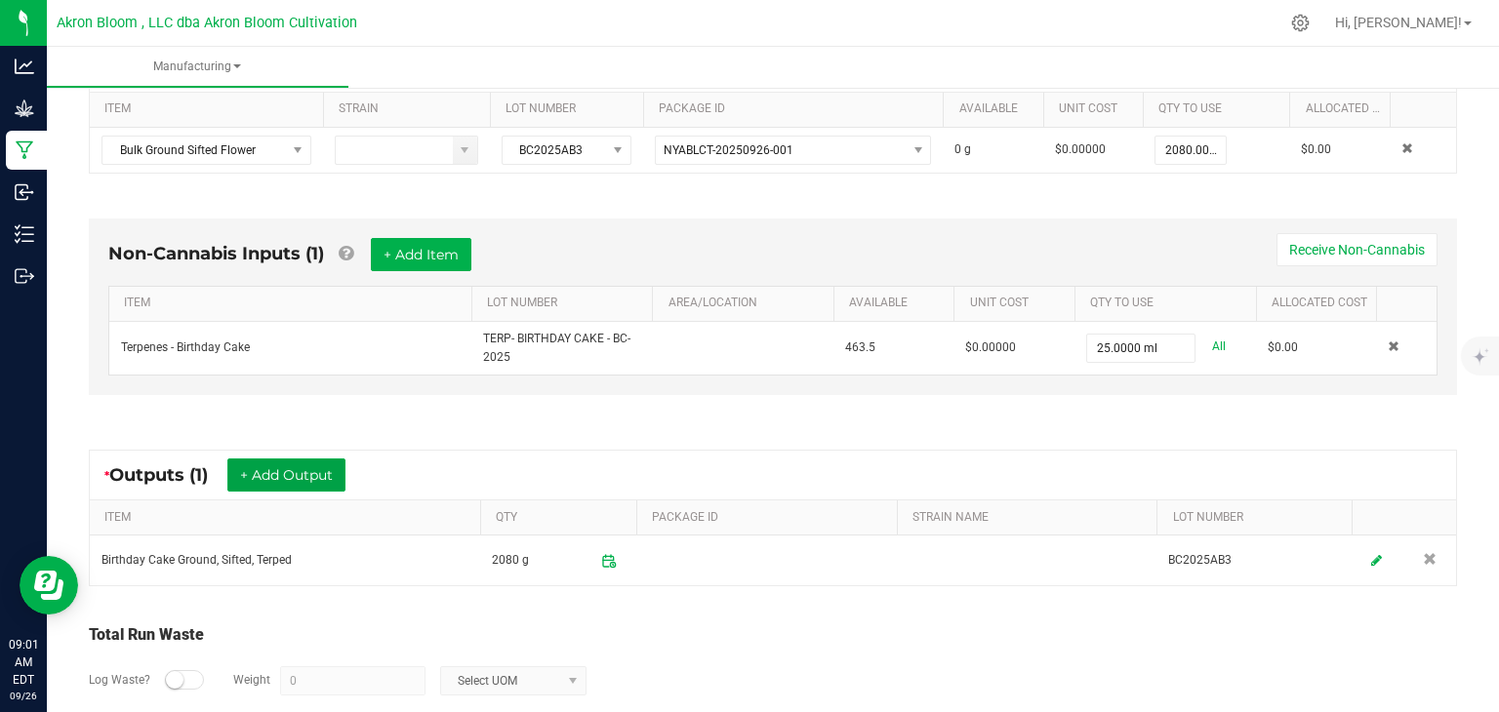
scroll to position [0, 0]
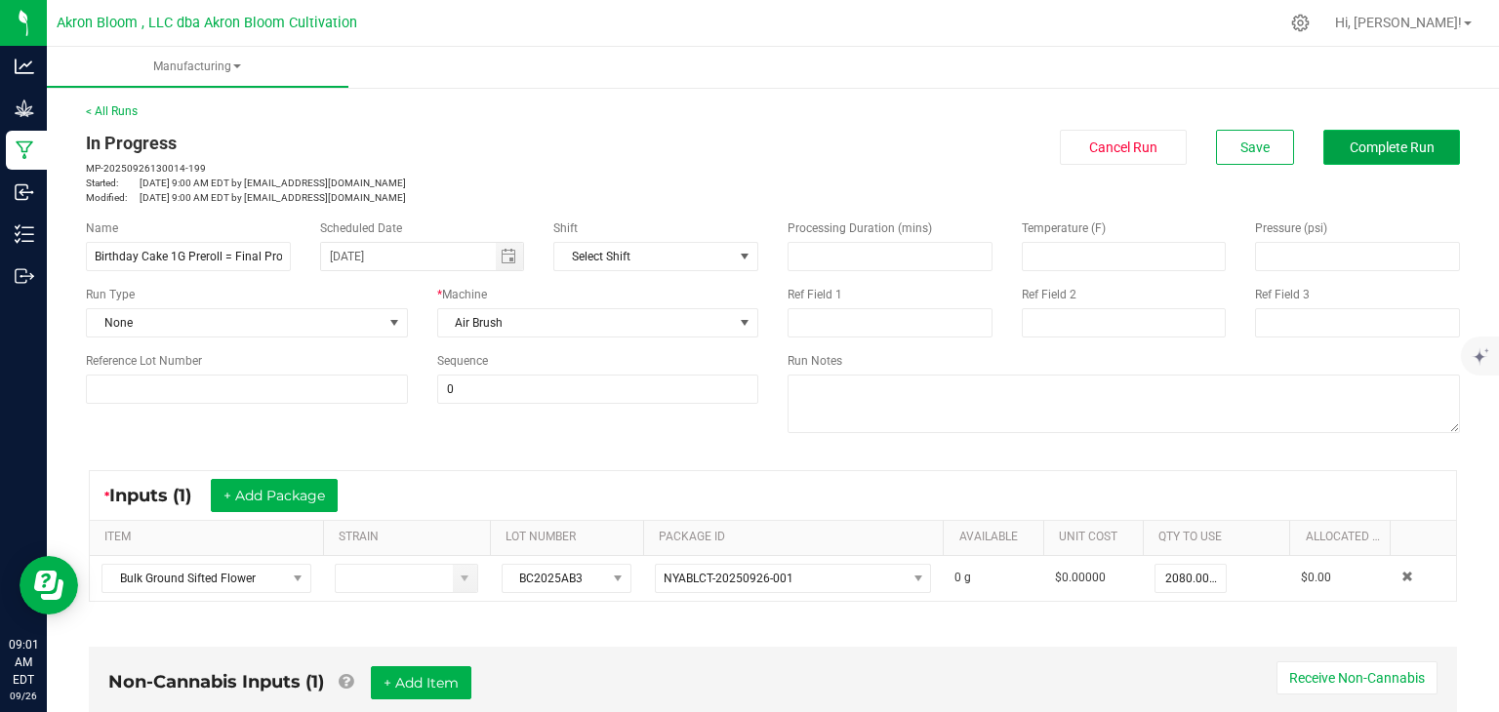
click at [1407, 137] on button "Complete Run" at bounding box center [1391, 147] width 137 height 35
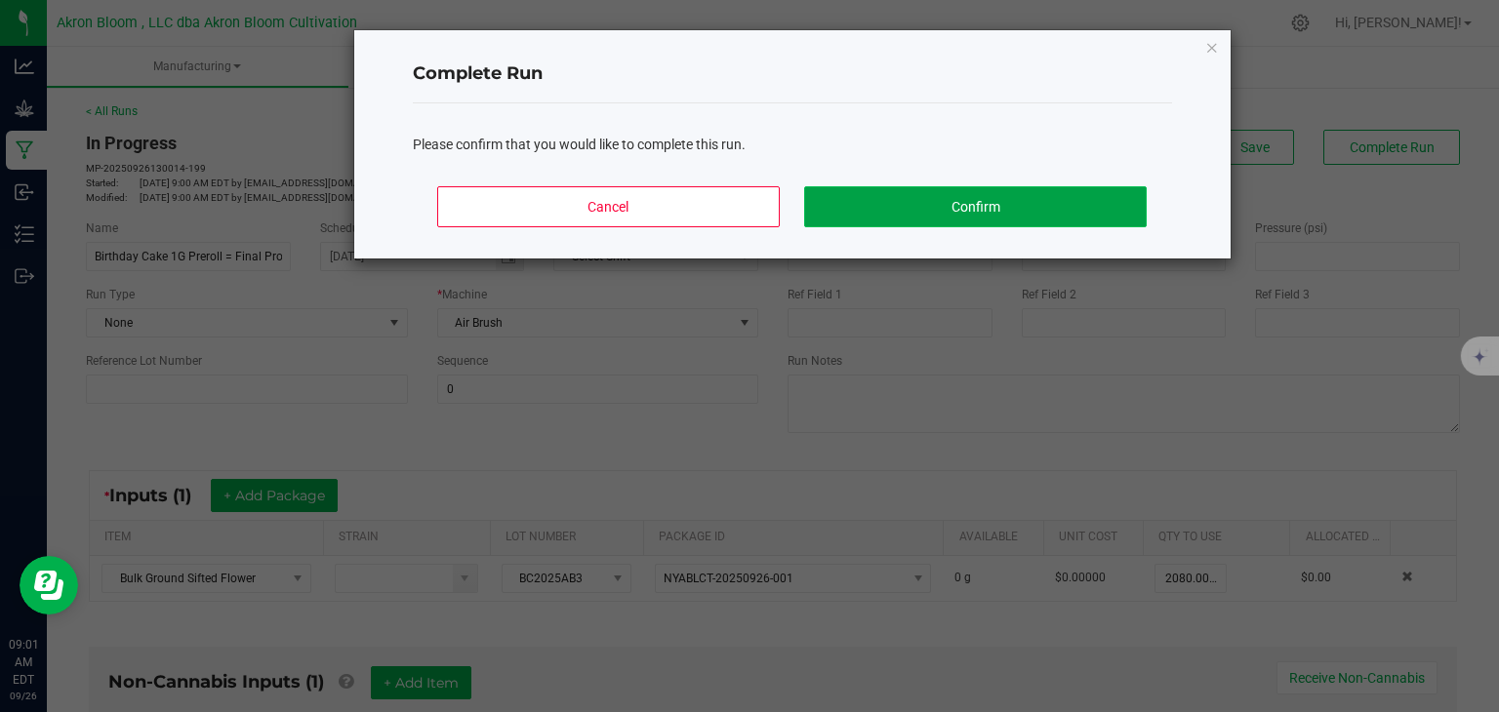
click at [1084, 200] on button "Confirm" at bounding box center [975, 206] width 342 height 41
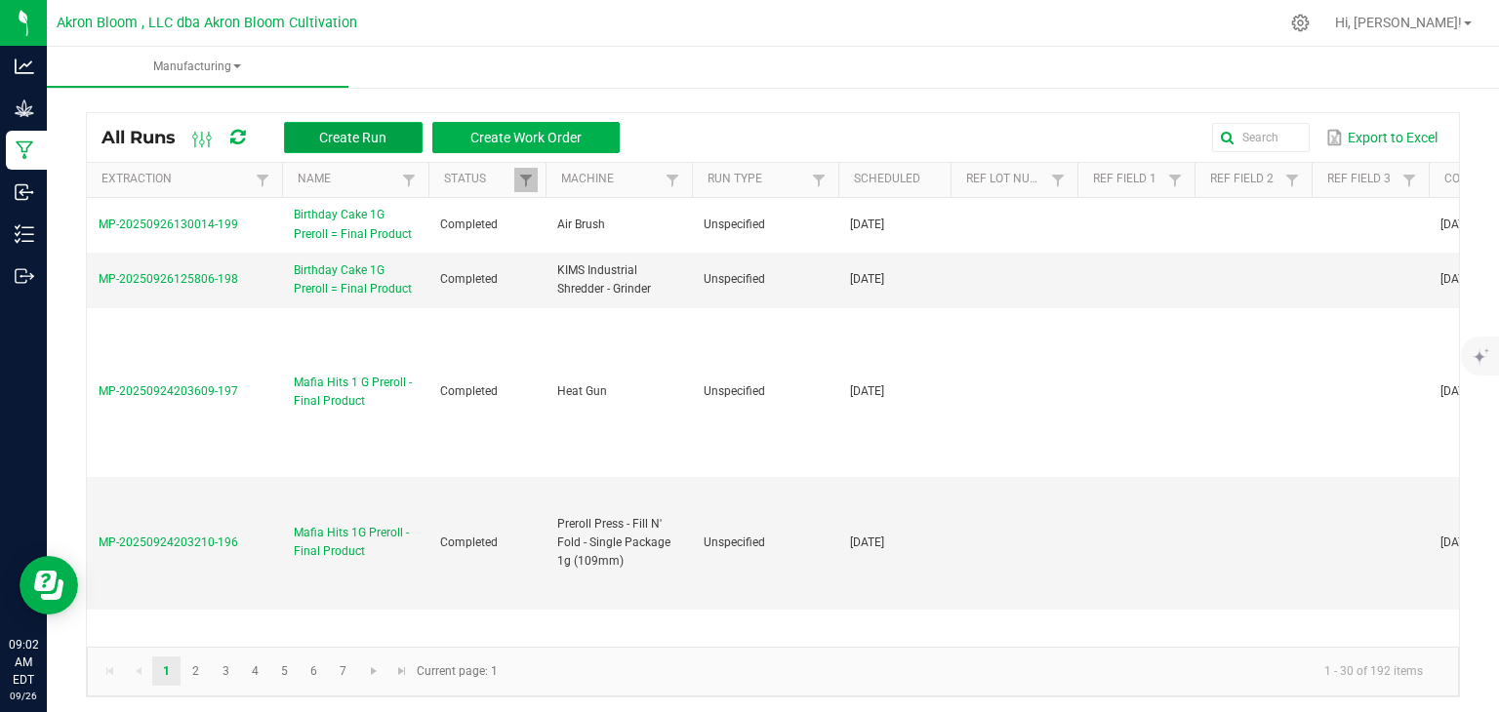
click at [376, 142] on span "Create Run" at bounding box center [352, 138] width 67 height 16
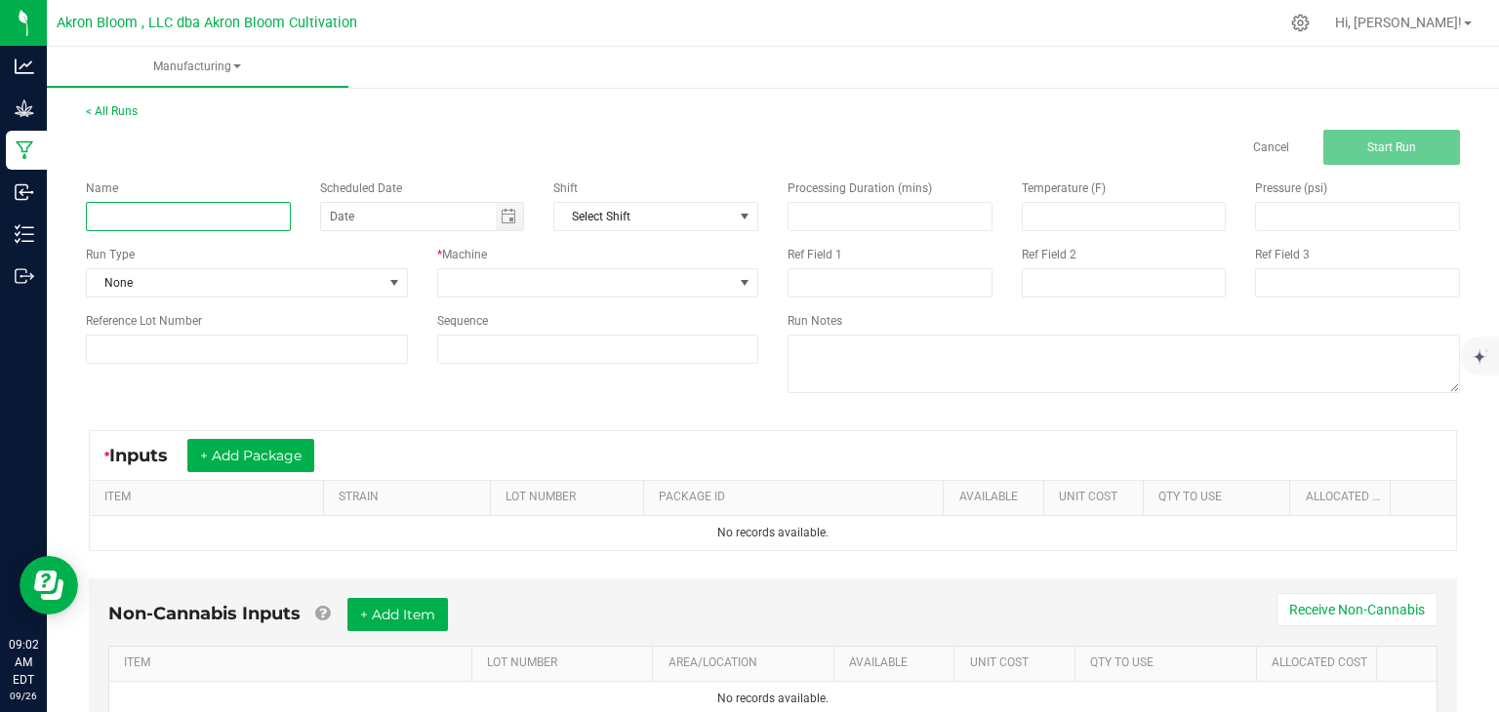
click at [268, 213] on input at bounding box center [188, 216] width 205 height 29
click at [515, 220] on span "Toggle calendar" at bounding box center [509, 217] width 16 height 16
type input "Birthday Cake 1G Preroll - Final Product"
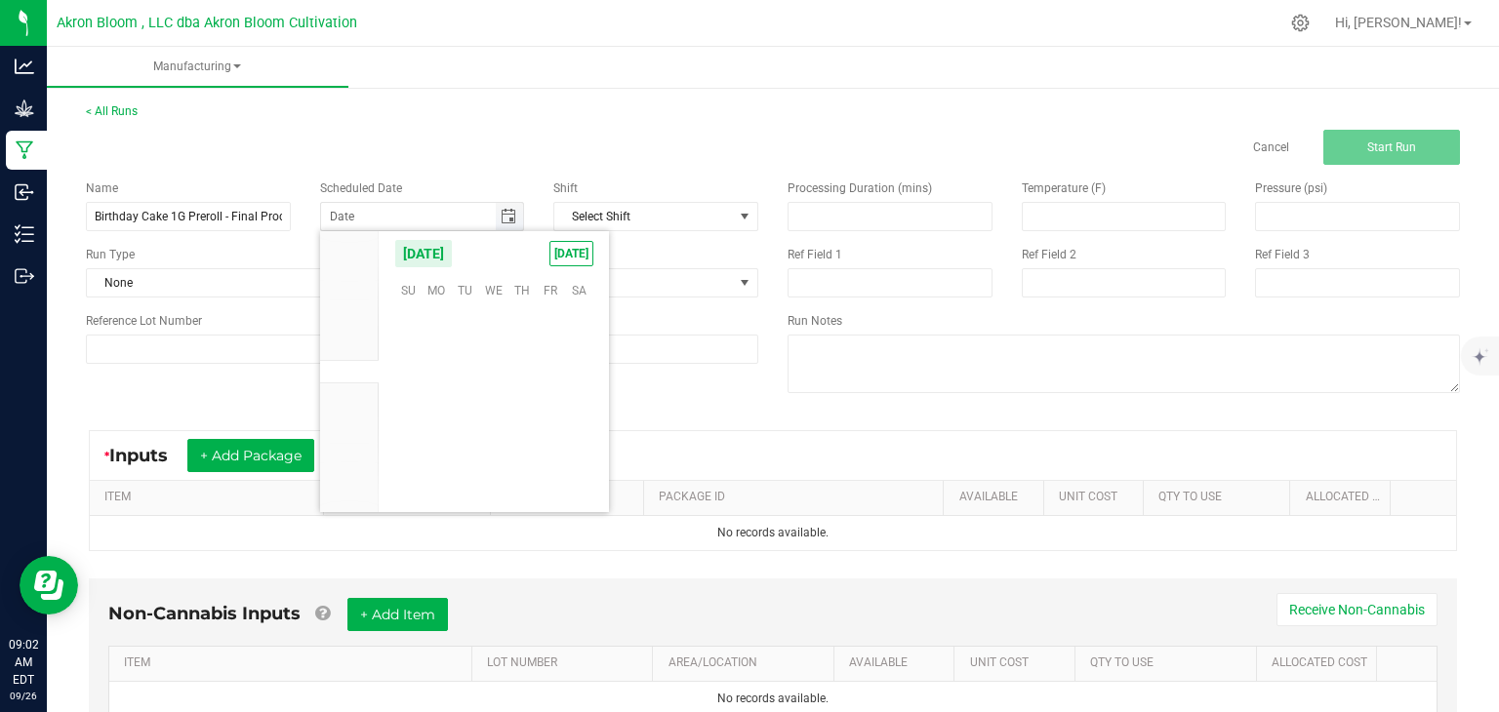
scroll to position [316573, 0]
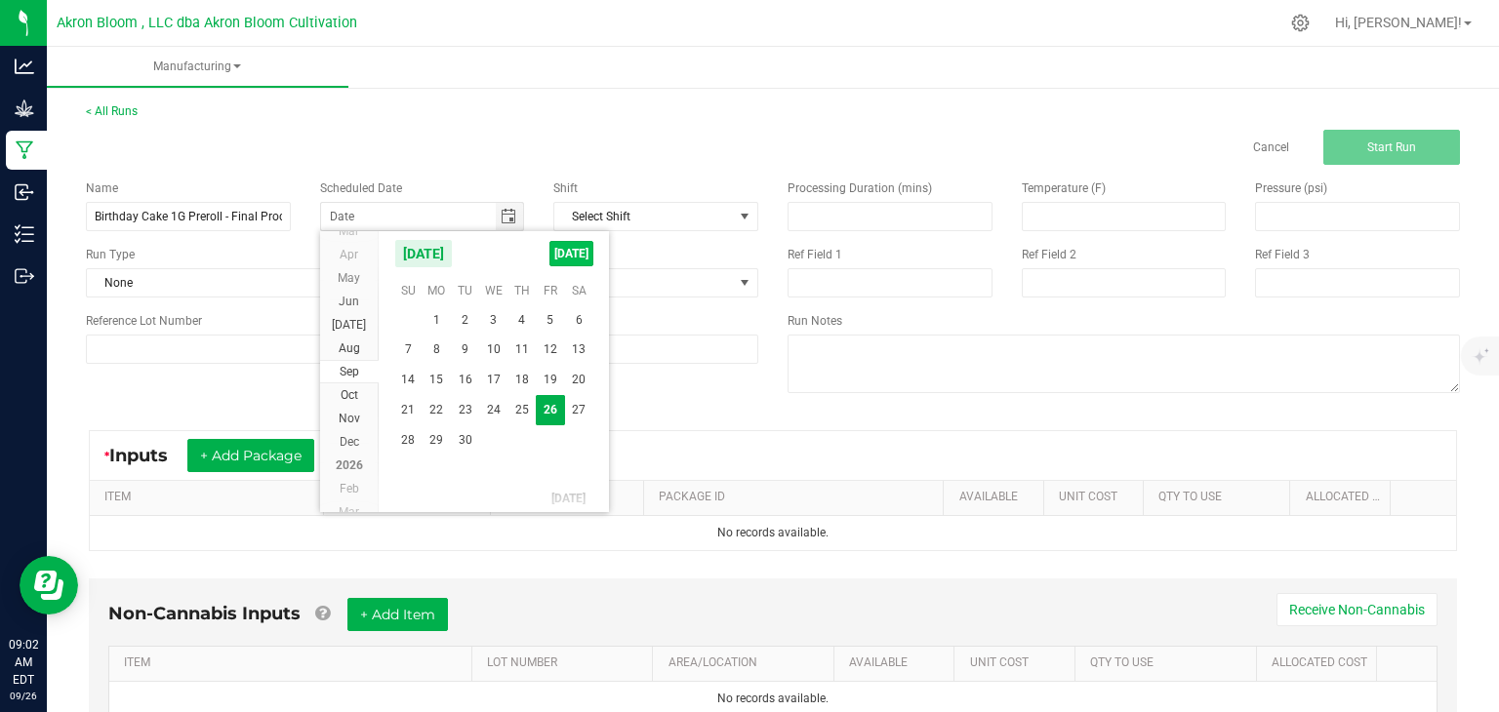
click at [566, 243] on span "[DATE]" at bounding box center [571, 253] width 44 height 25
type input "[DATE]"
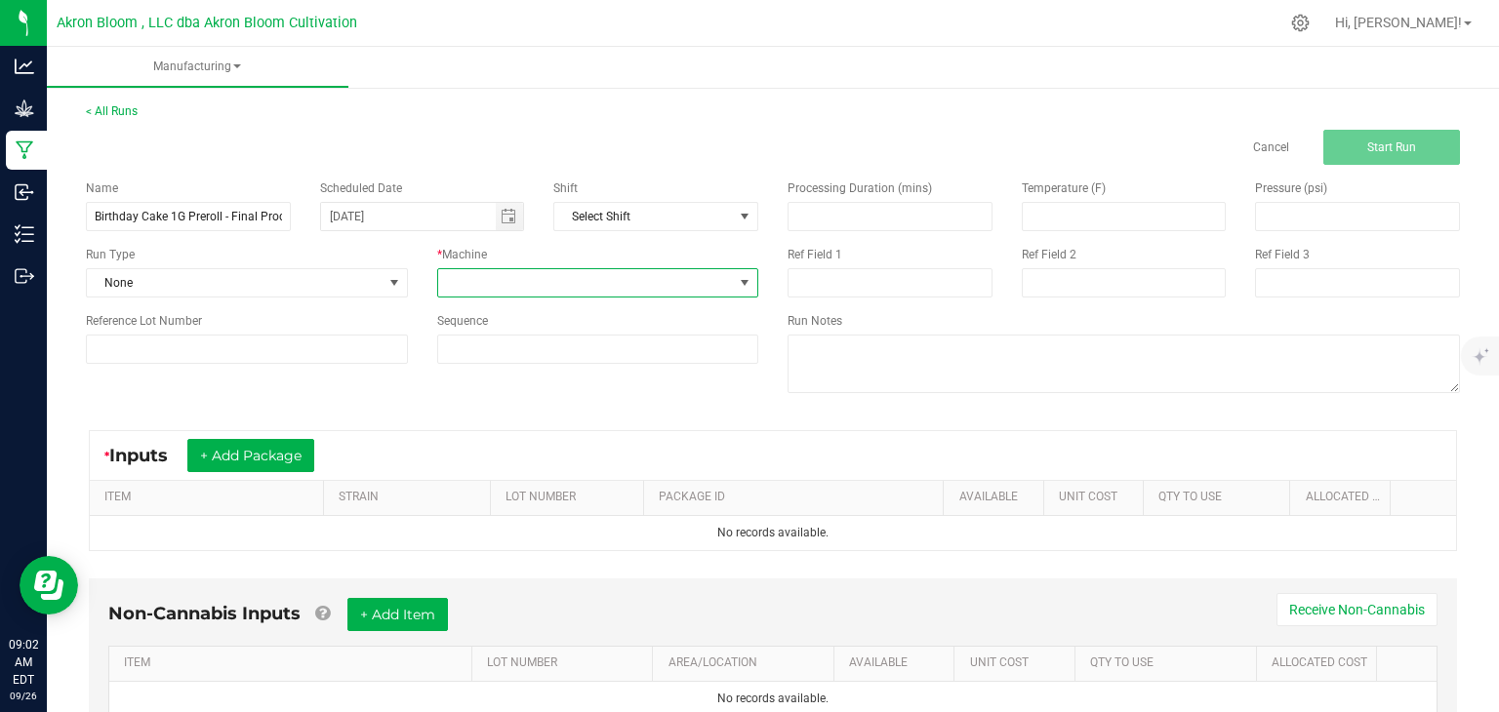
click at [751, 286] on span at bounding box center [745, 283] width 16 height 16
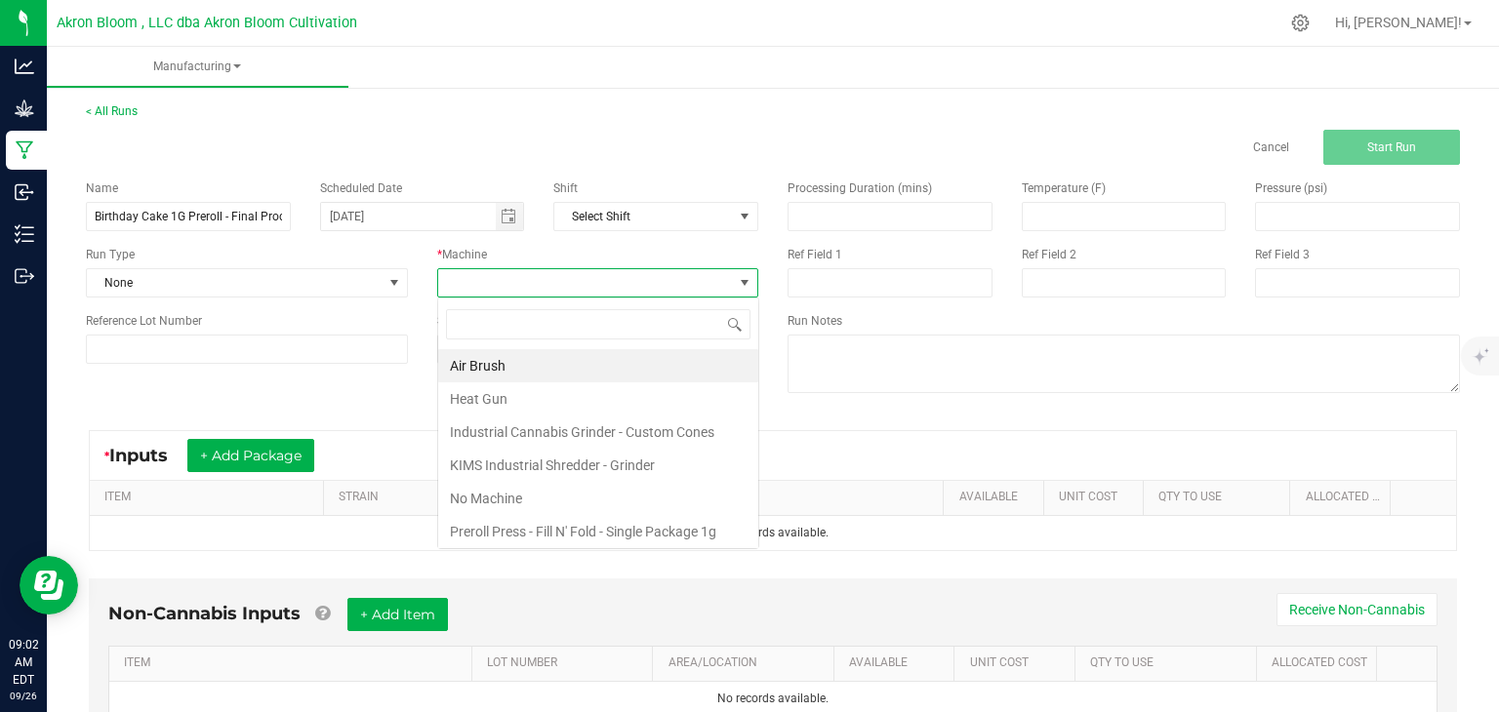
scroll to position [28, 321]
click at [644, 506] on li "No Machine" at bounding box center [598, 498] width 320 height 33
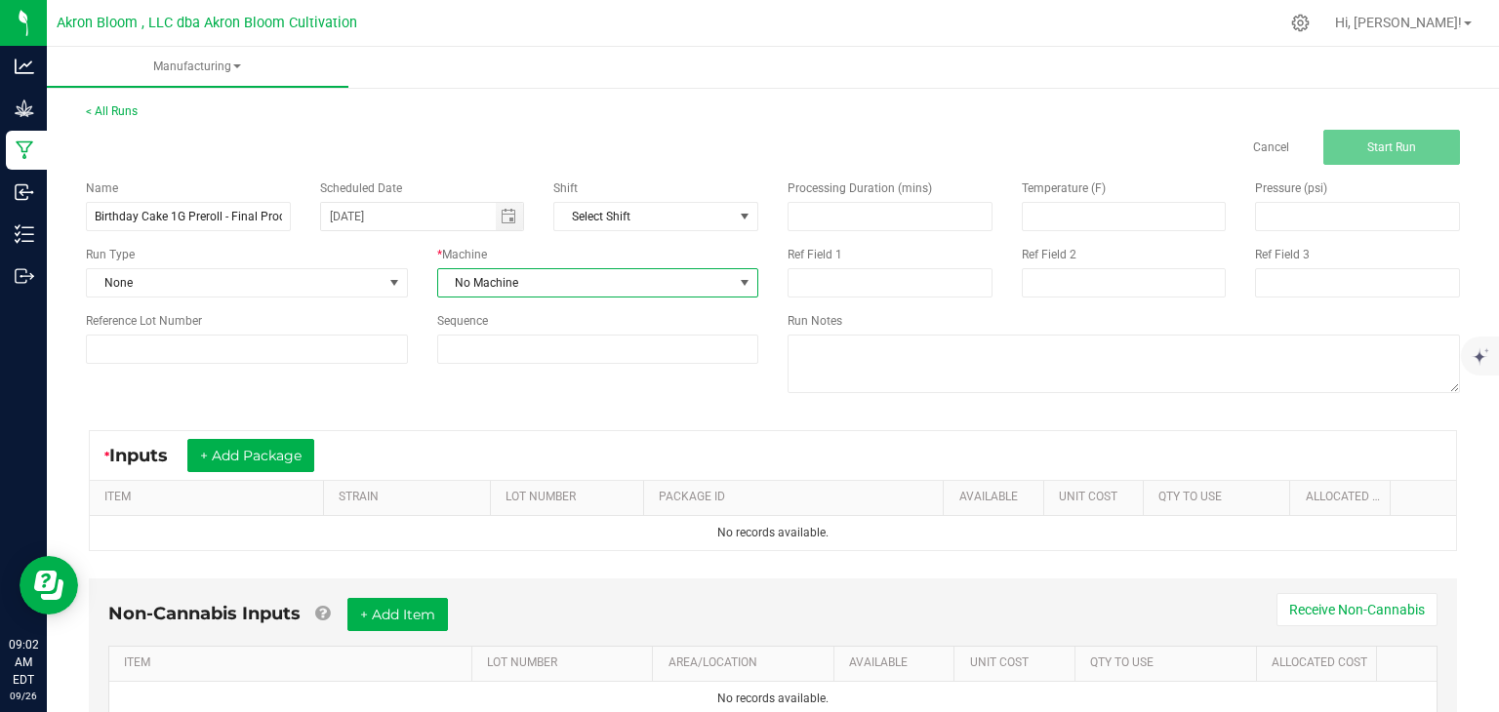
click at [751, 278] on span at bounding box center [745, 283] width 16 height 16
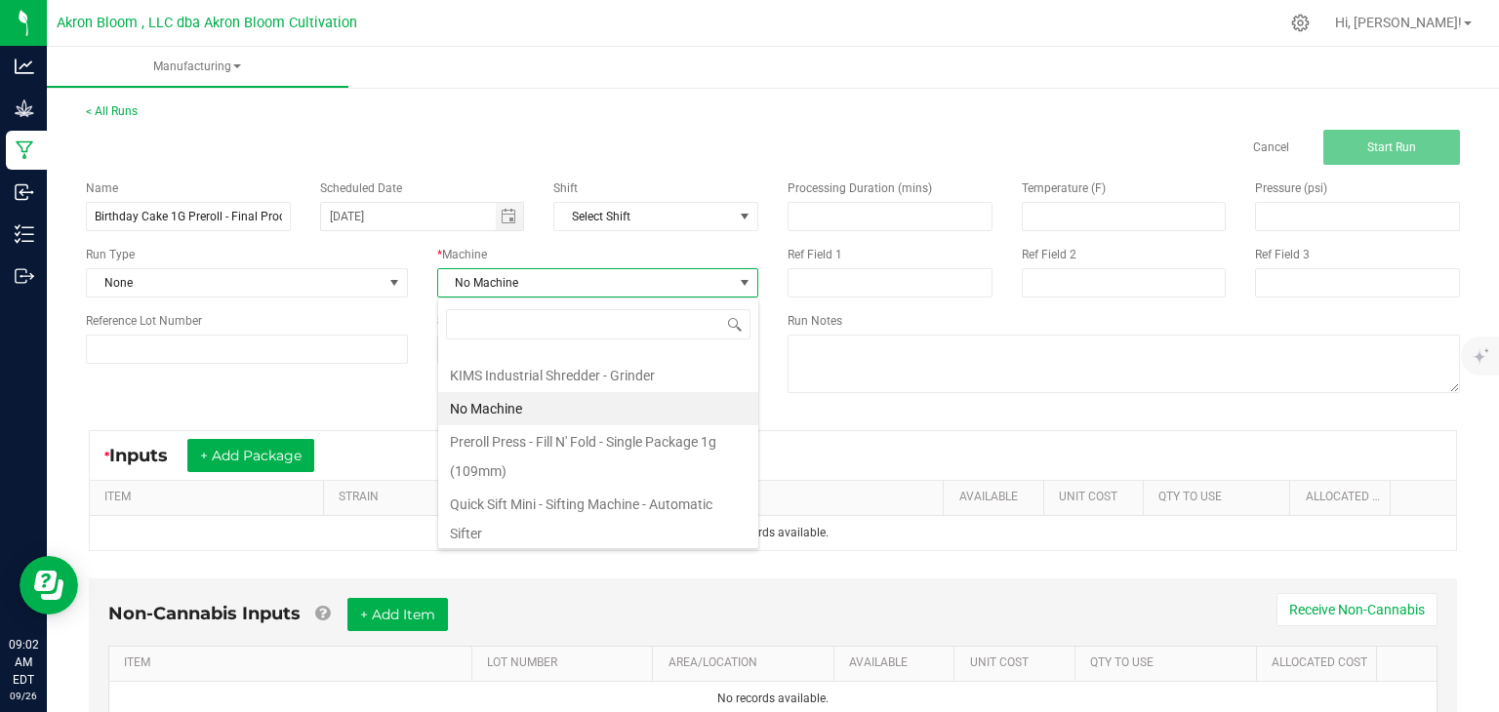
scroll to position [125, 0]
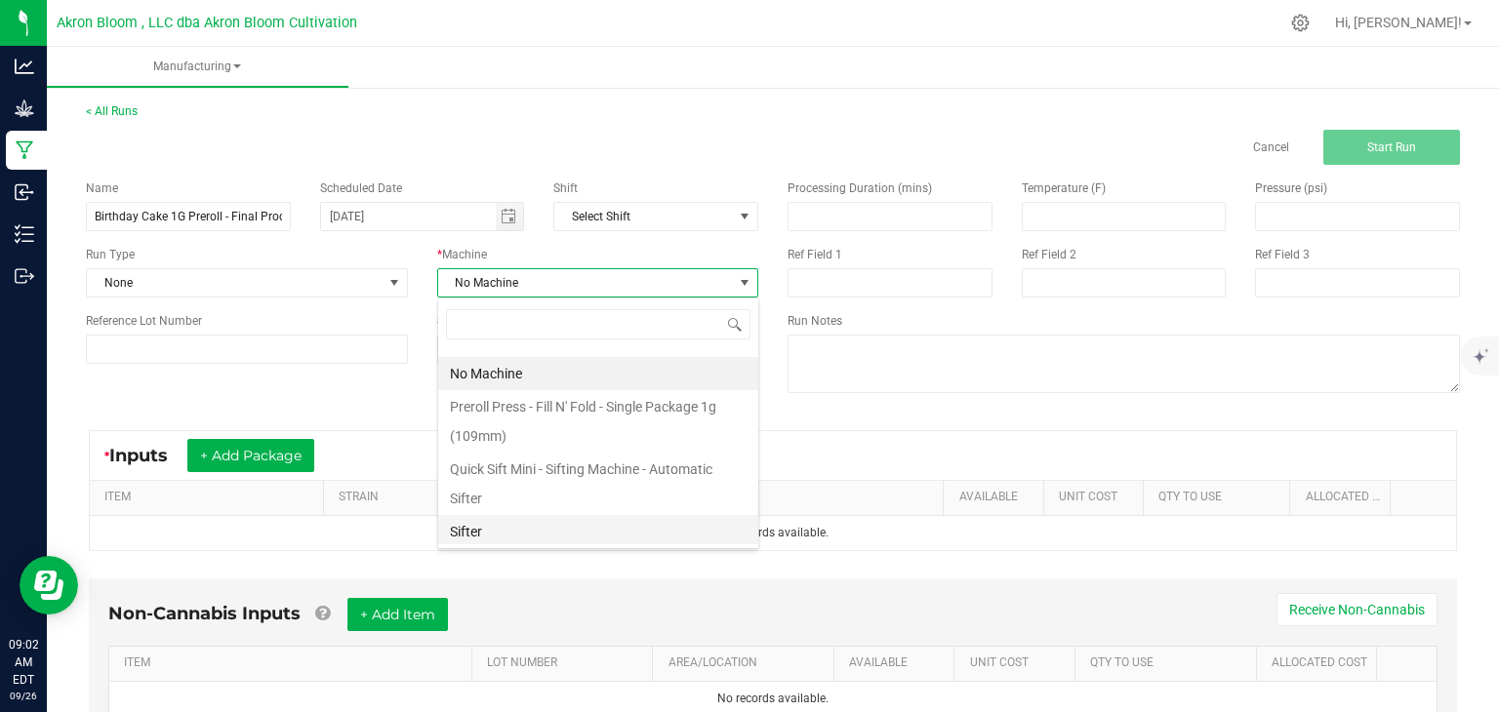
click at [523, 526] on li "Sifter" at bounding box center [598, 531] width 320 height 33
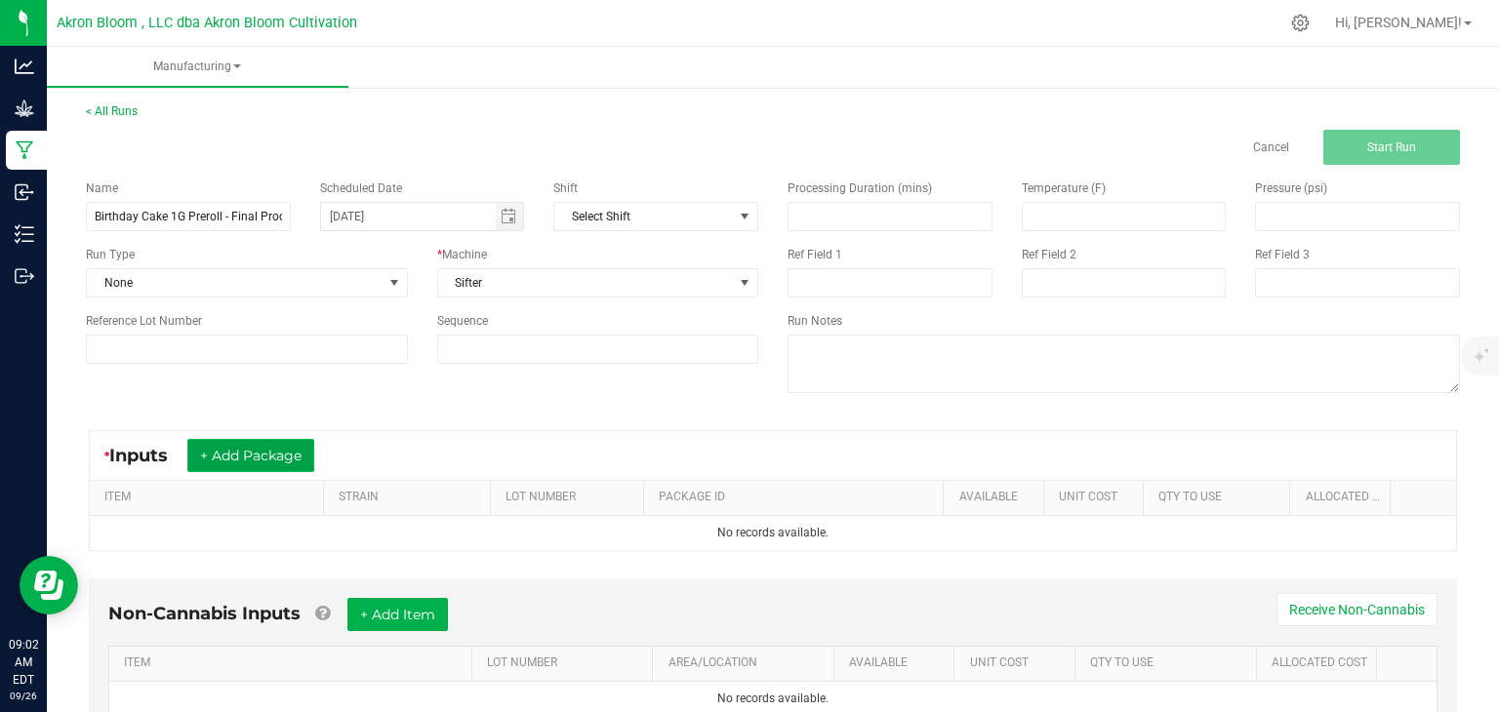
click at [246, 465] on button "+ Add Package" at bounding box center [250, 455] width 127 height 33
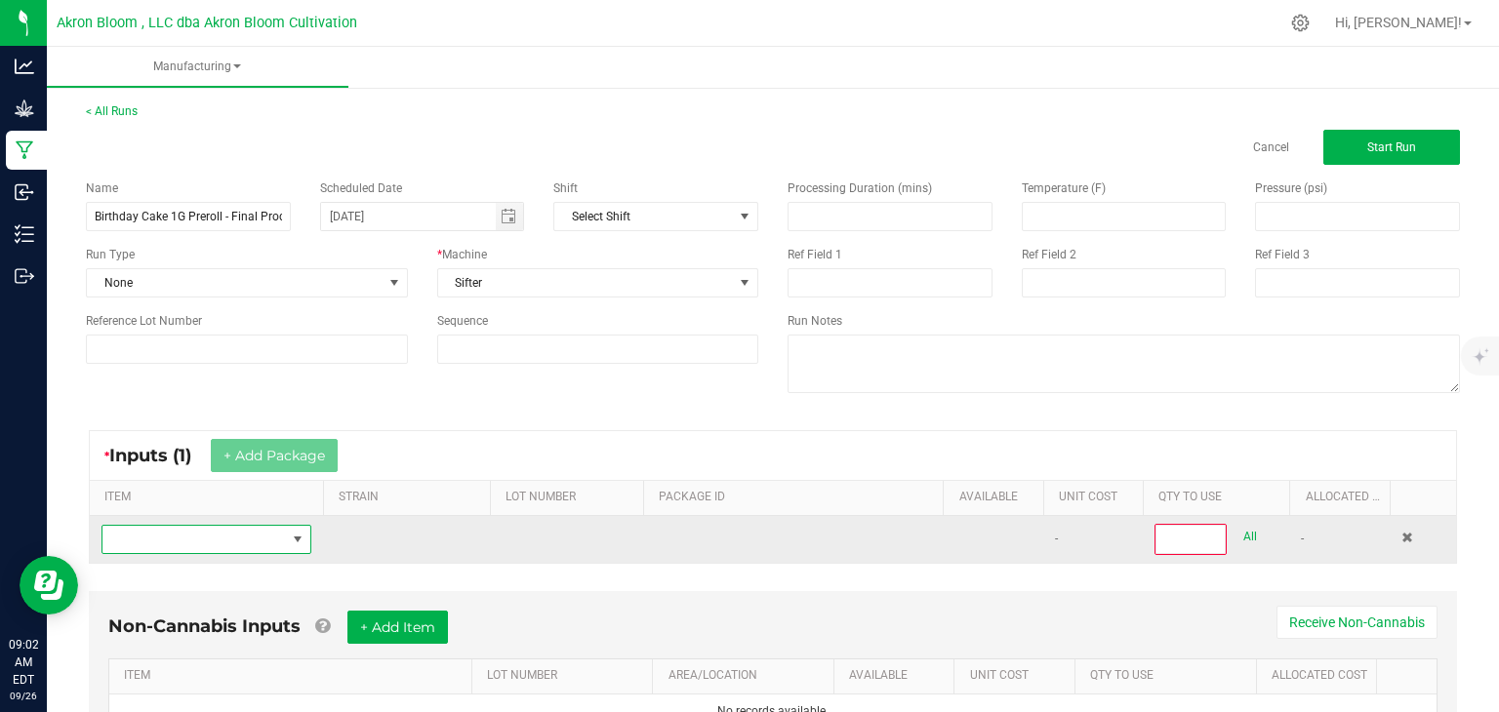
click at [299, 535] on span "NO DATA FOUND" at bounding box center [298, 540] width 16 height 16
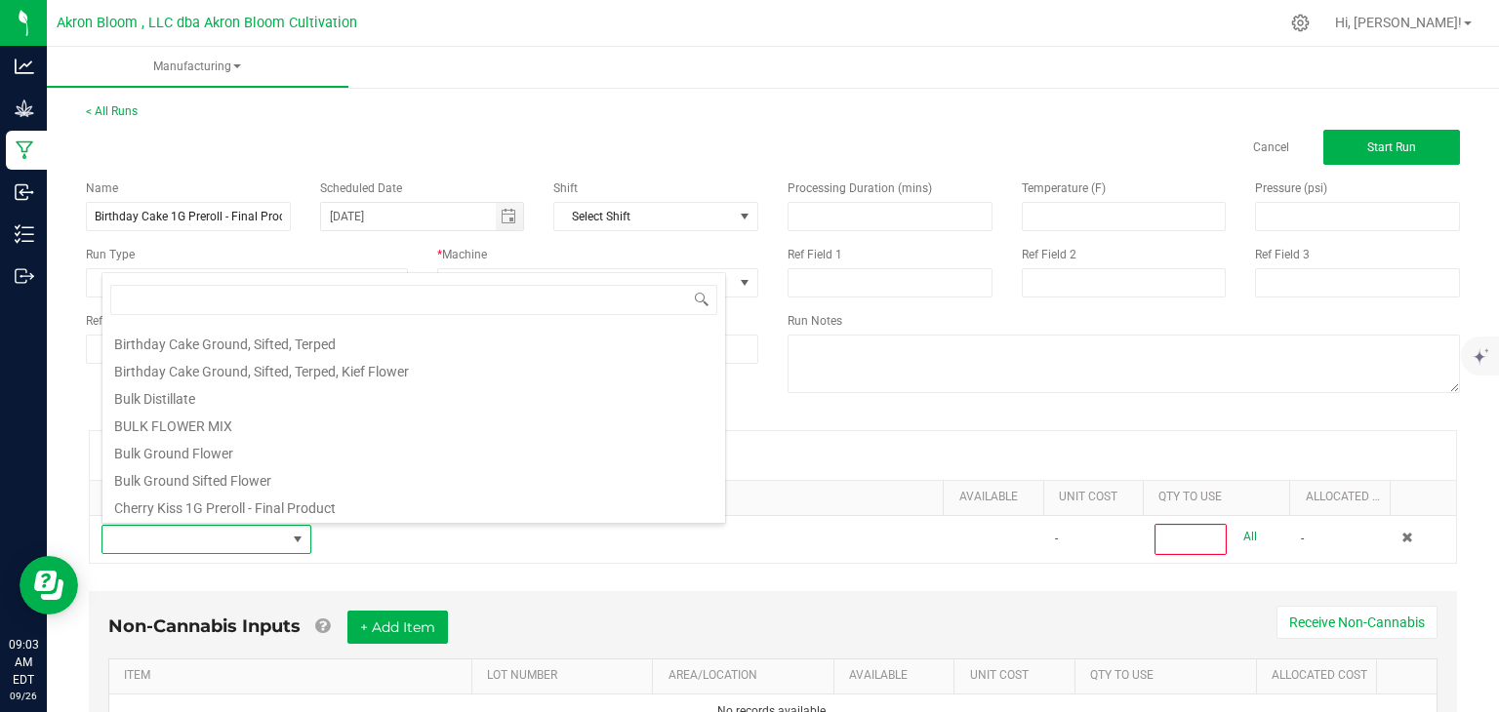
scroll to position [0, 0]
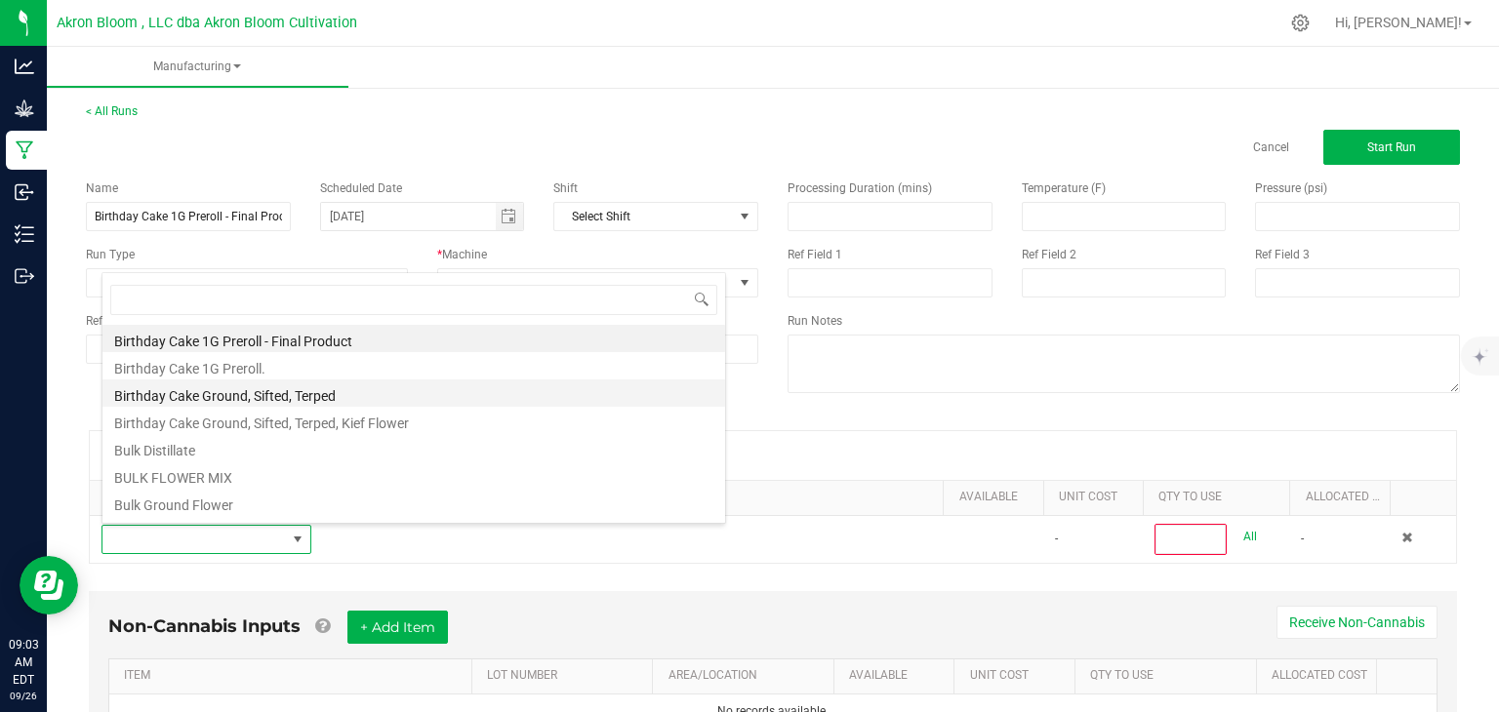
click at [261, 391] on li "Birthday Cake Ground, Sifted, Terped" at bounding box center [413, 393] width 623 height 27
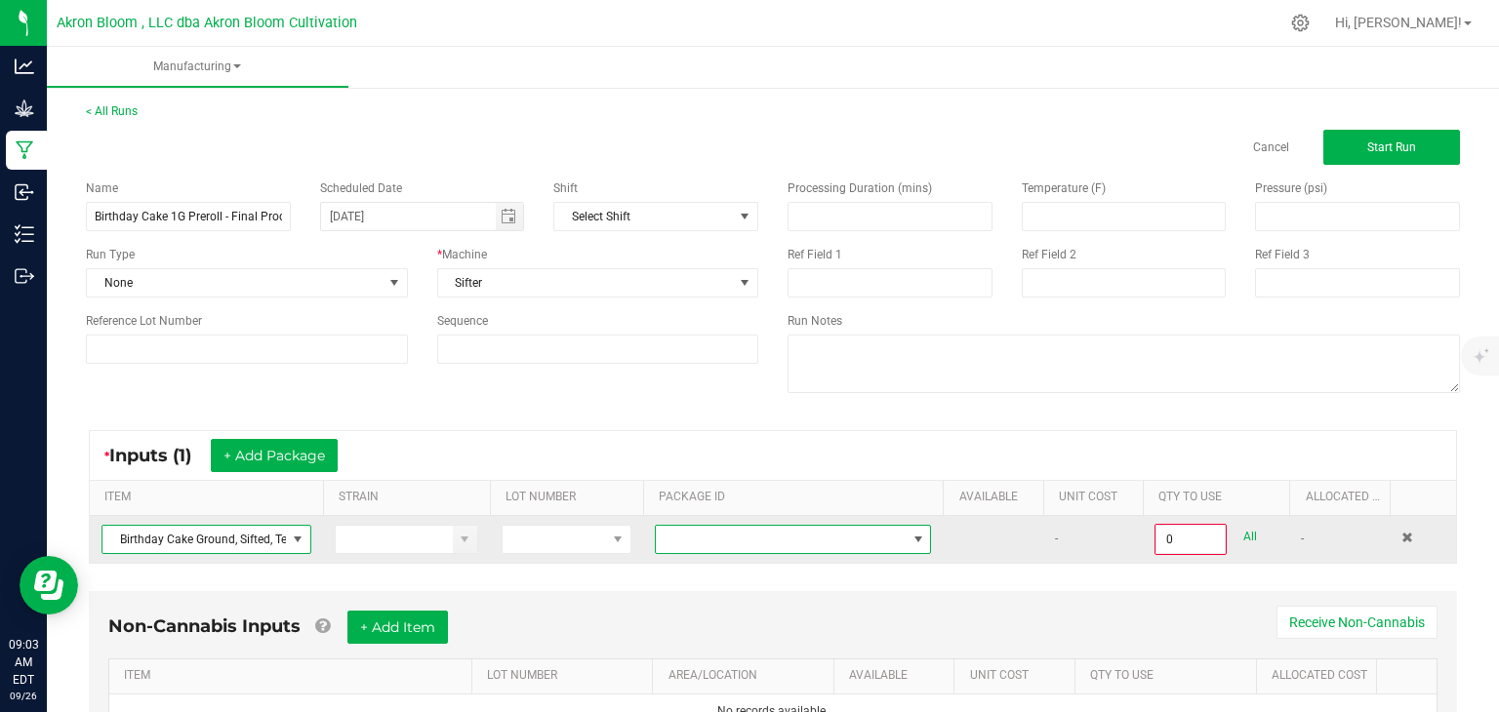
click at [917, 537] on span at bounding box center [919, 540] width 16 height 16
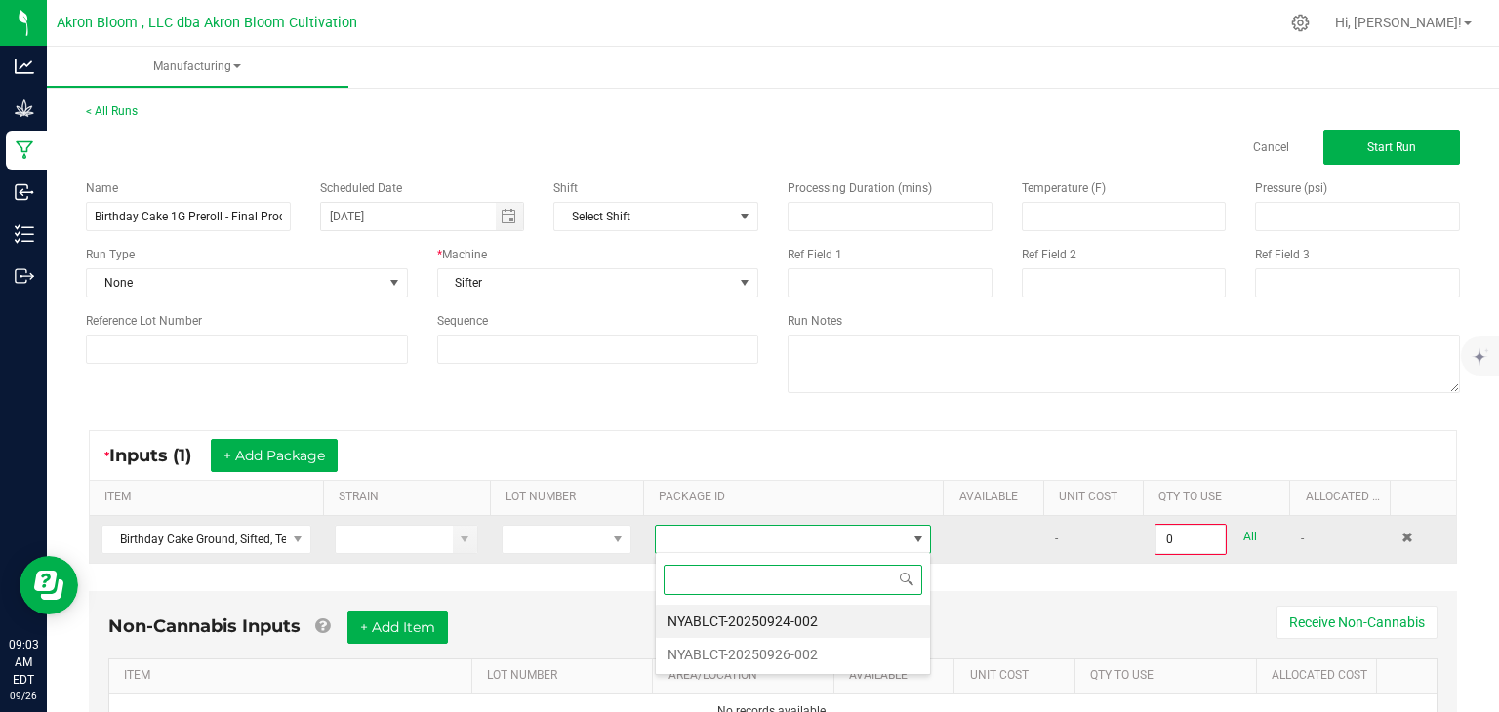
scroll to position [28, 277]
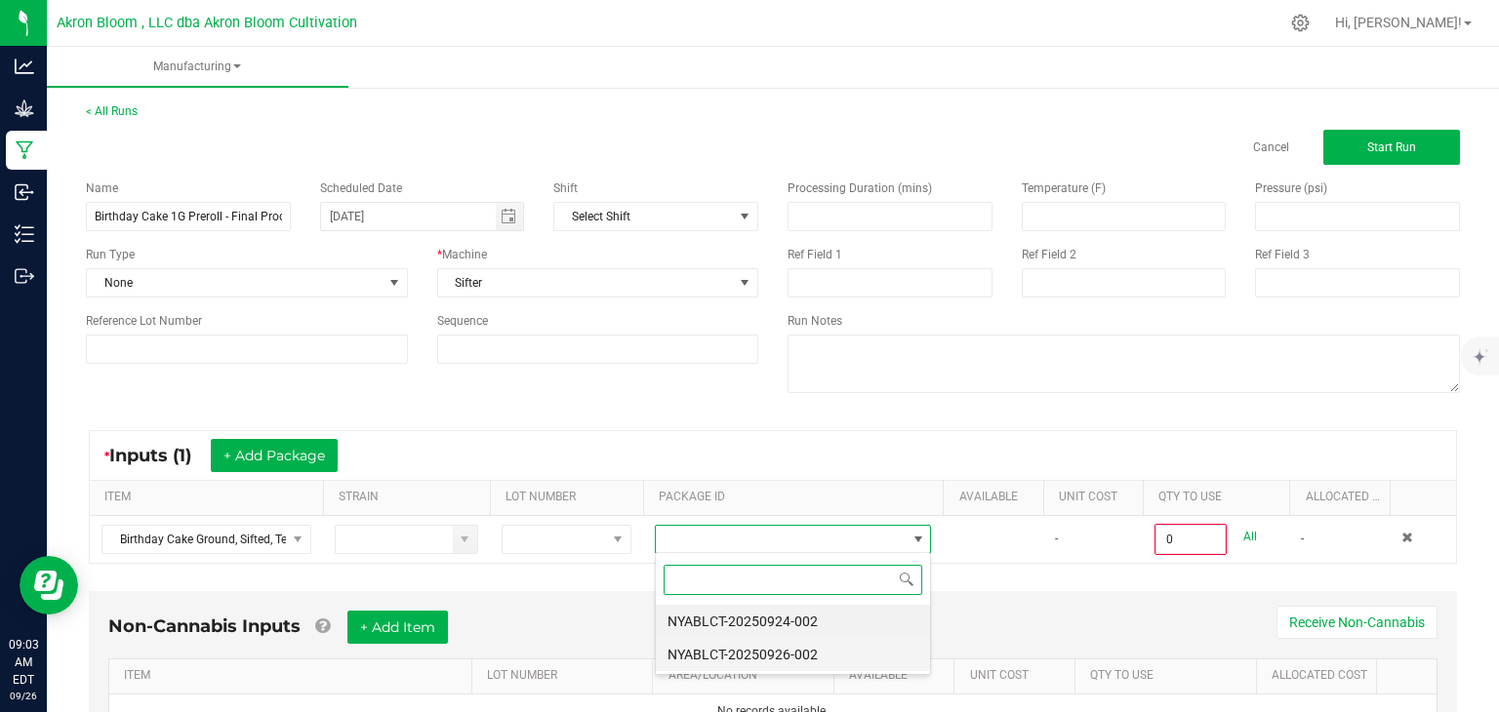
click at [857, 654] on li "NYABLCT-20250926-002" at bounding box center [793, 654] width 274 height 33
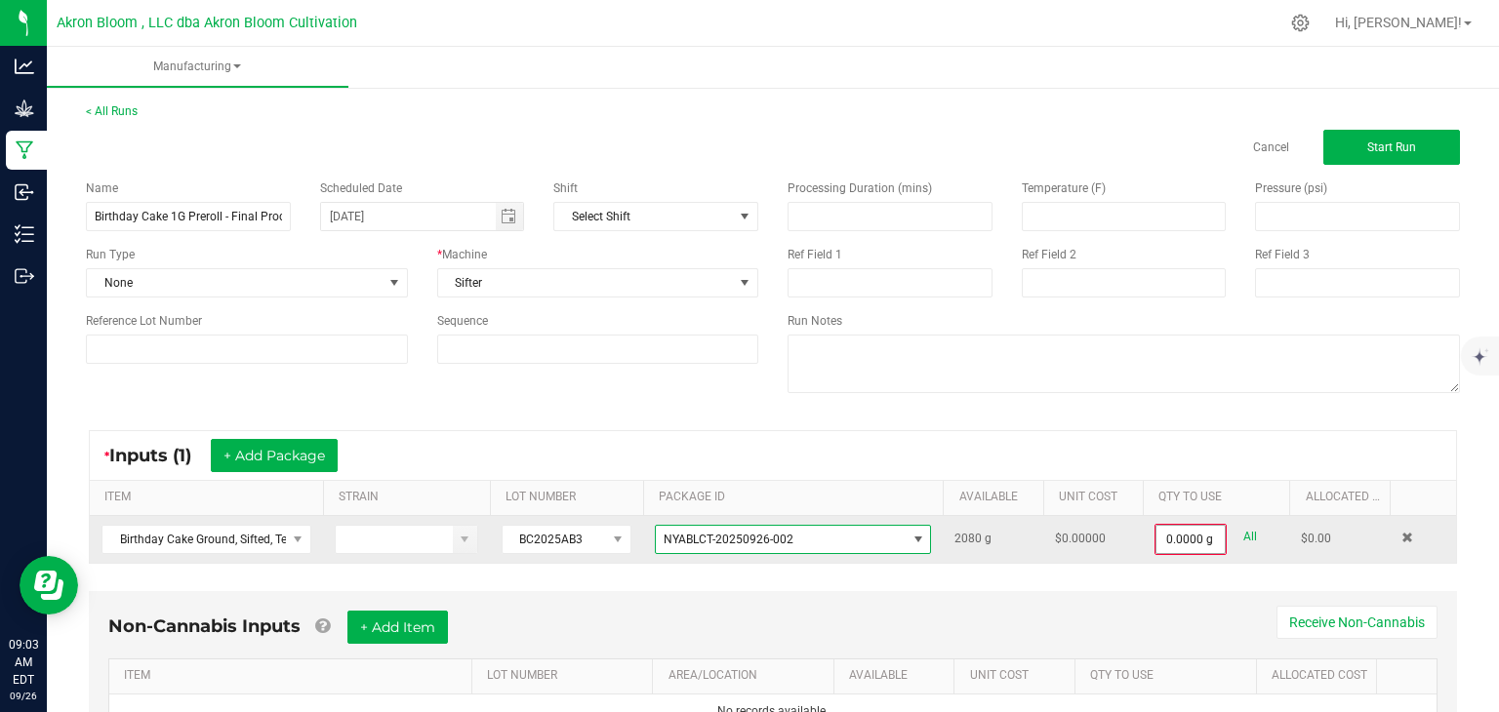
type input "0"
click at [1173, 534] on input "0" at bounding box center [1191, 539] width 68 height 27
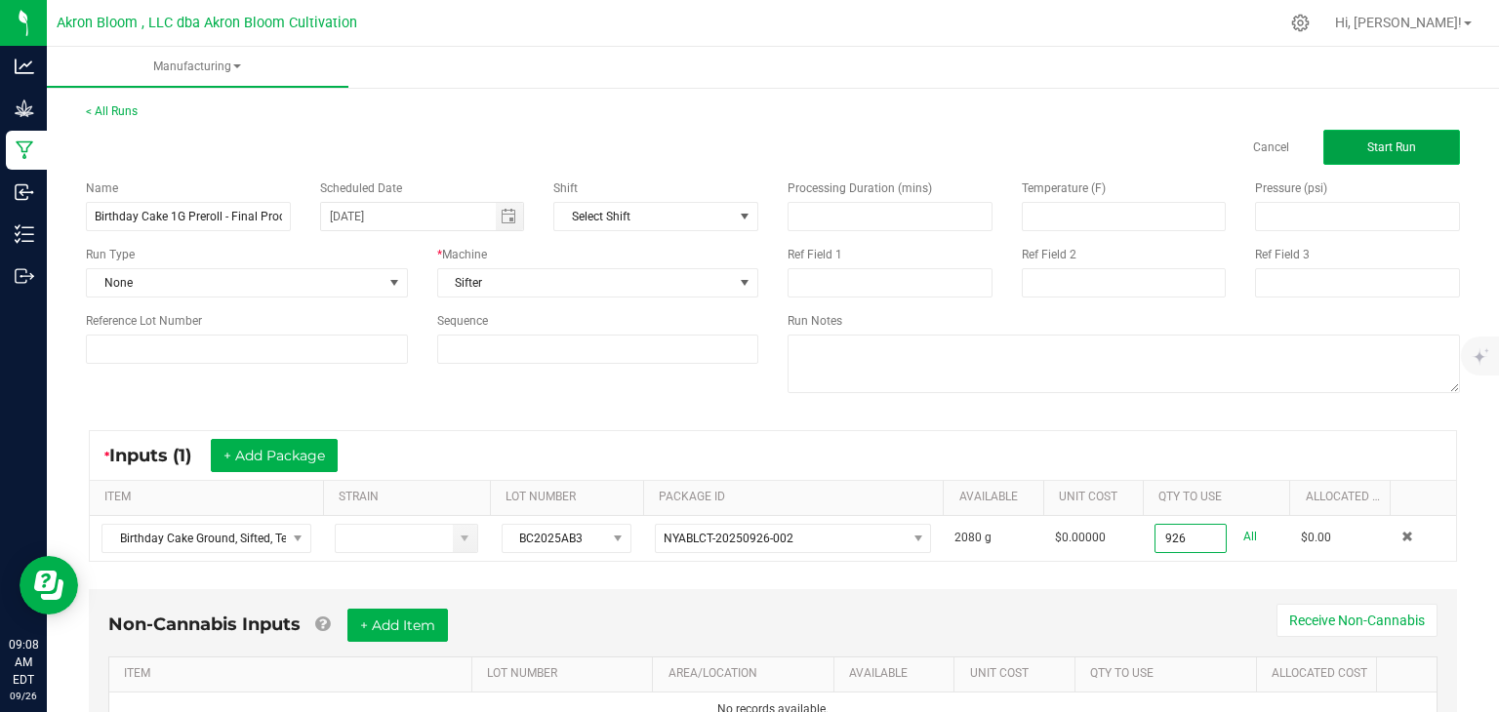
type input "926.0000 g"
click at [1355, 135] on button "Start Run" at bounding box center [1391, 147] width 137 height 35
